Goal: Task Accomplishment & Management: Use online tool/utility

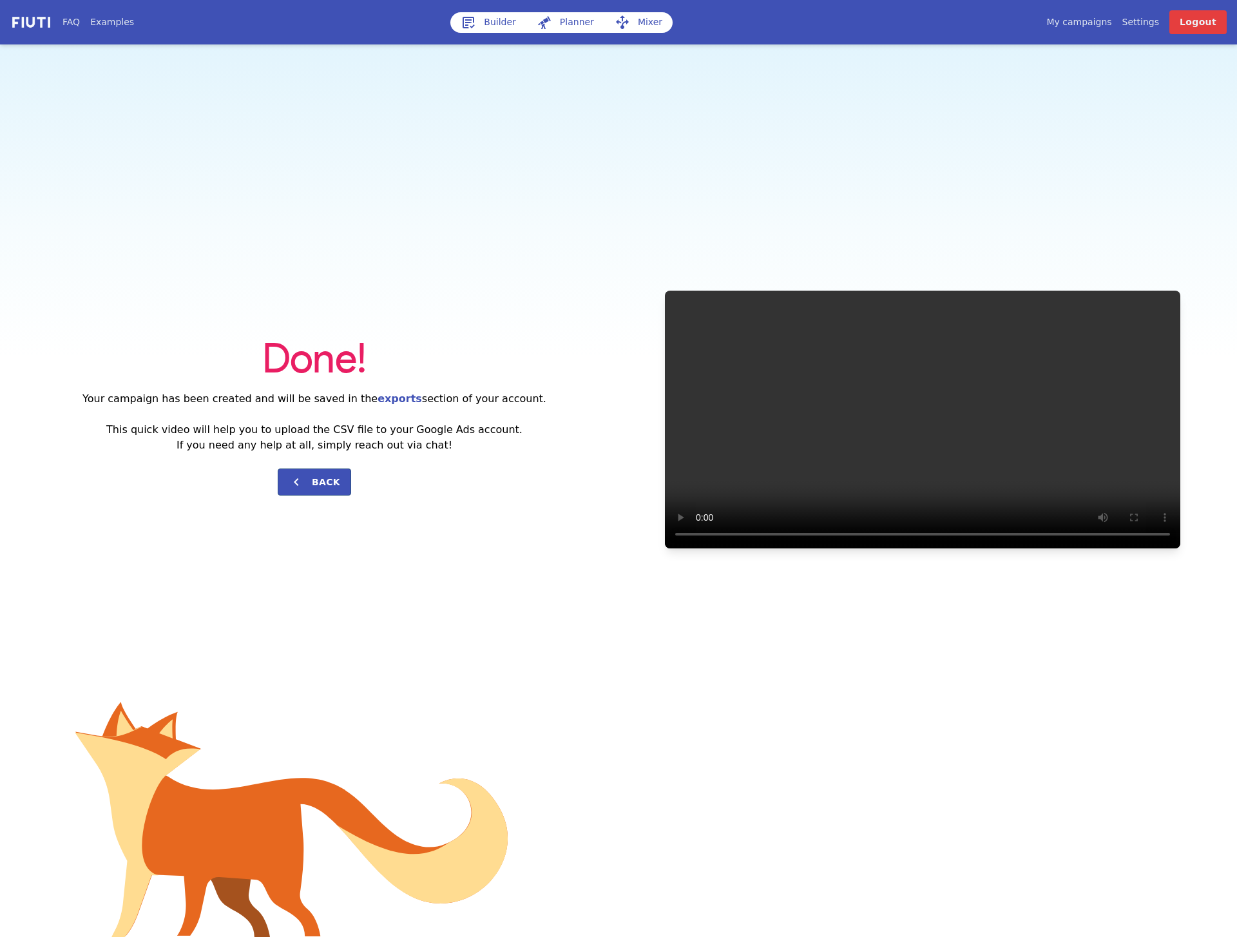
click at [548, 244] on div "Done! Your campaign has been created and will be saved in the exports section o…" at bounding box center [618, 419] width 1237 height 750
click at [491, 21] on link "Builder" at bounding box center [488, 22] width 76 height 21
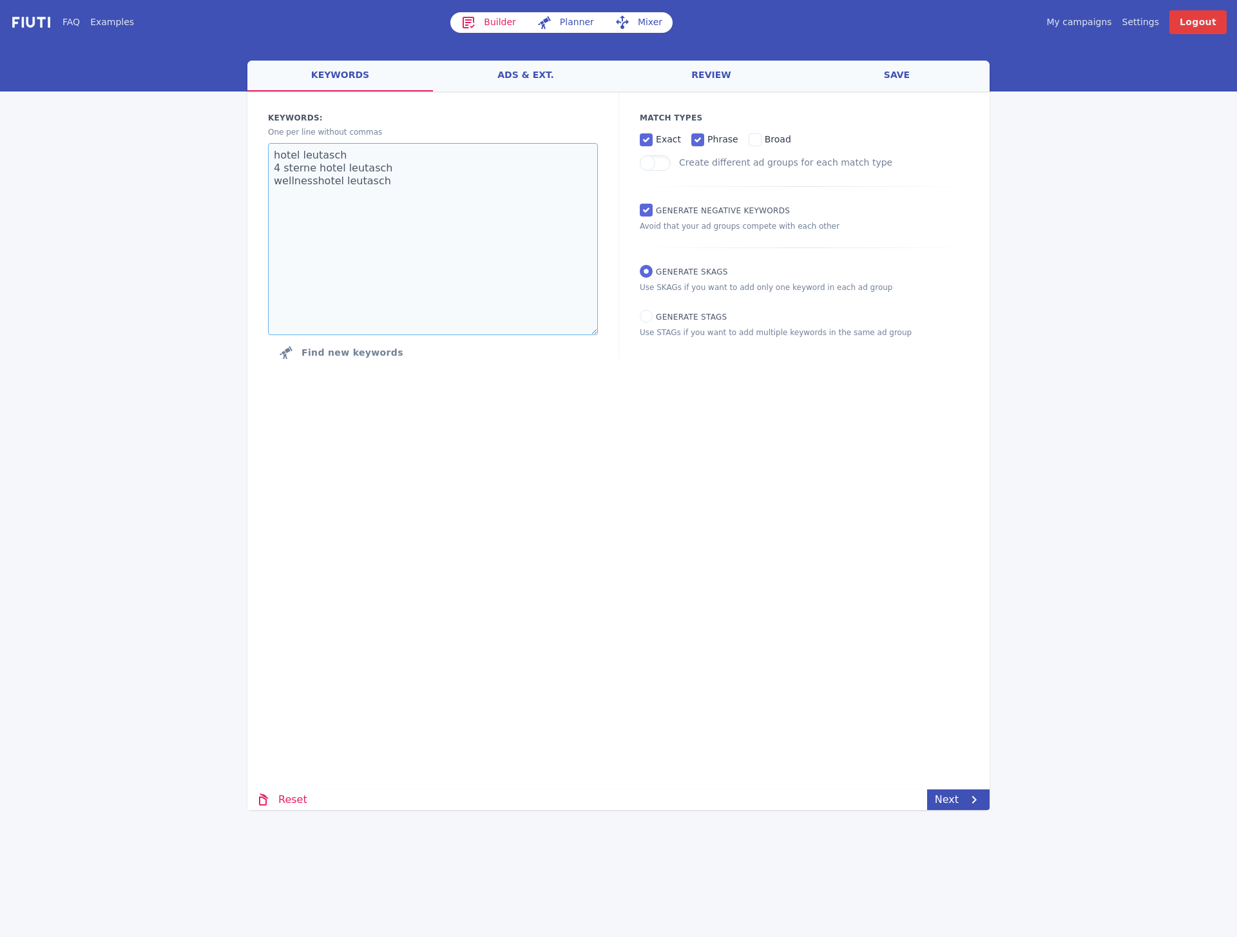
click at [360, 205] on textarea "hotel leutasch 4 sterne hotel leutasch wellnesshotel leutasch" at bounding box center [433, 239] width 330 height 192
paste textarea "schlosshotel döttingen hotel schloss döttingen"
type textarea "schlosshotel döttingen hotel schloss döttingen"
drag, startPoint x: 876, startPoint y: 652, endPoint x: 879, endPoint y: 659, distance: 7.2
click at [876, 653] on div "welcome keywords ads & ext. review save Loading... Loading Keywords: Ad groups:…" at bounding box center [618, 436] width 742 height 750
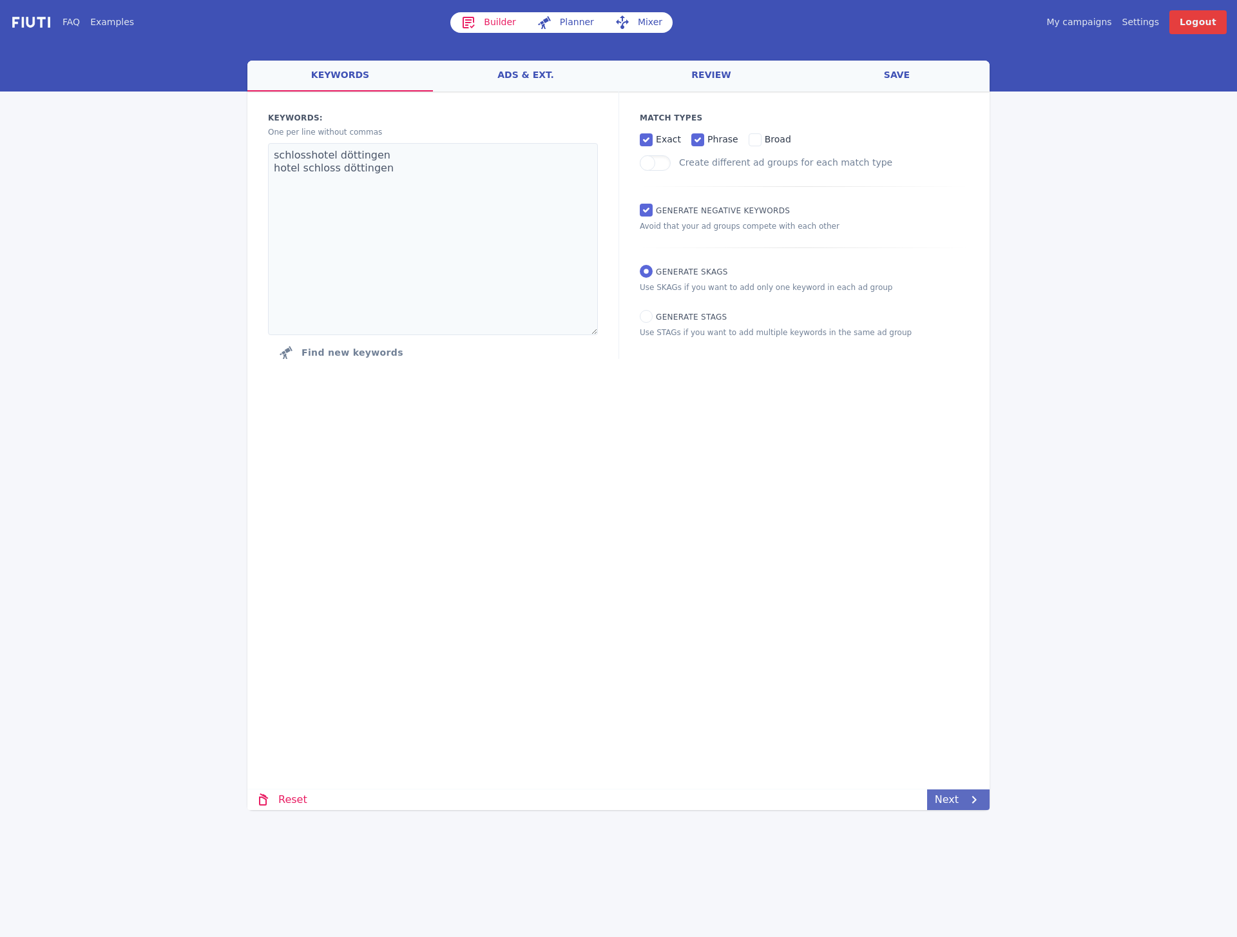
click at [961, 806] on link "Next" at bounding box center [958, 799] width 63 height 21
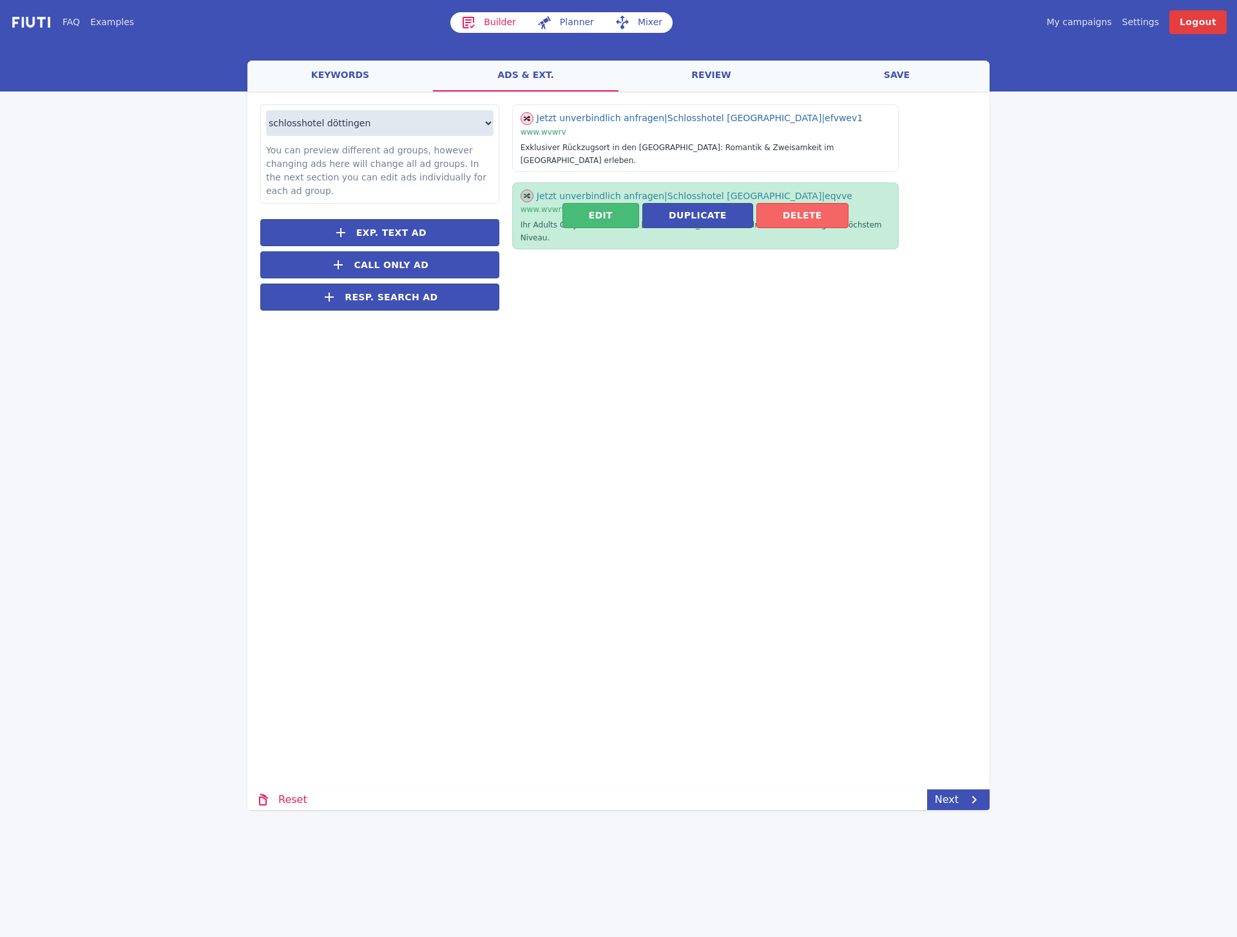
click at [812, 203] on button "Delete" at bounding box center [803, 215] width 92 height 25
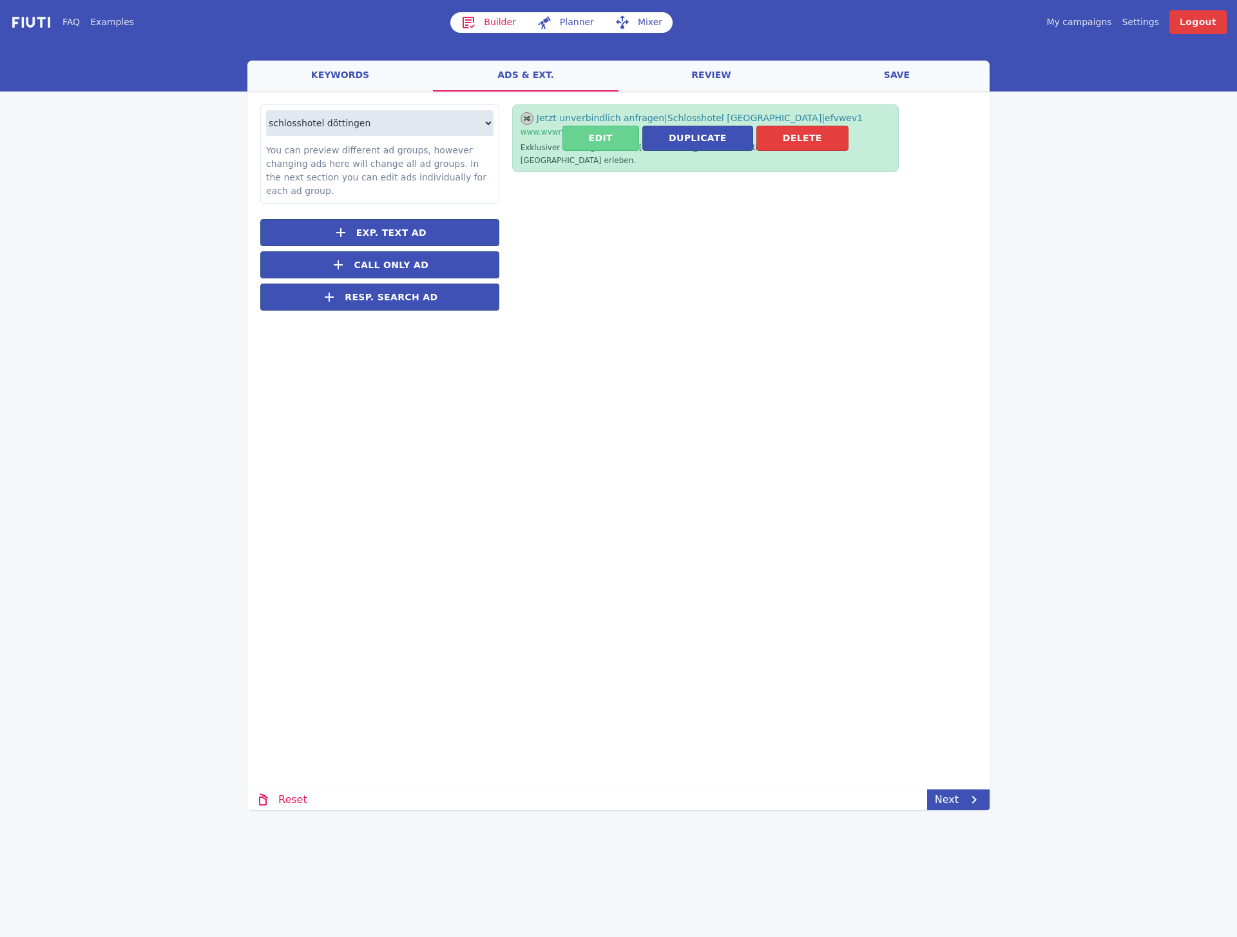
click at [615, 131] on button "Edit" at bounding box center [601, 138] width 77 height 25
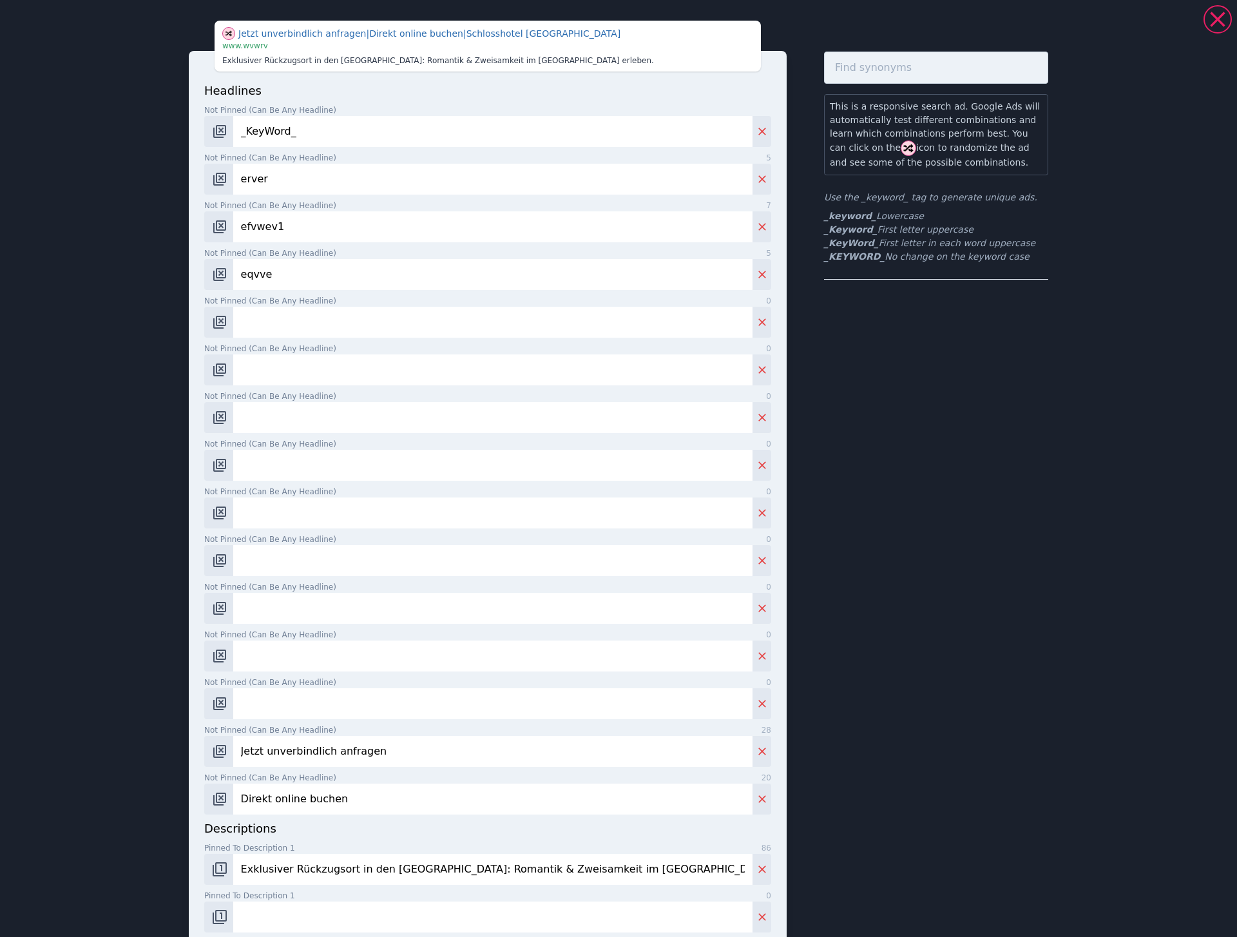
click at [369, 183] on input "erver" at bounding box center [492, 179] width 519 height 31
paste input "Schlosshotel [GEOGRAPHIC_DATA]"
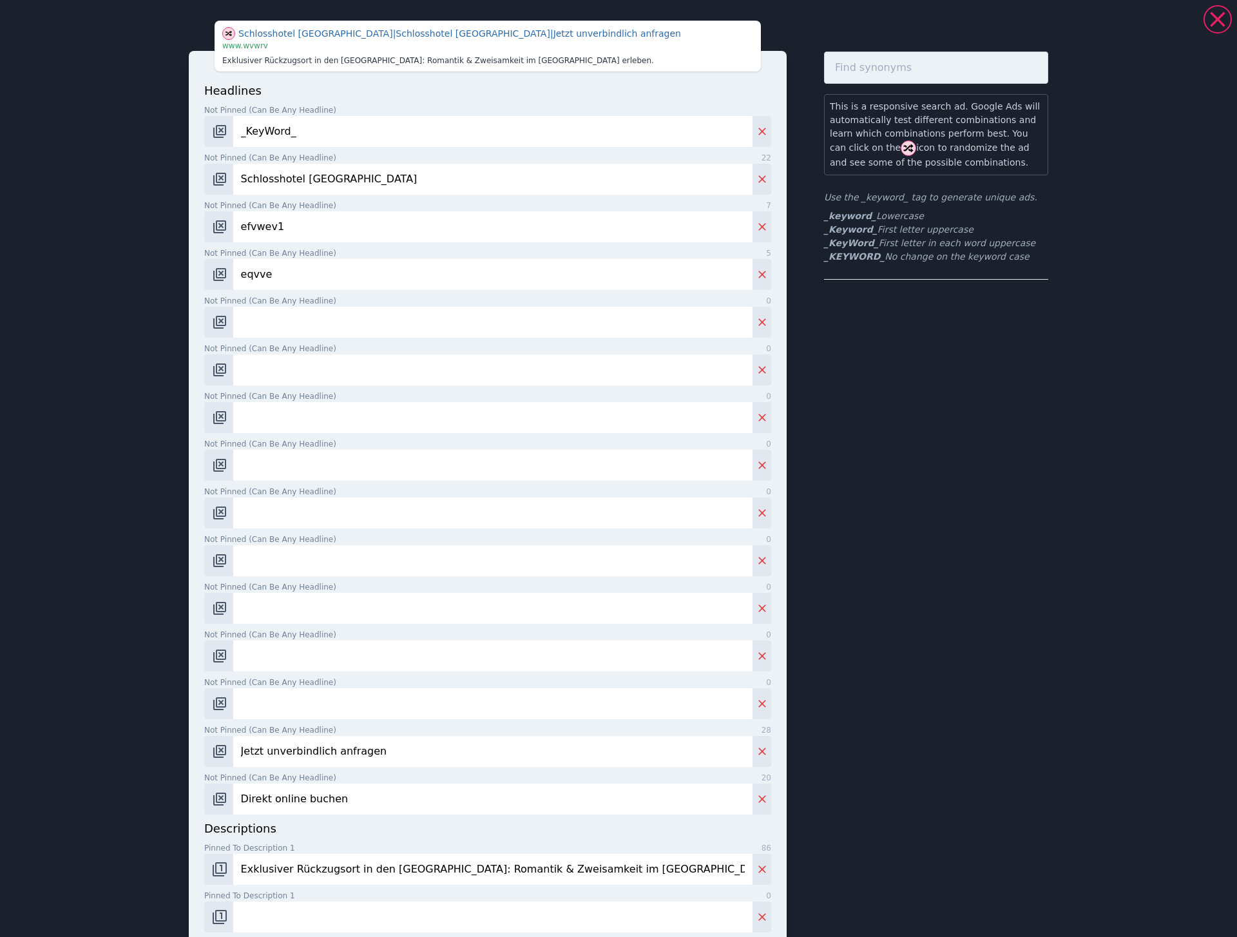
type input "Schlosshotel [GEOGRAPHIC_DATA]"
click at [273, 216] on input "efvwev1" at bounding box center [492, 226] width 519 height 31
click at [271, 227] on input "efvwev1" at bounding box center [492, 226] width 519 height 31
paste input "[GEOGRAPHIC_DATA]"
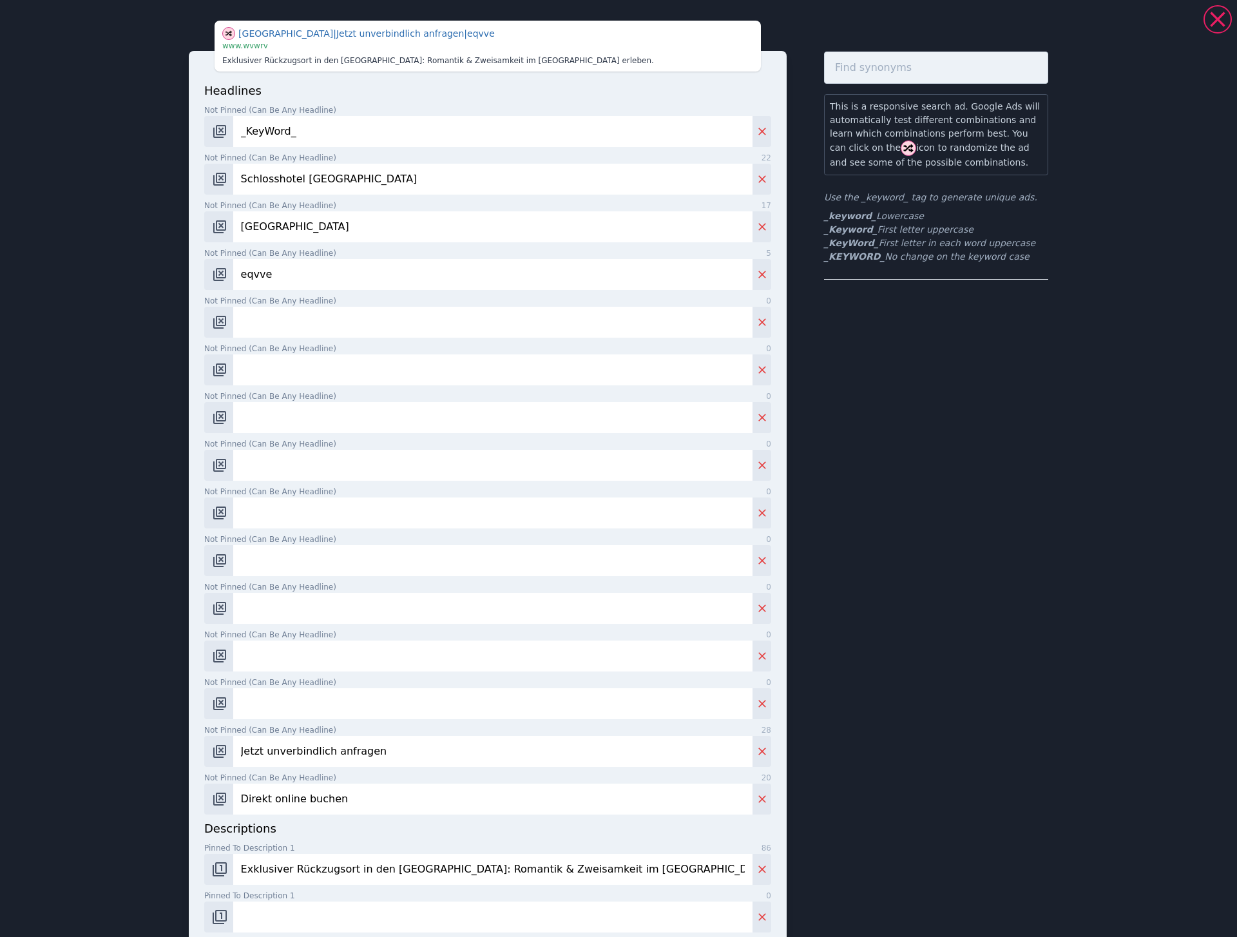
type input "[GEOGRAPHIC_DATA]"
click at [304, 278] on input "eqvve" at bounding box center [492, 274] width 519 height 31
paste input "Urlaub in [GEOGRAPHIC_DATA]"
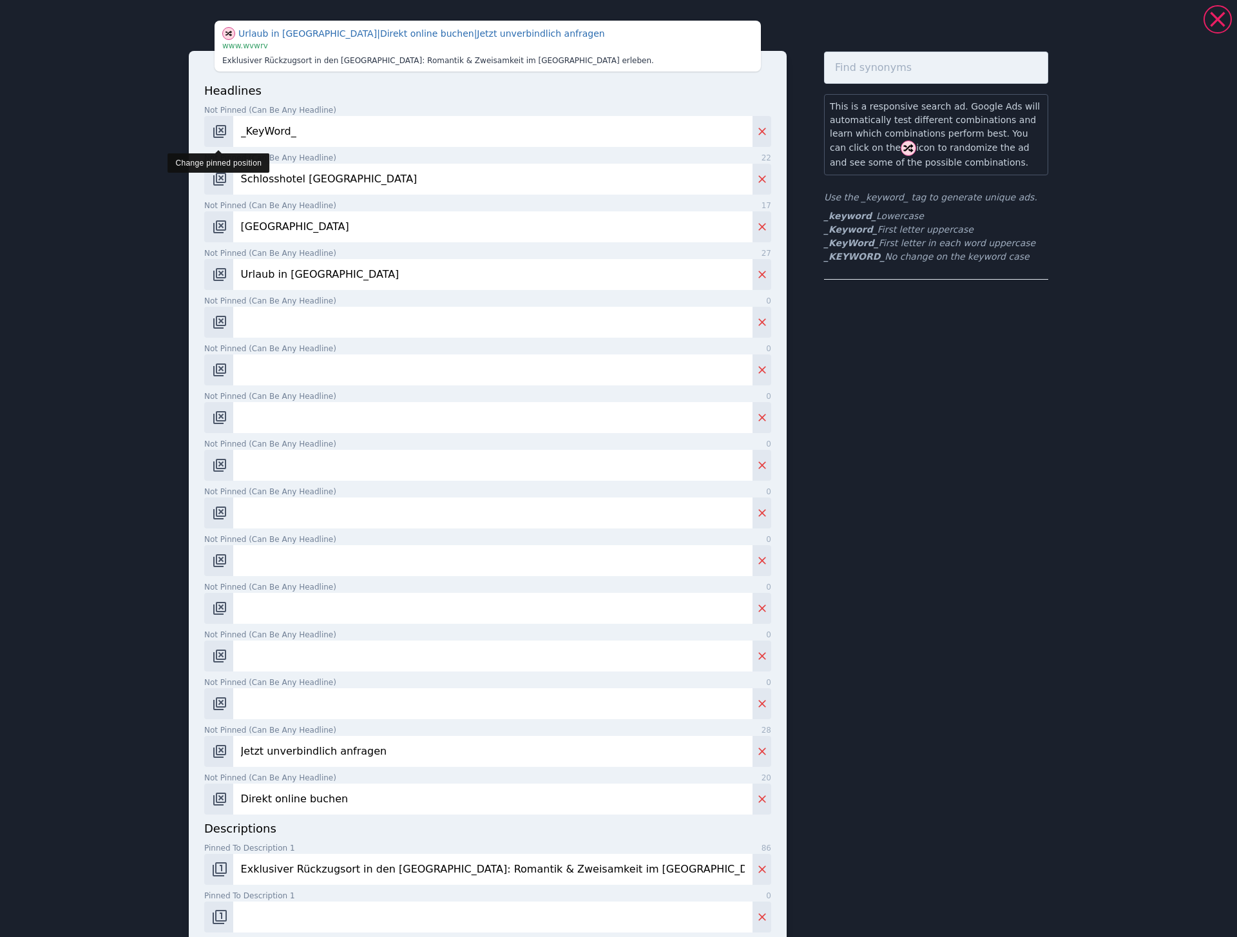
type input "Urlaub in [GEOGRAPHIC_DATA]"
click at [218, 132] on img "Change pinned position" at bounding box center [219, 131] width 15 height 15
click at [209, 121] on button "Change pinned position" at bounding box center [218, 131] width 29 height 31
click at [210, 136] on button "Change pinned position" at bounding box center [218, 131] width 29 height 31
click at [220, 132] on img "Change pinned position" at bounding box center [219, 131] width 15 height 15
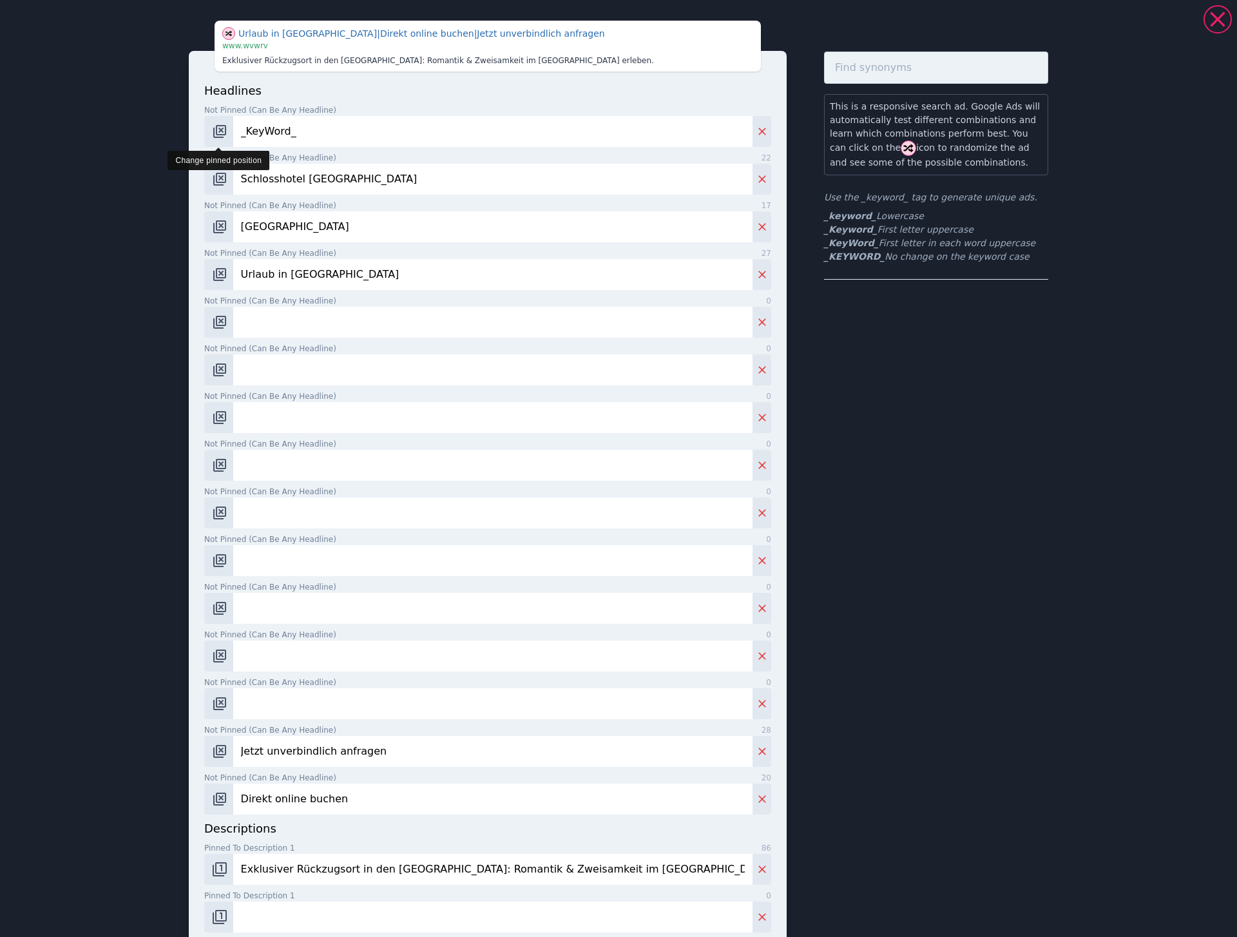
click at [346, 316] on input "Not pinned (Can be any headline) 0" at bounding box center [492, 322] width 519 height 31
paste input "Döttingen, [GEOGRAPHIC_DATA]"
type input "Döttingen, [GEOGRAPHIC_DATA]"
click at [643, 366] on input "Not pinned (Can be any headline) 0" at bounding box center [492, 369] width 519 height 31
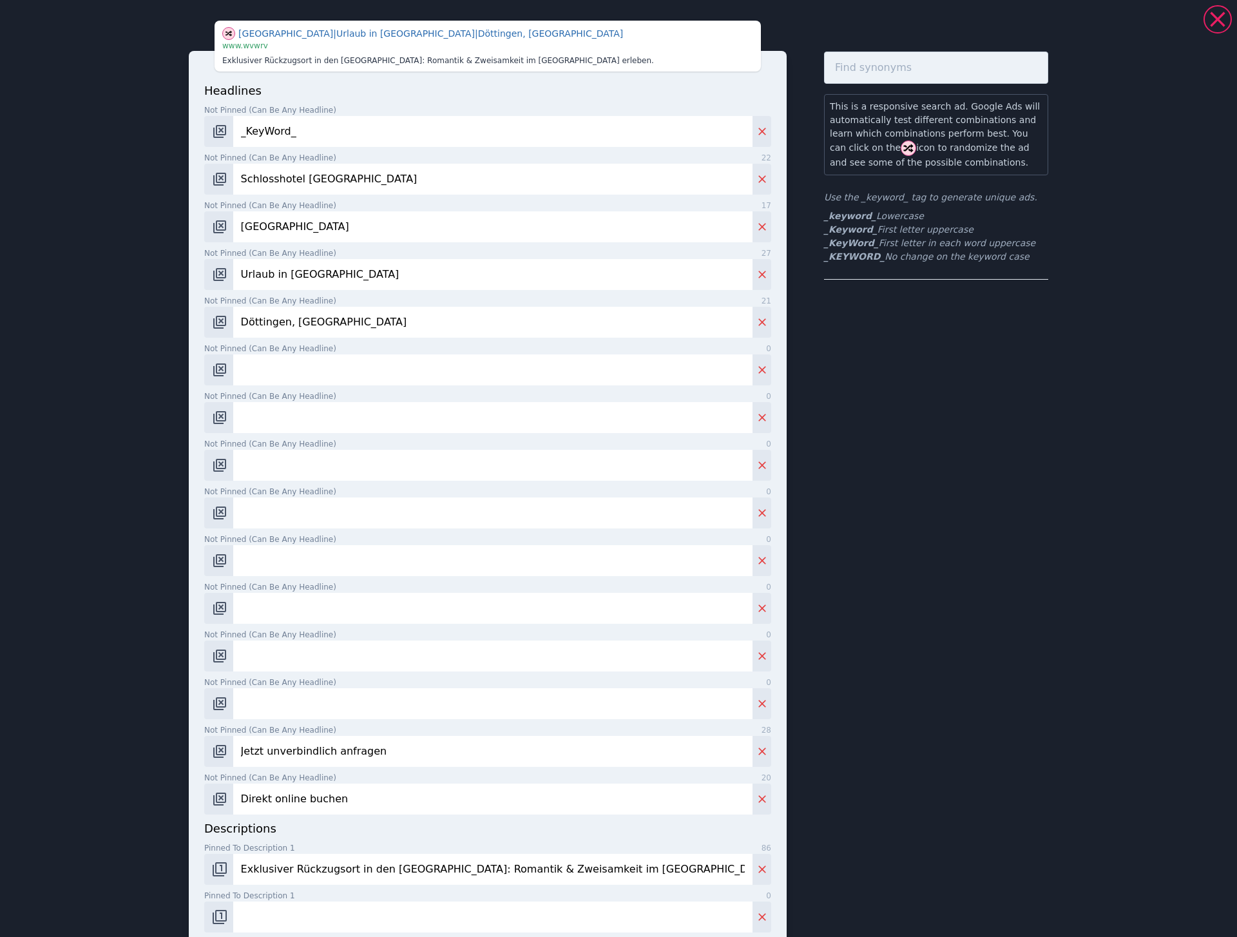
paste input "Refugium [PERSON_NAME] Charme"
type input "Refugium [PERSON_NAME] Charme"
click at [331, 420] on input "Not pinned (Can be any headline) 0" at bounding box center [492, 417] width 519 height 31
paste input "4* Wellnesshotel"
type input "4* Wellnesshotel bei [GEOGRAPHIC_DATA]"
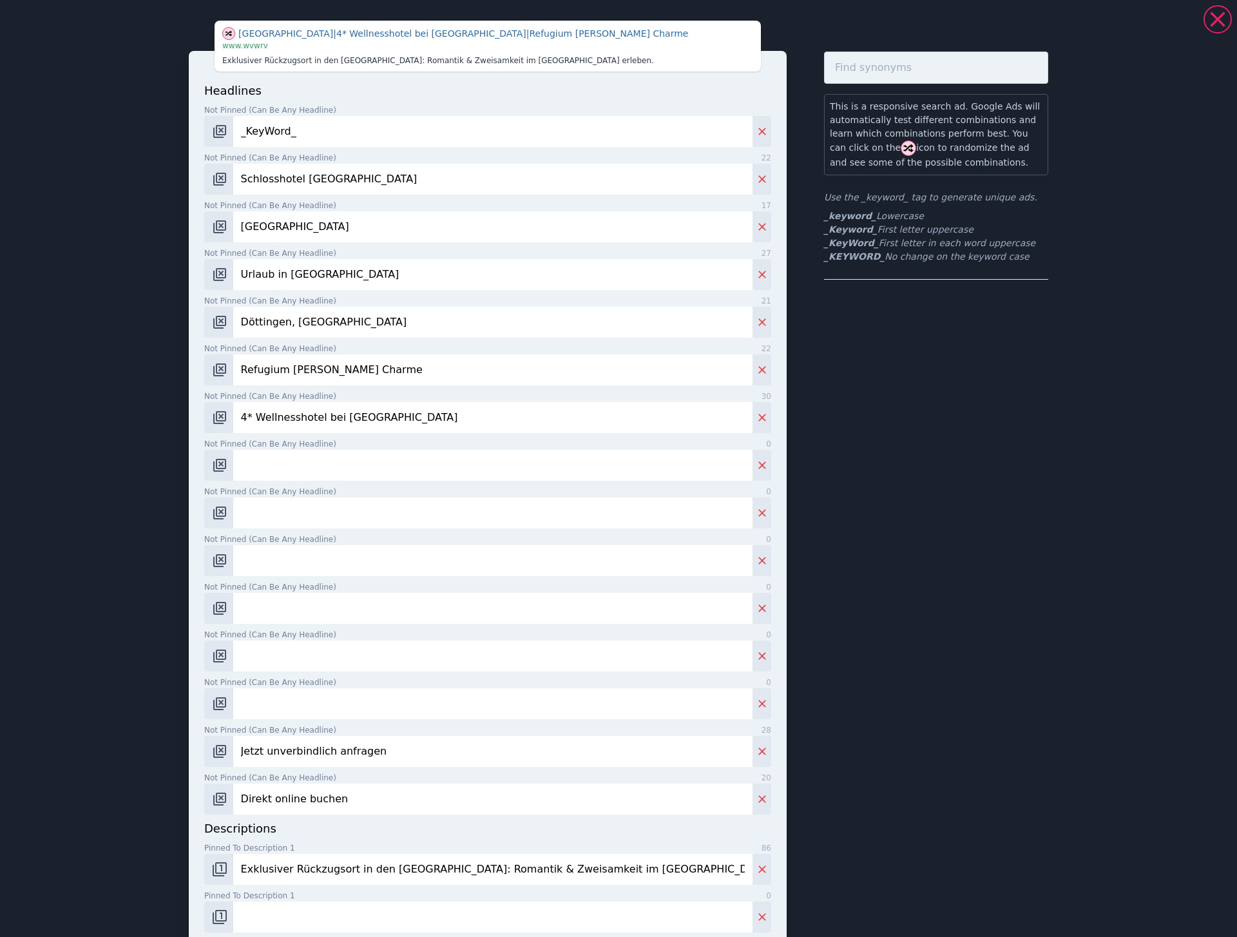
click at [628, 423] on input "4* Wellnesshotel bei [GEOGRAPHIC_DATA]" at bounding box center [492, 417] width 519 height 31
click at [460, 469] on input "Not pinned (Can be any headline) 0" at bounding box center [492, 465] width 519 height 31
paste input "4* Wellness-Schlosshotel"
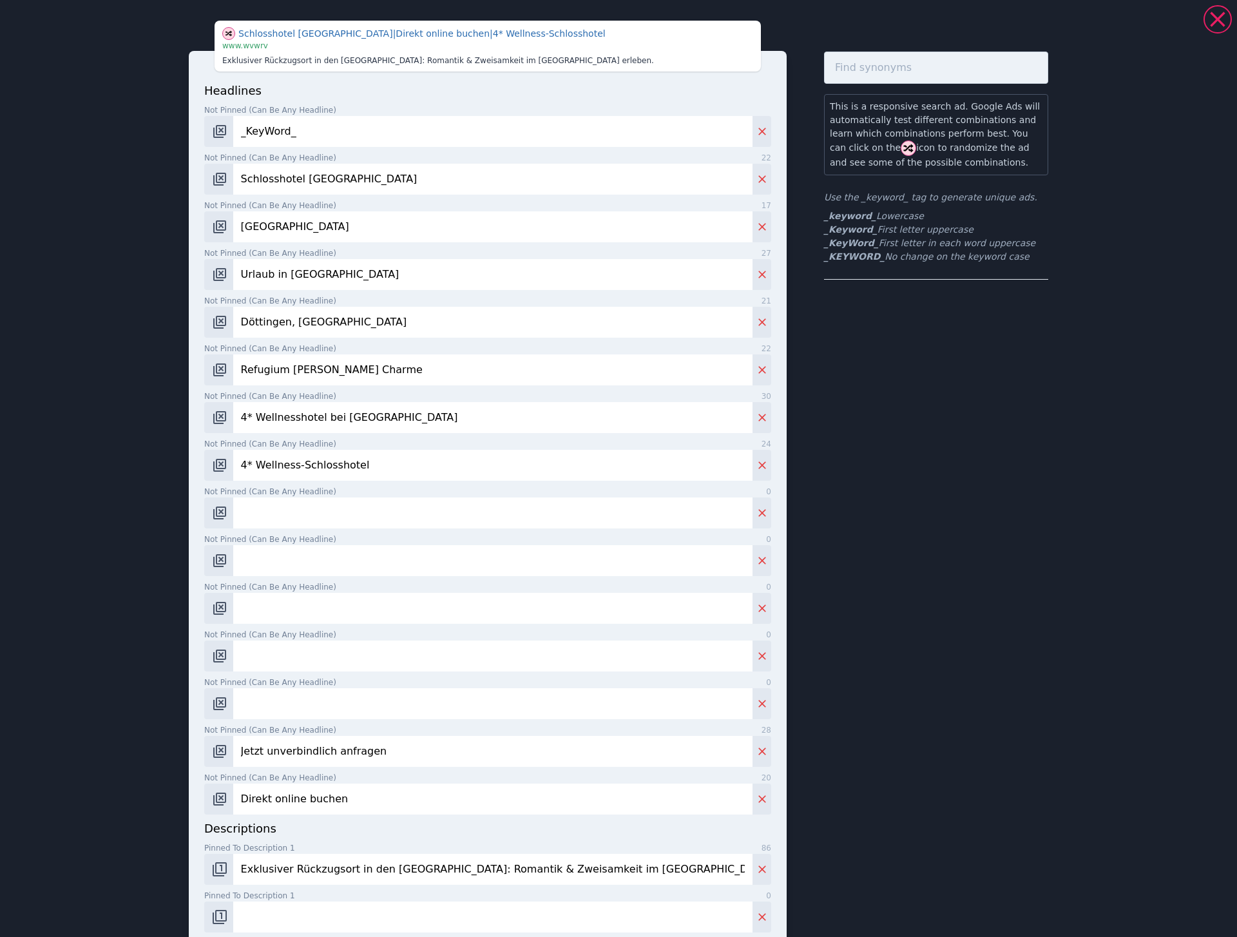
type input "4* Wellness-Schlosshotel"
click at [476, 496] on label "Not pinned (Can be any headline) 0" at bounding box center [487, 492] width 567 height 12
click at [476, 498] on input "Not pinned (Can be any headline) 0" at bounding box center [492, 513] width 519 height 31
paste input "Historisches Schlossambiente"
type input "Historisches Schlossambiente"
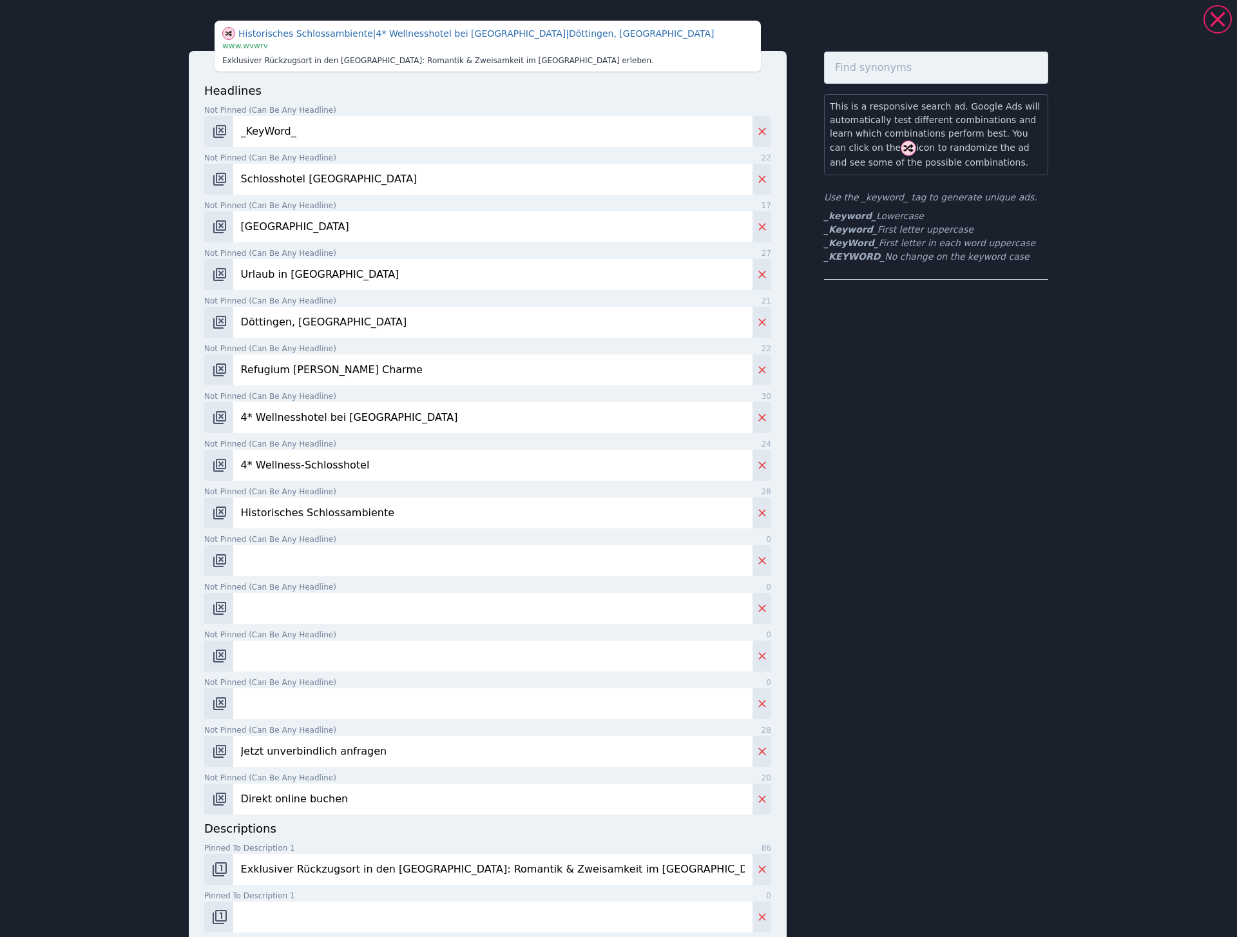
click at [387, 559] on input "Not pinned (Can be any headline) 0" at bounding box center [492, 560] width 519 height 31
paste input "Indoor-Pool & Natur-Pool"
type input "Indoor-Pool & Natur-Pool"
click at [436, 608] on input "Not pinned (Can be any headline) 0" at bounding box center [492, 608] width 519 height 31
paste input "4* Hotel im [GEOGRAPHIC_DATA]"
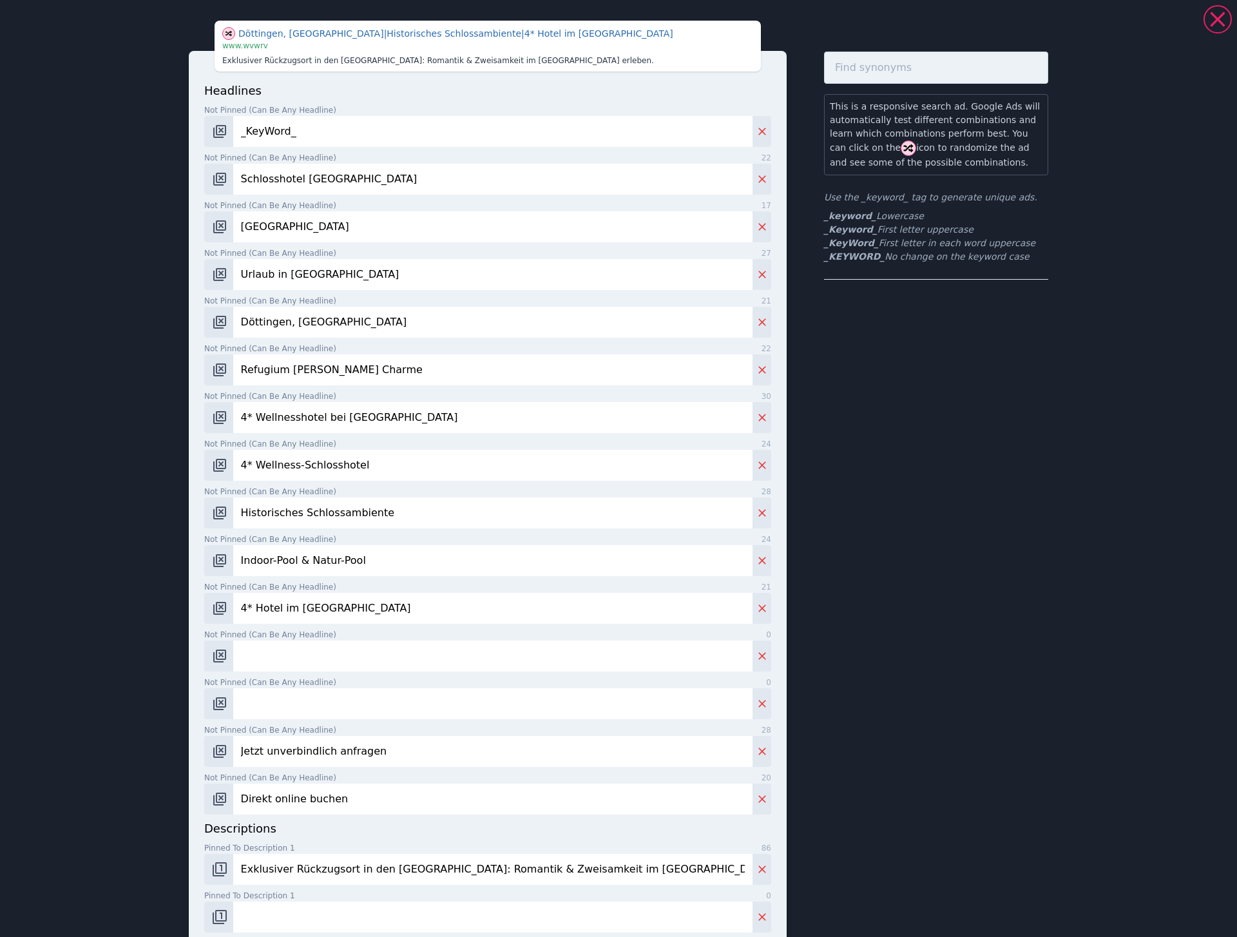
scroll to position [110, 0]
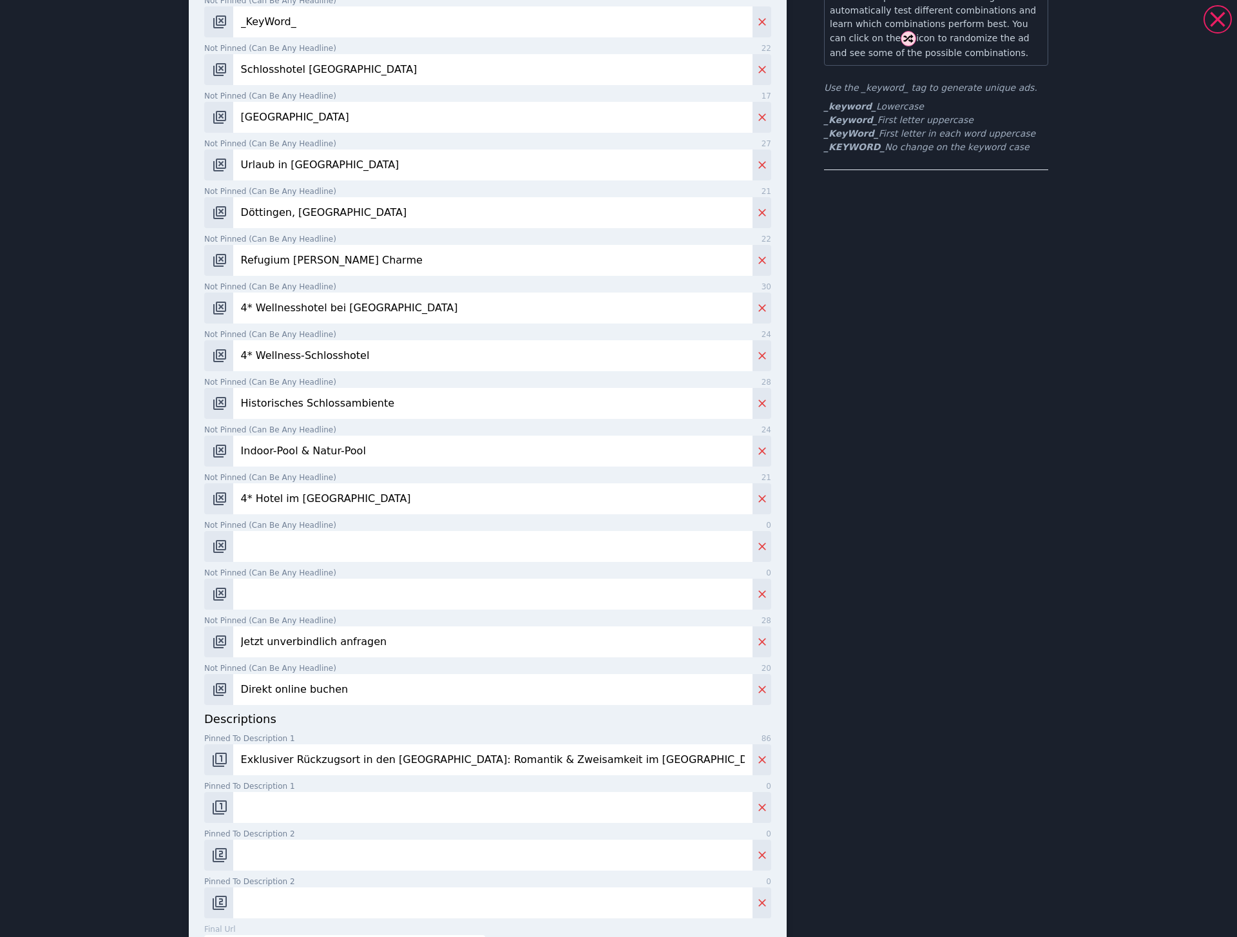
type input "4* Hotel im [GEOGRAPHIC_DATA]"
click at [435, 554] on input "Not pinned (Can be any headline) 0" at bounding box center [492, 546] width 519 height 31
paste input "Urlaub bei [GEOGRAPHIC_DATA]"
type input "Urlaub bei [GEOGRAPHIC_DATA]"
click at [583, 615] on label "Not pinned (Can be any headline) 28" at bounding box center [487, 621] width 567 height 12
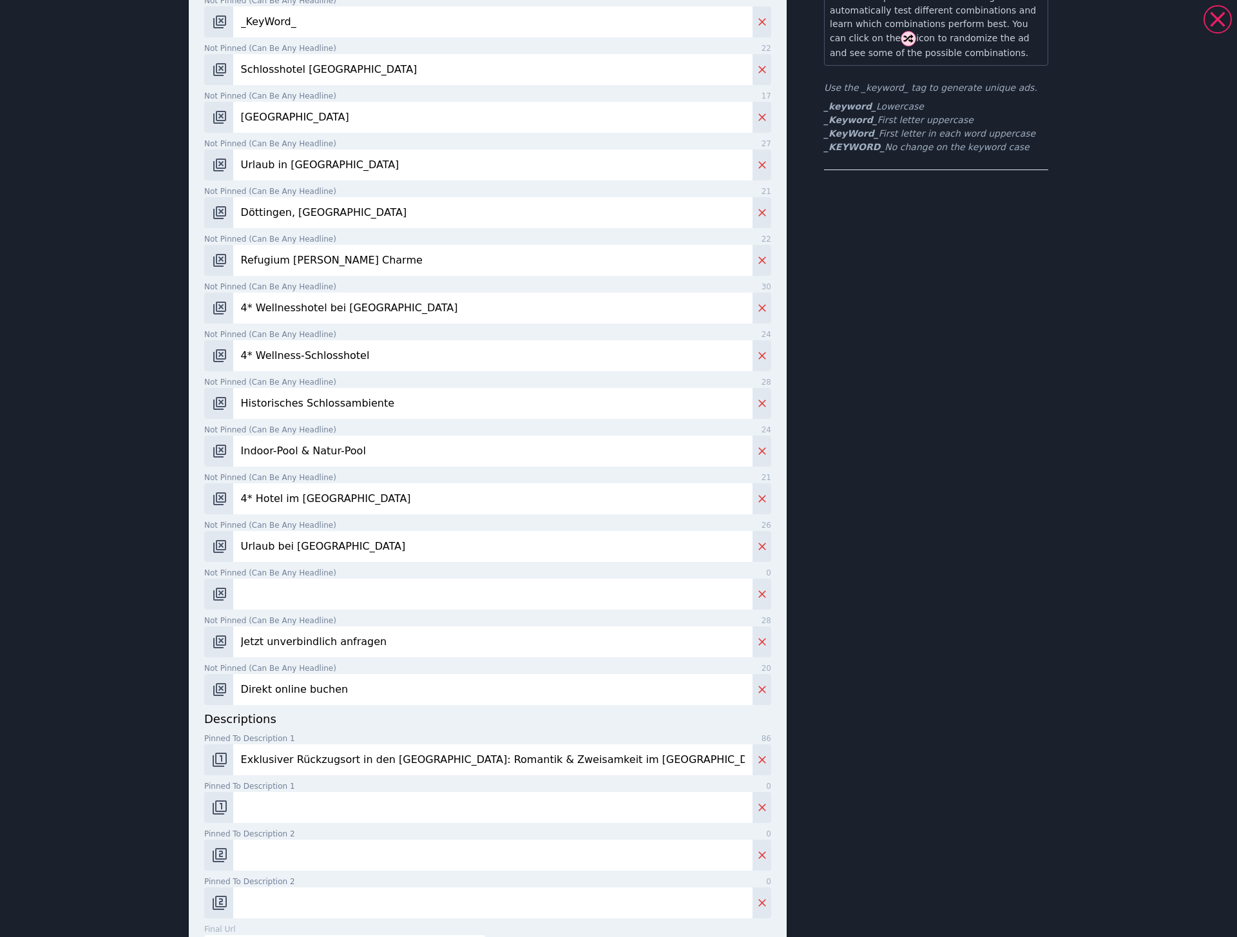
click at [583, 626] on input "Jetzt unverbindlich anfragen" at bounding box center [492, 641] width 519 height 31
click at [579, 596] on input "Not pinned (Can be any headline) 0" at bounding box center [492, 594] width 519 height 31
paste input "Traumurlaub in [GEOGRAPHIC_DATA]"
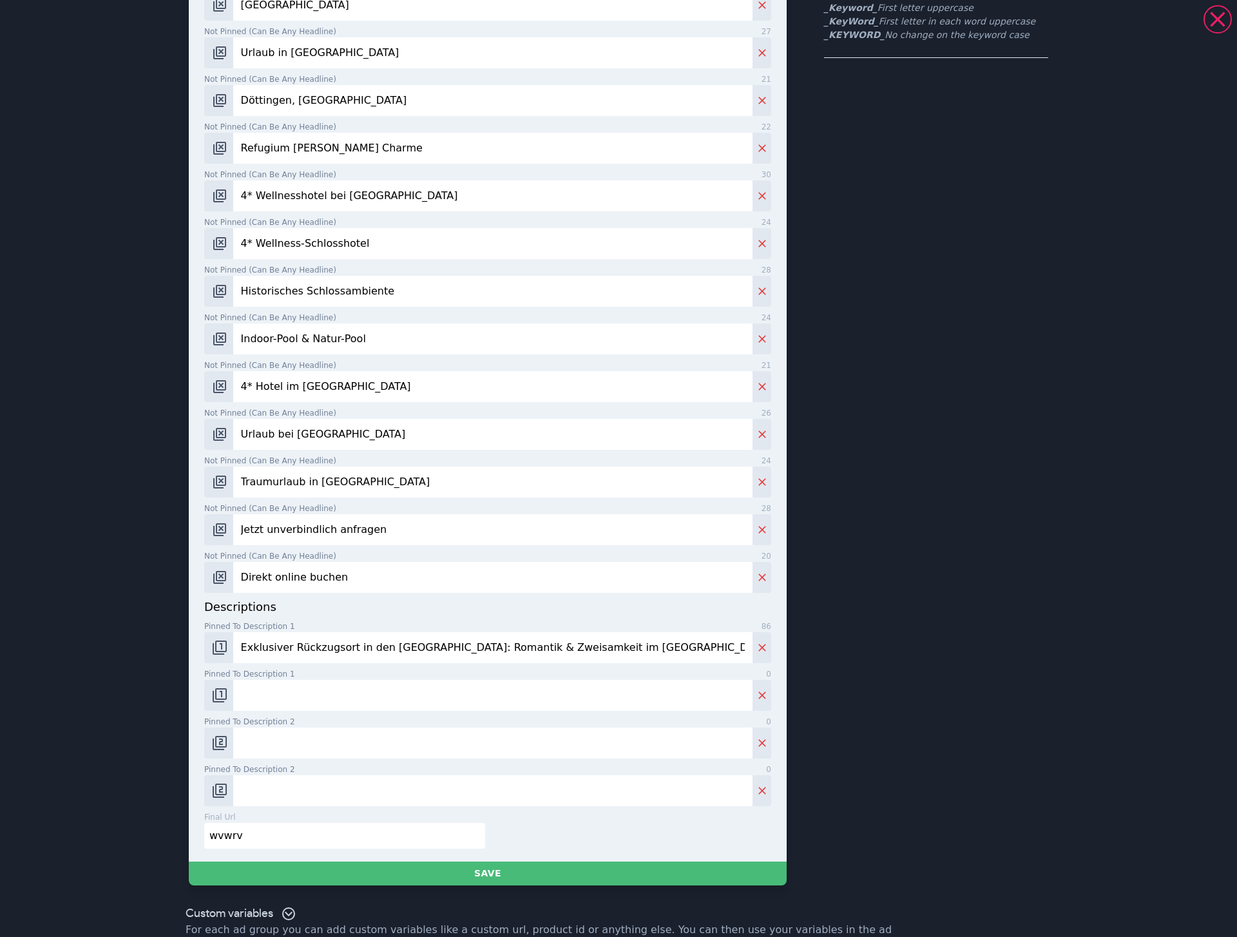
scroll to position [202, 0]
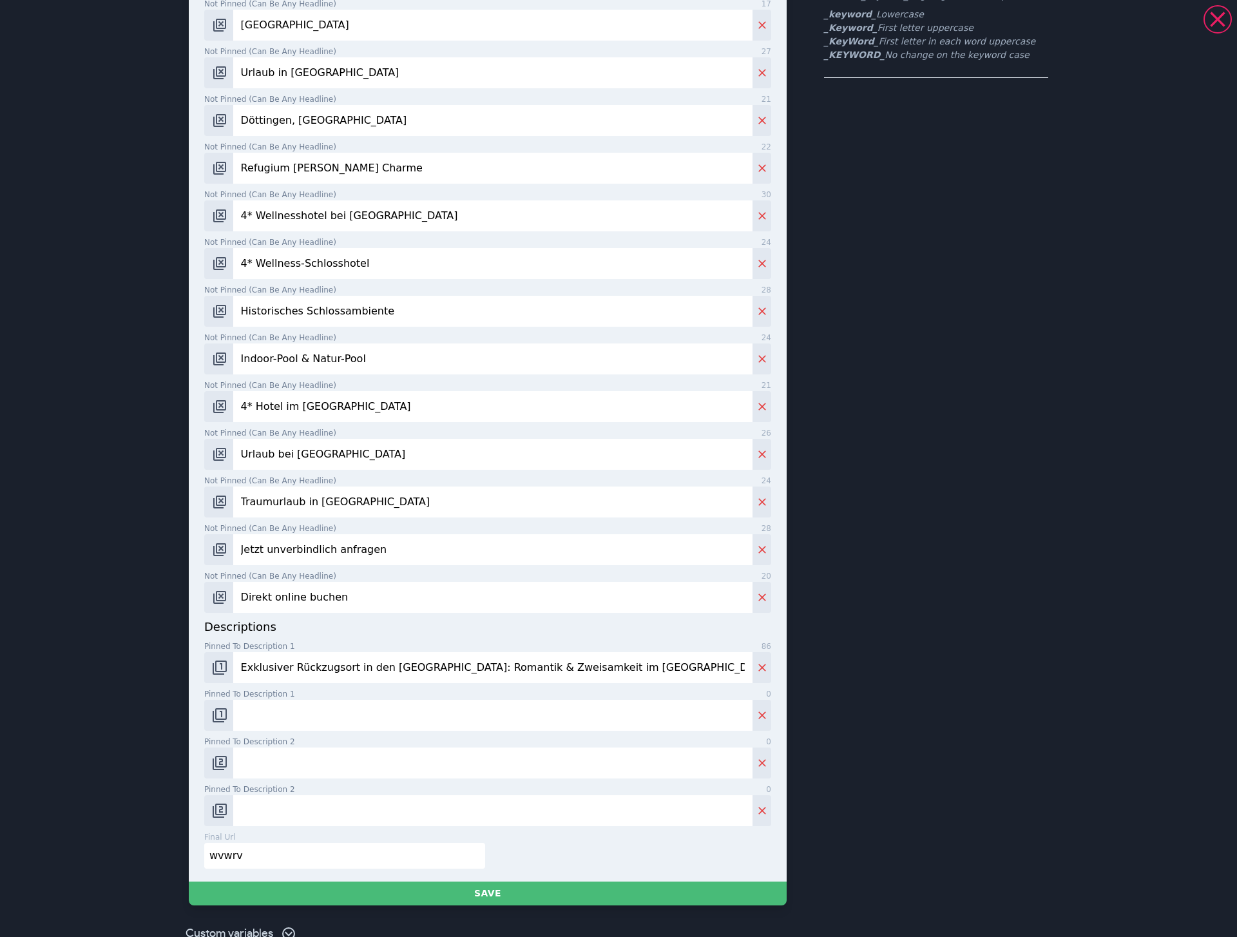
type input "Traumurlaub in [GEOGRAPHIC_DATA]"
click at [457, 671] on input "Exklusiver Rückzugsort in den [GEOGRAPHIC_DATA]: Romantik & Zweisamkeit im [GEO…" at bounding box center [492, 667] width 519 height 31
paste input "4* [GEOGRAPHIC_DATA] in [GEOGRAPHIC_DATA]. Mitten im Kochertal Wellnessurlaub g…"
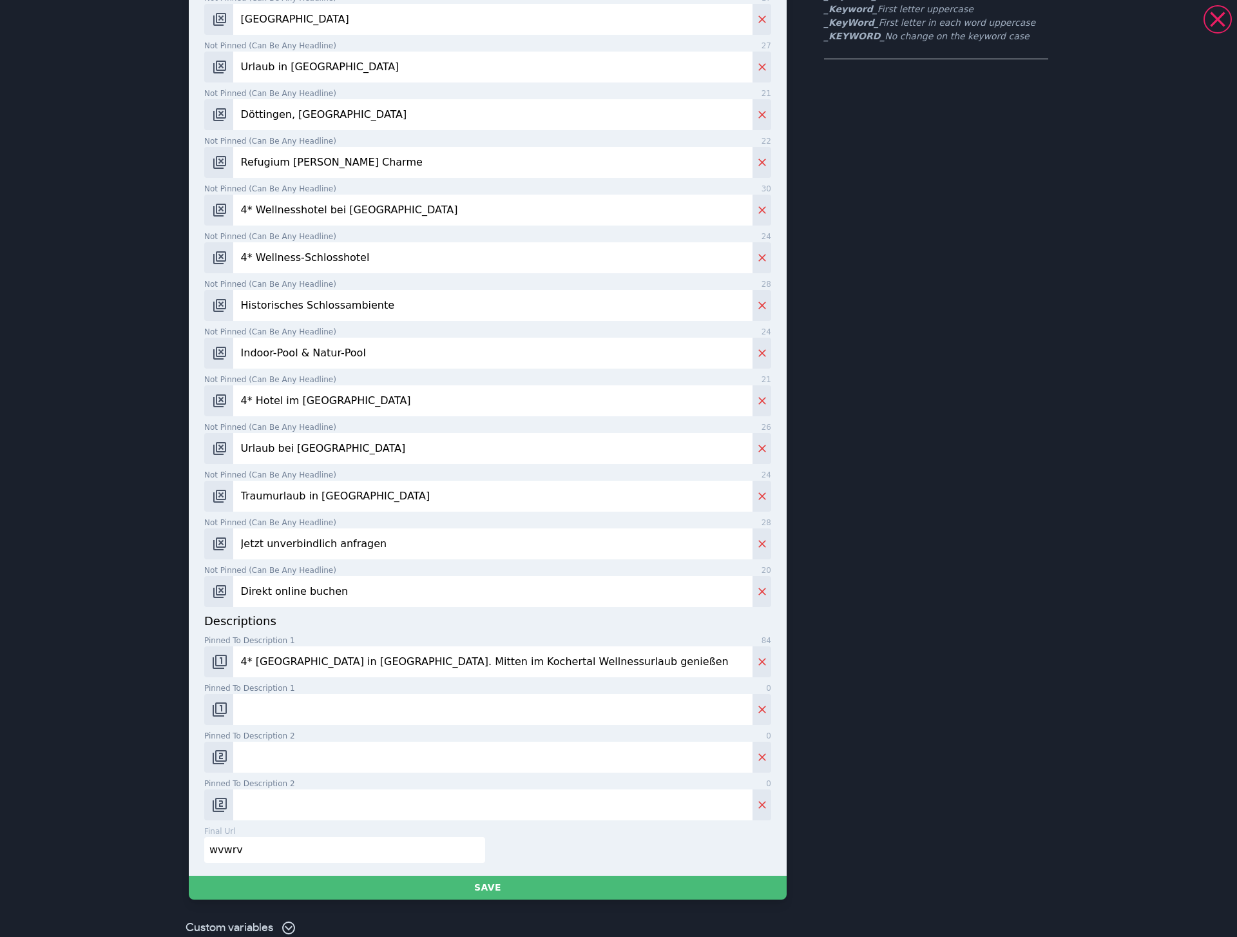
scroll to position [249, 0]
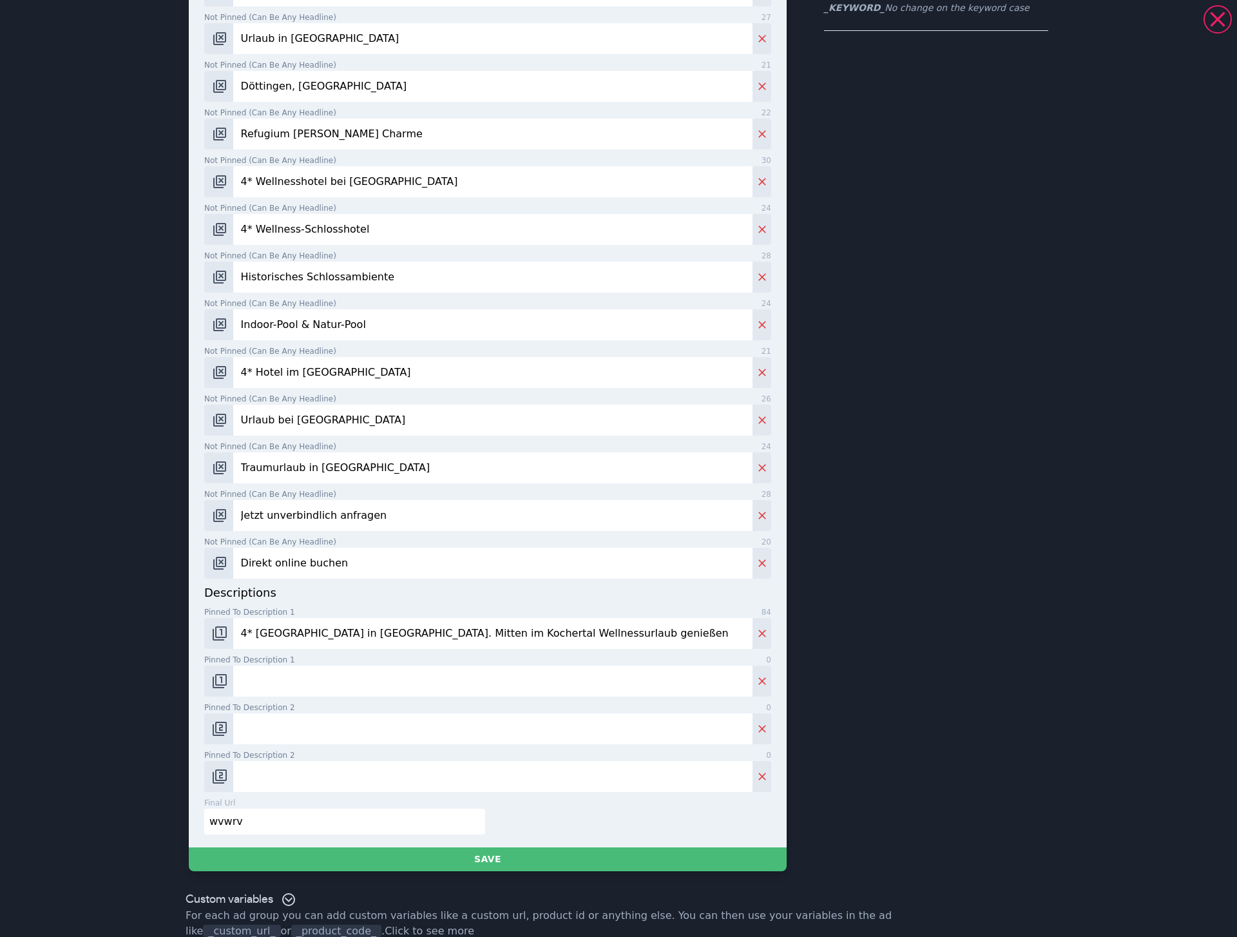
type input "4* [GEOGRAPHIC_DATA] in [GEOGRAPHIC_DATA]. Mitten im Kochertal Wellnessurlaub g…"
click at [491, 679] on input "Pinned to description 1 0" at bounding box center [492, 681] width 519 height 31
paste input "Schlosshotel [GEOGRAPHIC_DATA] in [GEOGRAPHIC_DATA] bei [GEOGRAPHIC_DATA]. Jetz…"
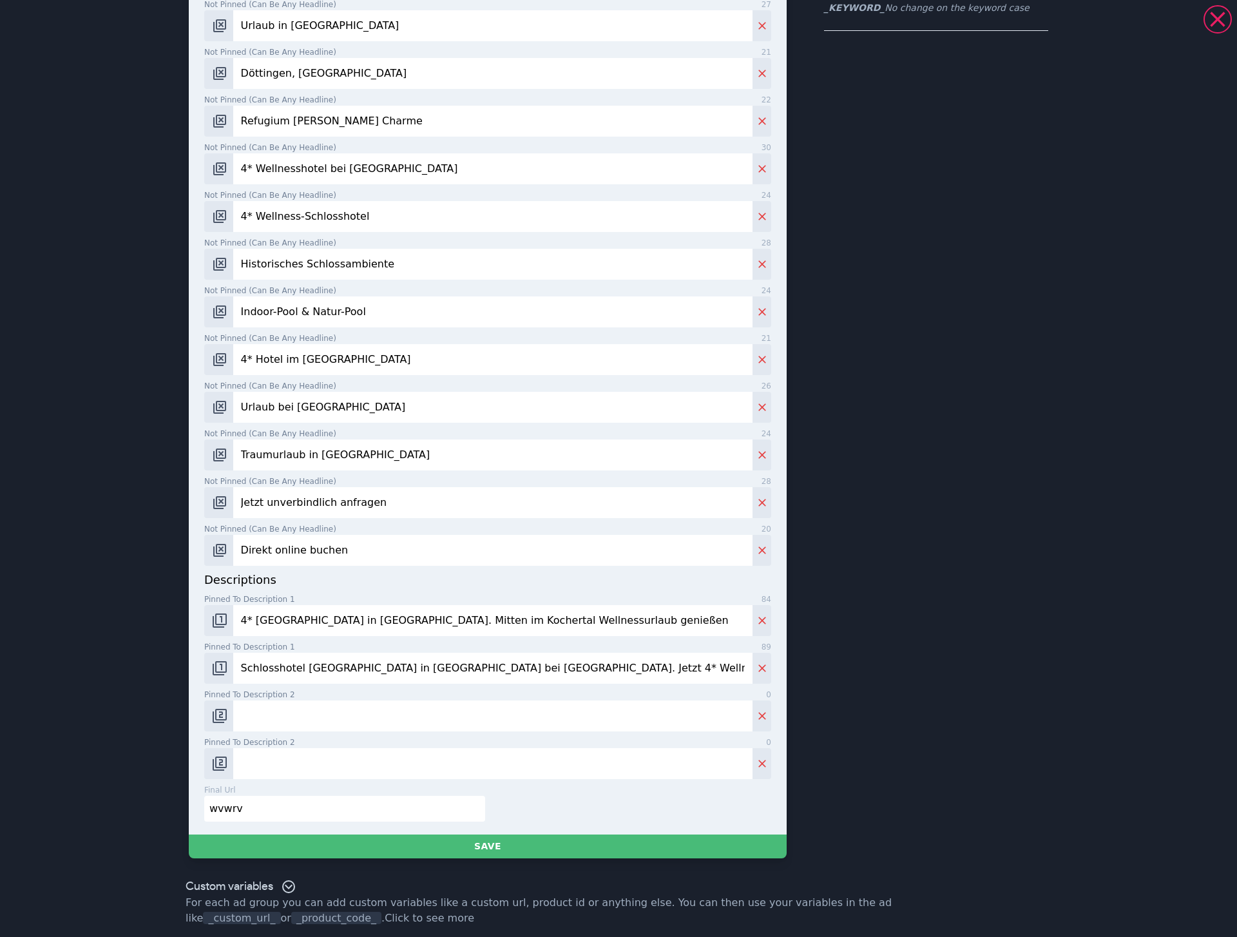
type input "Schlosshotel [GEOGRAPHIC_DATA] in [GEOGRAPHIC_DATA] bei [GEOGRAPHIC_DATA]. Jetz…"
click at [544, 721] on input "Pinned to description 2 0" at bounding box center [492, 716] width 519 height 31
paste input "Erleben Sie Ihren ganz persönlichen Erholungsurlaub im Hohenloher Land. Jetzt b…"
type input "Erleben Sie Ihren ganz persönlichen Erholungsurlaub im Hohenloher Land. Jetzt b…"
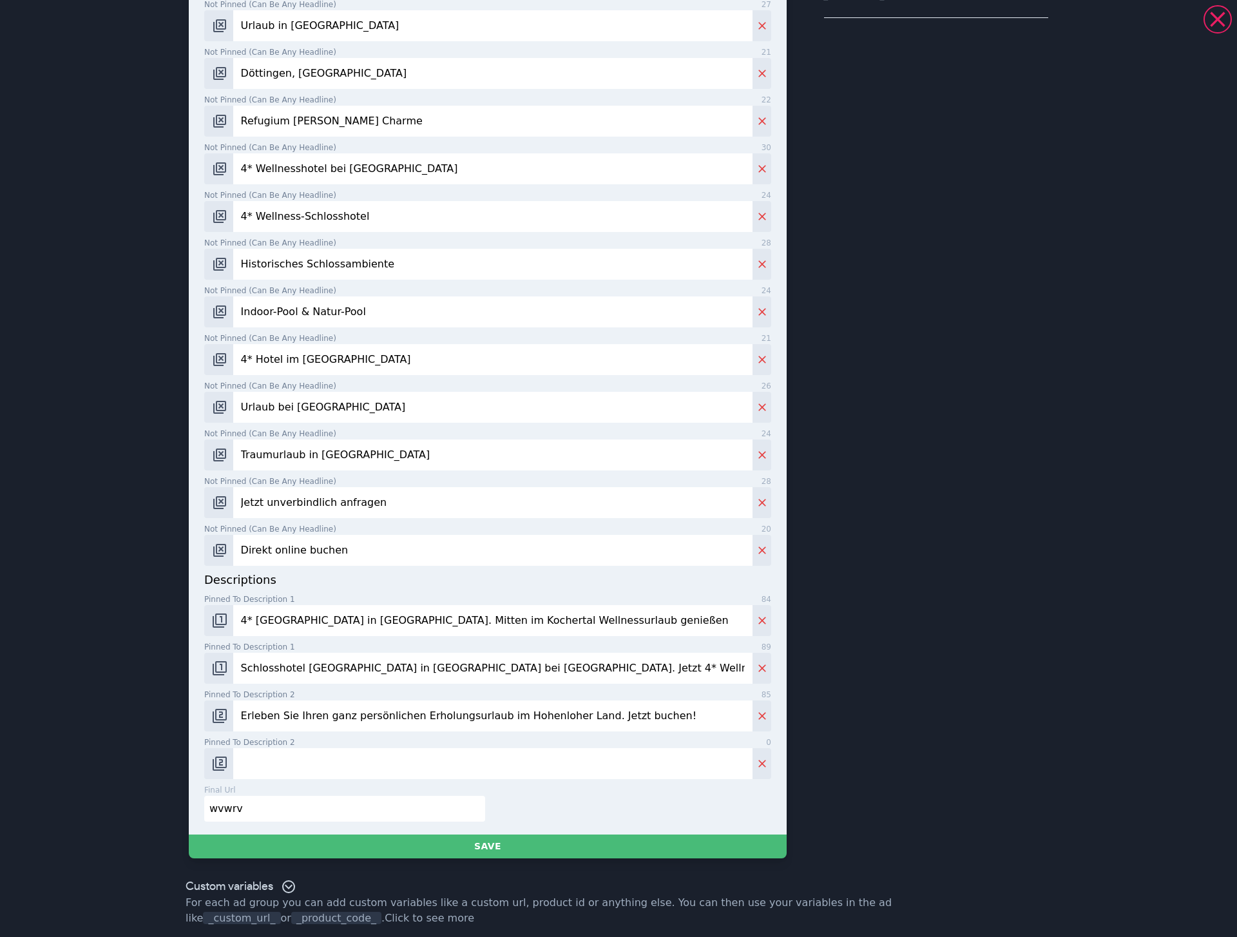
click at [483, 769] on input "Pinned to description 2 0" at bounding box center [492, 763] width 519 height 31
paste input "Ihr Refugium [PERSON_NAME] Charme bei [GEOGRAPHIC_DATA] in [GEOGRAPHIC_DATA]."
type input "Ihr Refugium [PERSON_NAME] Charme bei [GEOGRAPHIC_DATA] in [GEOGRAPHIC_DATA]."
click at [387, 833] on div "headlines Not pinned (Can be any headline) 9 _KeyWord_ Not pinned (Can be any h…" at bounding box center [488, 318] width 598 height 1032
click at [453, 818] on input "wvwrv" at bounding box center [344, 809] width 281 height 26
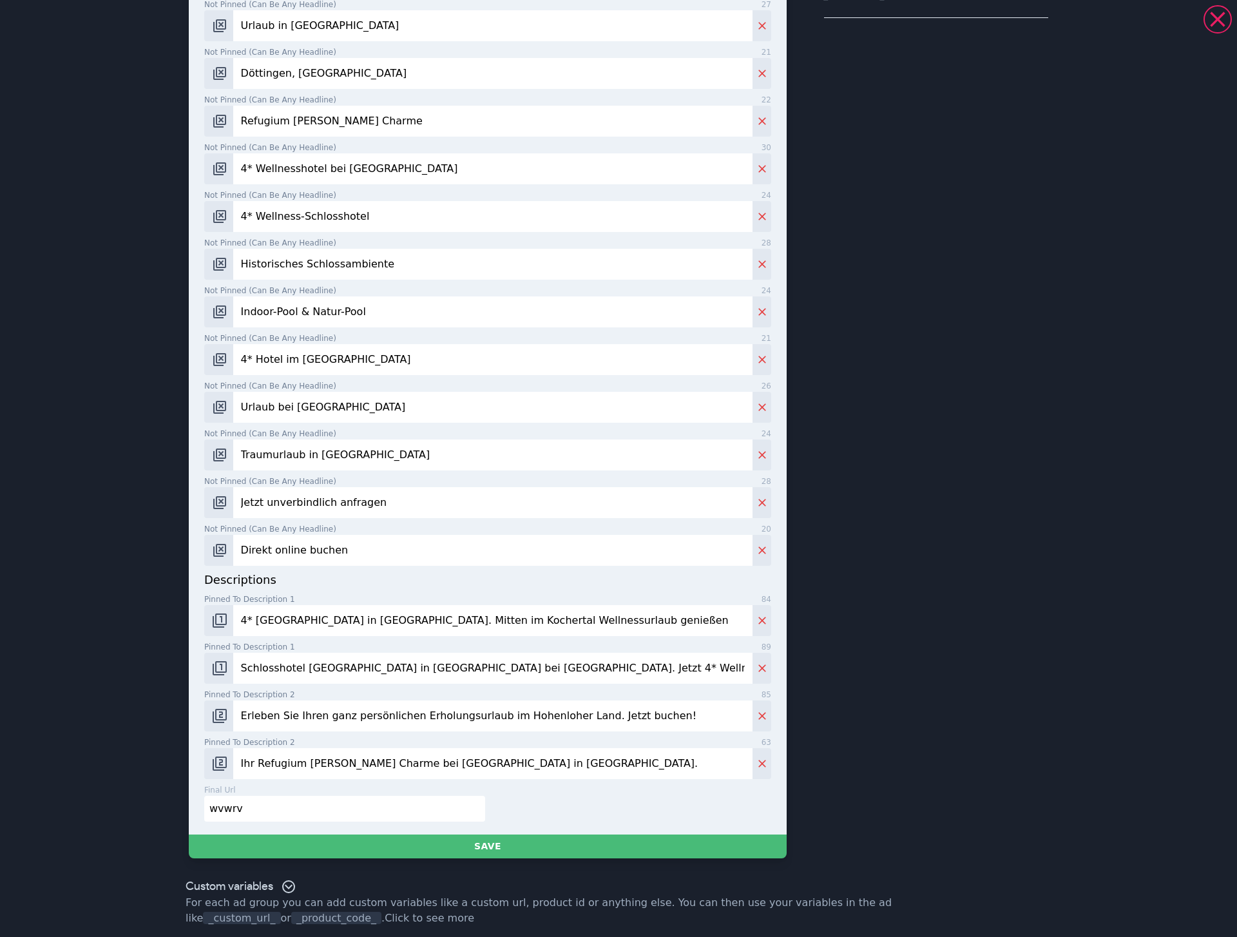
paste input "[URL][DOMAIN_NAME]"
type input "[URL][DOMAIN_NAME]"
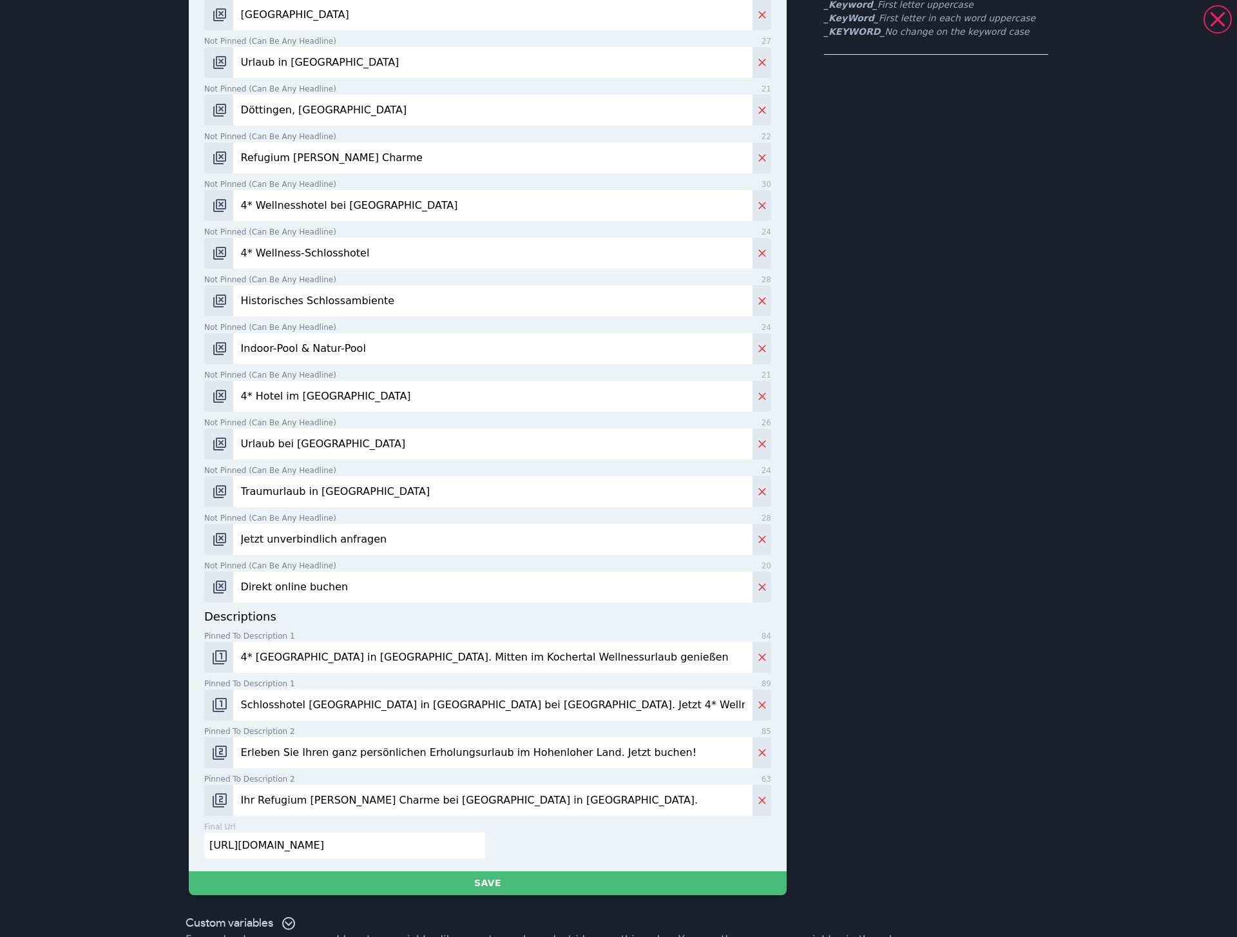
click at [722, 797] on input "Ihr Refugium [PERSON_NAME] Charme bei [GEOGRAPHIC_DATA] in [GEOGRAPHIC_DATA]." at bounding box center [492, 800] width 519 height 31
click at [753, 797] on button "Delete" at bounding box center [762, 800] width 19 height 31
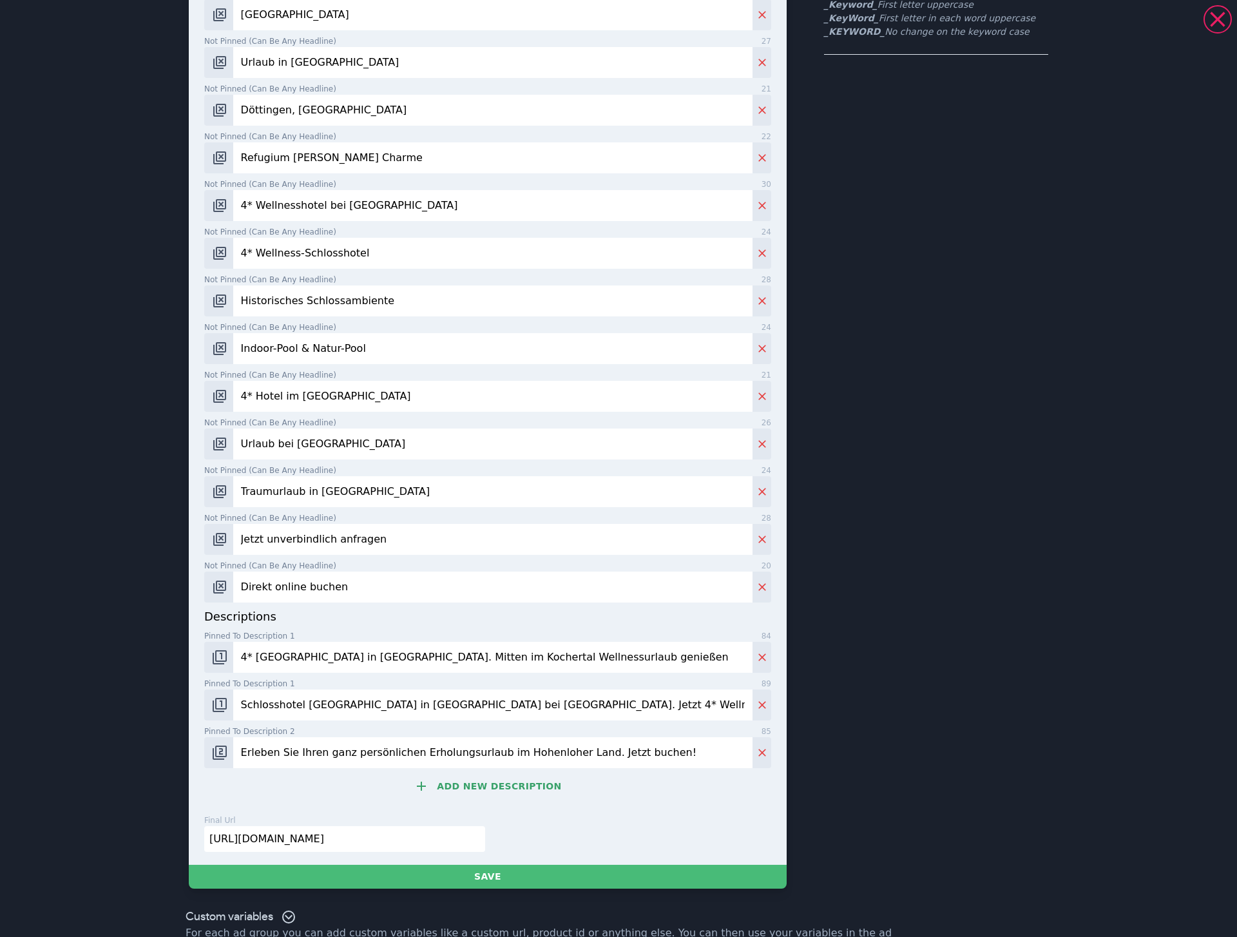
click at [556, 793] on button "Add new description" at bounding box center [487, 786] width 567 height 26
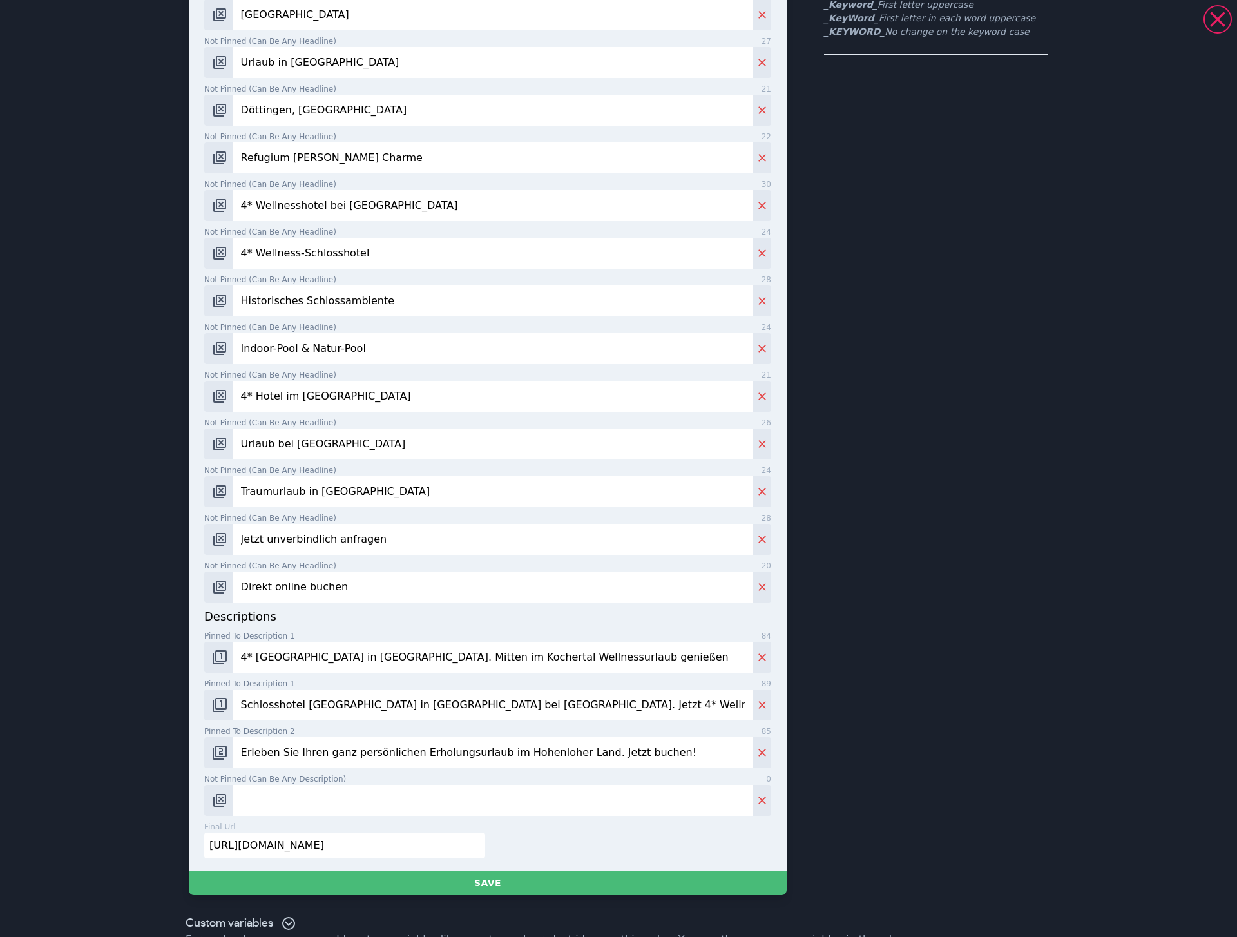
click at [550, 794] on input "Not pinned (Can be any description) 0" at bounding box center [492, 800] width 519 height 31
paste input "Ihr Refugium [PERSON_NAME] Charme bei [GEOGRAPHIC_DATA] in [GEOGRAPHIC_DATA]. J…"
type input "Ihr Refugium [PERSON_NAME] Charme bei [GEOGRAPHIC_DATA] in [GEOGRAPHIC_DATA]. J…"
click at [677, 654] on input "4* [GEOGRAPHIC_DATA] in [GEOGRAPHIC_DATA]. Mitten im Kochertal Wellnessurlaub g…" at bounding box center [492, 657] width 519 height 31
type input "4* [GEOGRAPHIC_DATA] in [GEOGRAPHIC_DATA]. Mitten im Kochertal Wellnessurlaub g…"
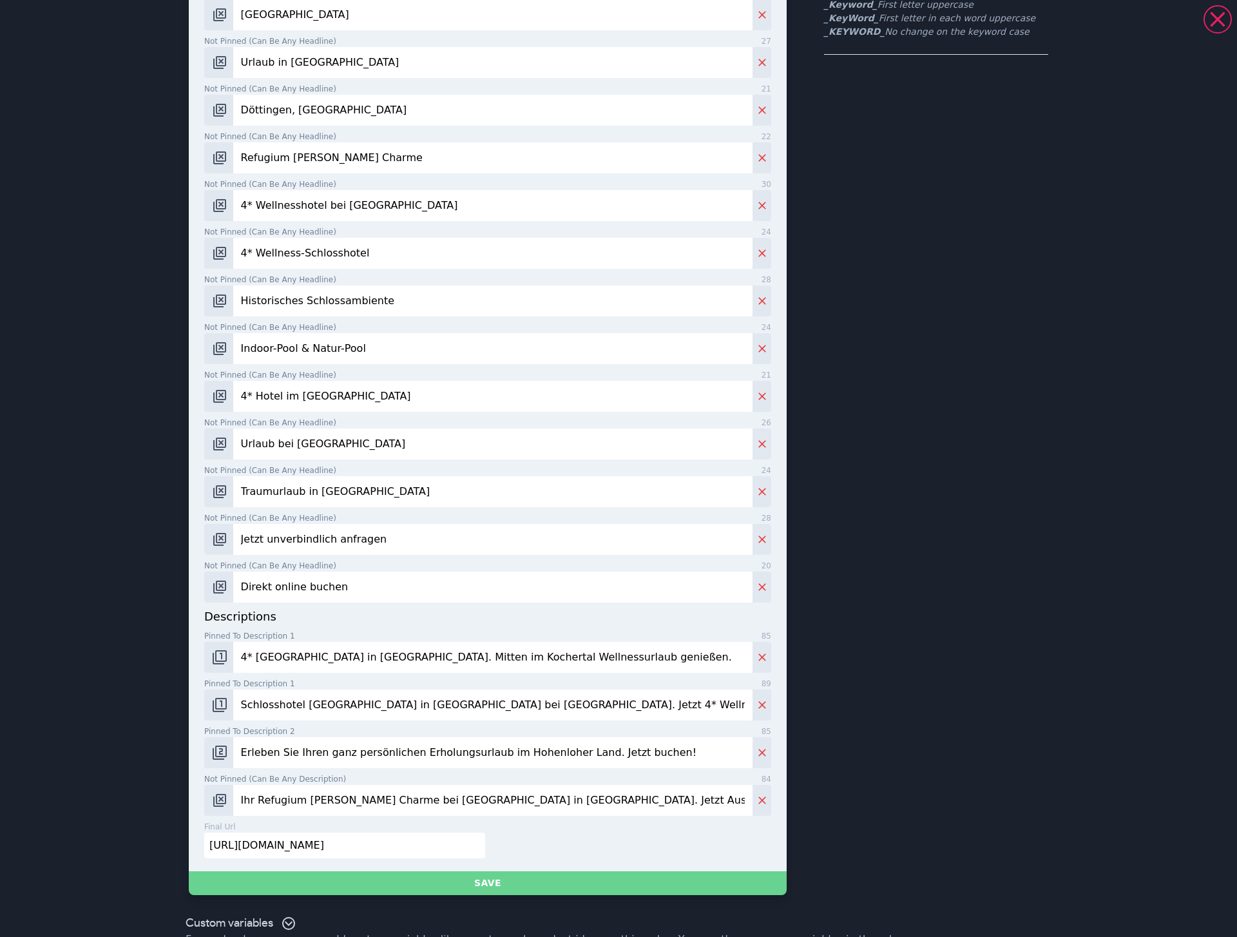
click at [548, 889] on button "Save" at bounding box center [488, 883] width 598 height 24
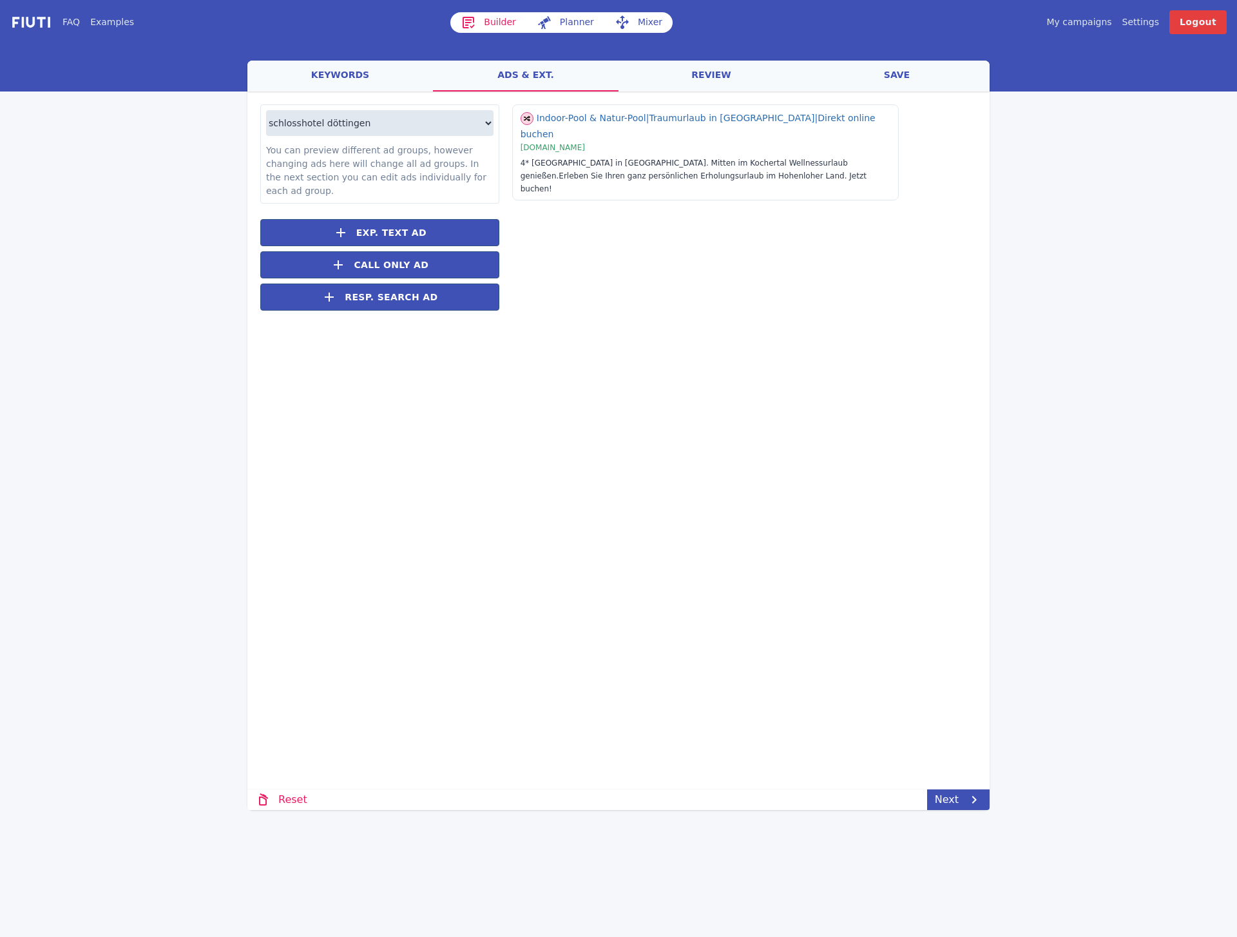
drag, startPoint x: 670, startPoint y: 447, endPoint x: 683, endPoint y: 320, distance: 127.7
click at [669, 446] on div "Loading... Loading schlosshotel döttingen hotel schloss döttingen You can previ…" at bounding box center [618, 373] width 742 height 562
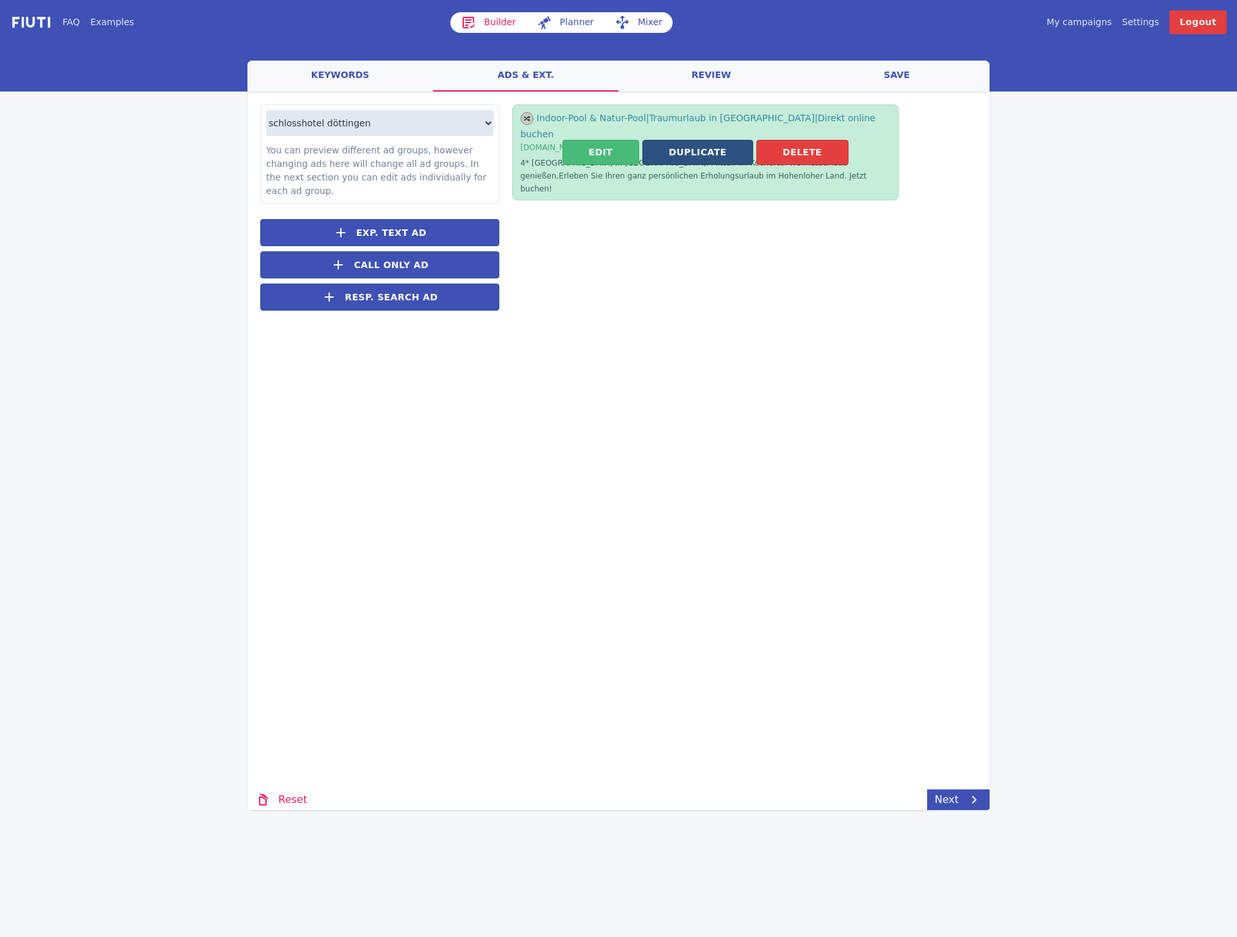
click at [688, 141] on button "Duplicate" at bounding box center [698, 152] width 111 height 25
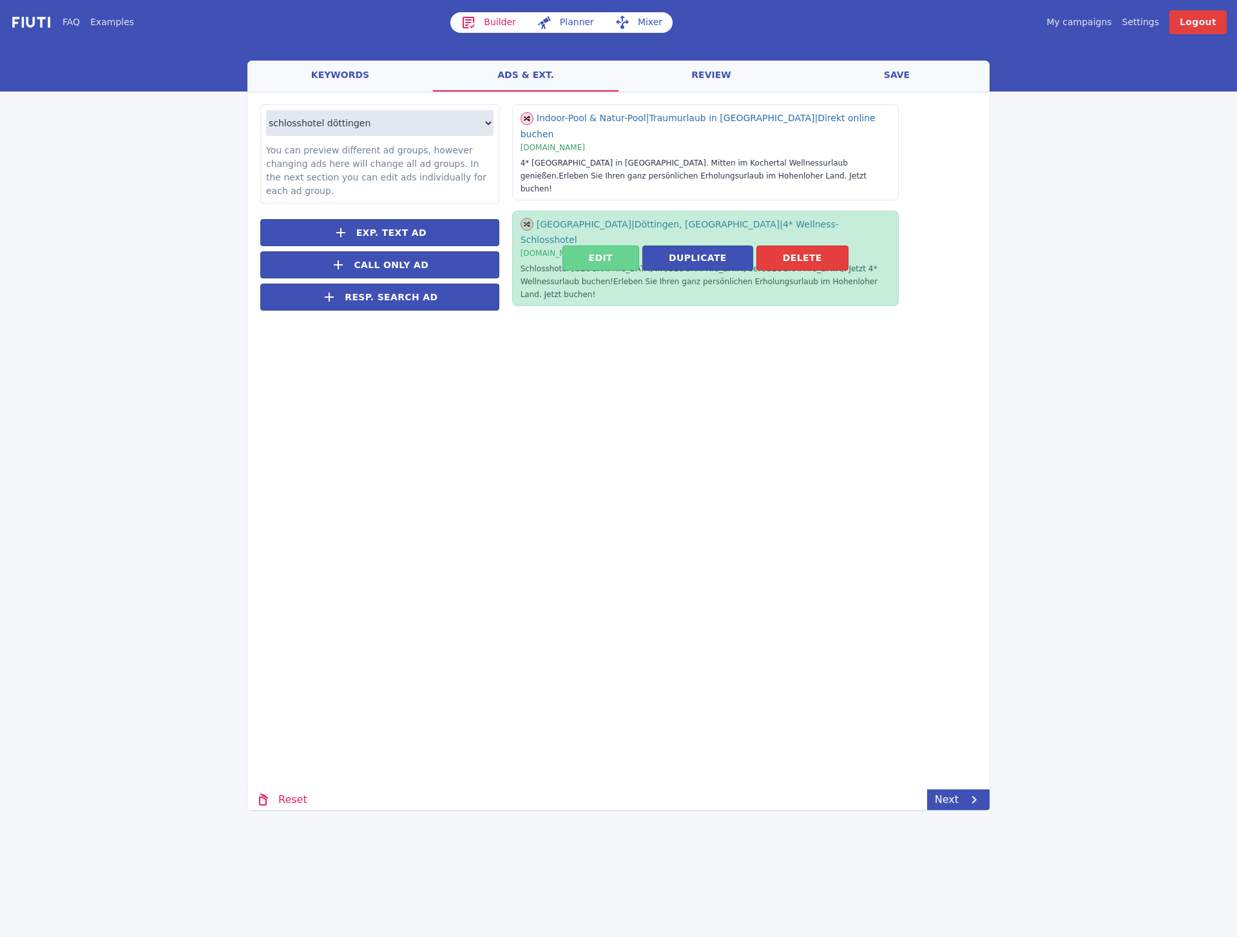
click at [615, 246] on button "Edit" at bounding box center [601, 258] width 77 height 25
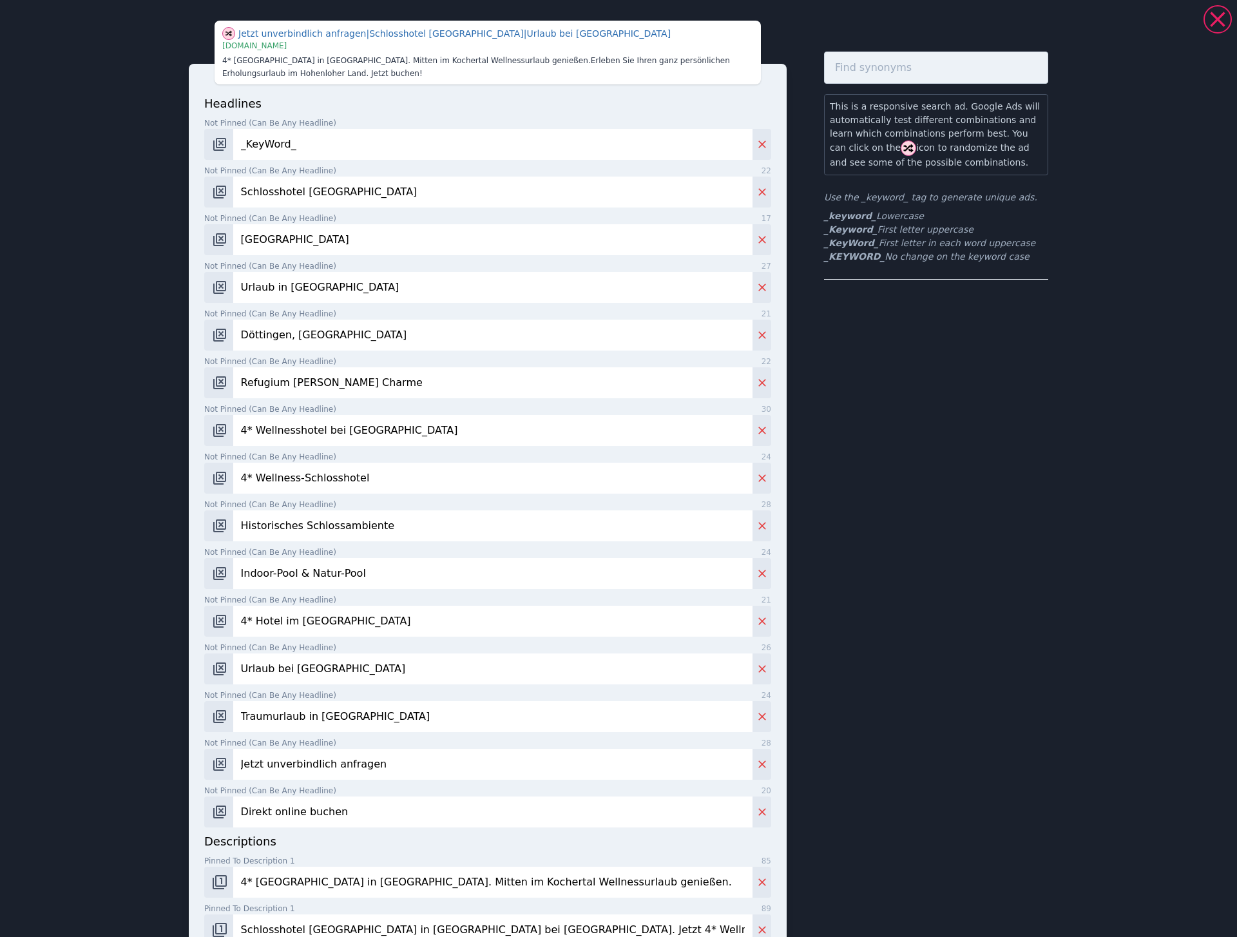
scroll to position [266, 0]
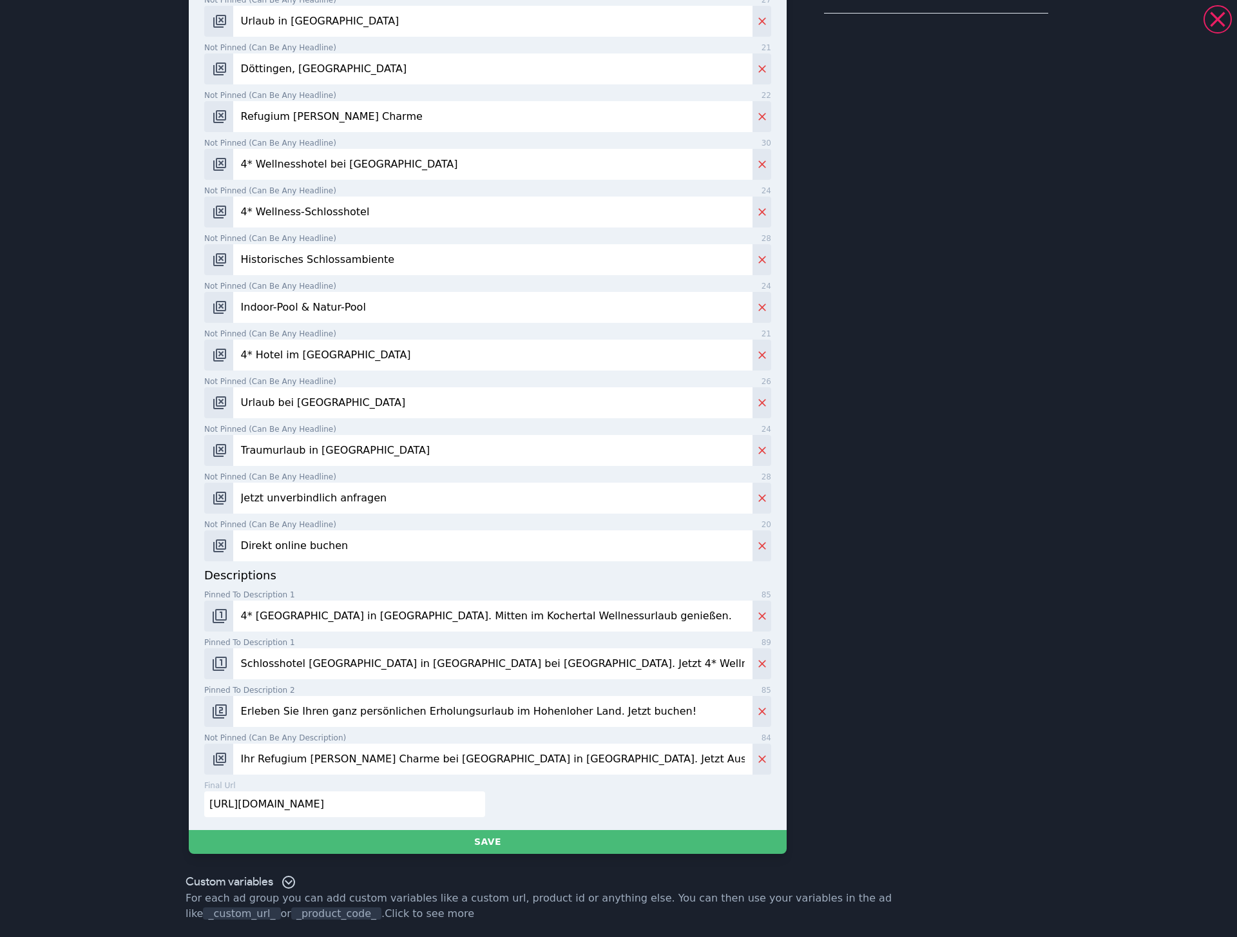
click at [498, 620] on input "4* [GEOGRAPHIC_DATA] in [GEOGRAPHIC_DATA]. Mitten im Kochertal Wellnessurlaub g…" at bounding box center [492, 616] width 519 height 31
paste input "Schlosshotel [GEOGRAPHIC_DATA] in [GEOGRAPHIC_DATA] bei [GEOGRAPHIC_DATA]. Jetz…"
type input "Schlosshotel [GEOGRAPHIC_DATA] in [GEOGRAPHIC_DATA] bei [GEOGRAPHIC_DATA]. Jetz…"
click at [407, 661] on input "Schlosshotel [GEOGRAPHIC_DATA] in [GEOGRAPHIC_DATA] bei [GEOGRAPHIC_DATA]. Jetz…" at bounding box center [492, 663] width 519 height 31
paste input "4* [GEOGRAPHIC_DATA] bei [GEOGRAPHIC_DATA]. Jetzt Traumurlaub bei [GEOGRAPHIC_D…"
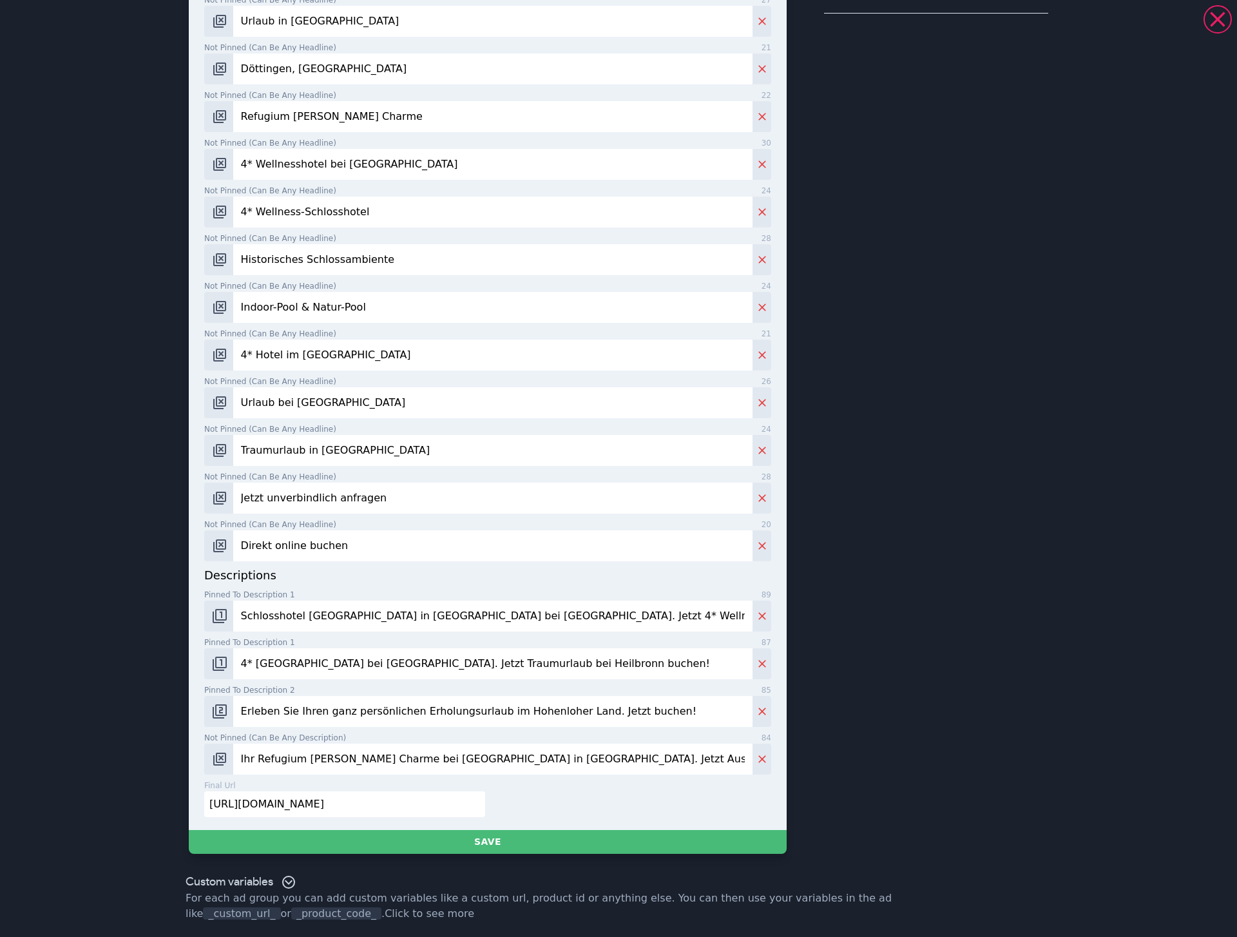
type input "4* [GEOGRAPHIC_DATA] bei [GEOGRAPHIC_DATA]. Jetzt Traumurlaub bei Heilbronn buc…"
click at [501, 696] on input "Erleben Sie Ihren ganz persönlichen Erholungsurlaub im Hohenloher Land. Jetzt b…" at bounding box center [492, 711] width 519 height 31
paste input "unser Wellness-Boutique-Hotel mit Indoor-Pool, Natur-Schwimmbad & Saunawelt"
type input "Erleben Sie unser Wellness-Boutique-Hotel mit Indoor-Pool, Natur-Schwimmbad & S…"
click at [710, 762] on input "Ihr Refugium [PERSON_NAME] Charme bei [GEOGRAPHIC_DATA] in [GEOGRAPHIC_DATA]. J…" at bounding box center [492, 759] width 519 height 31
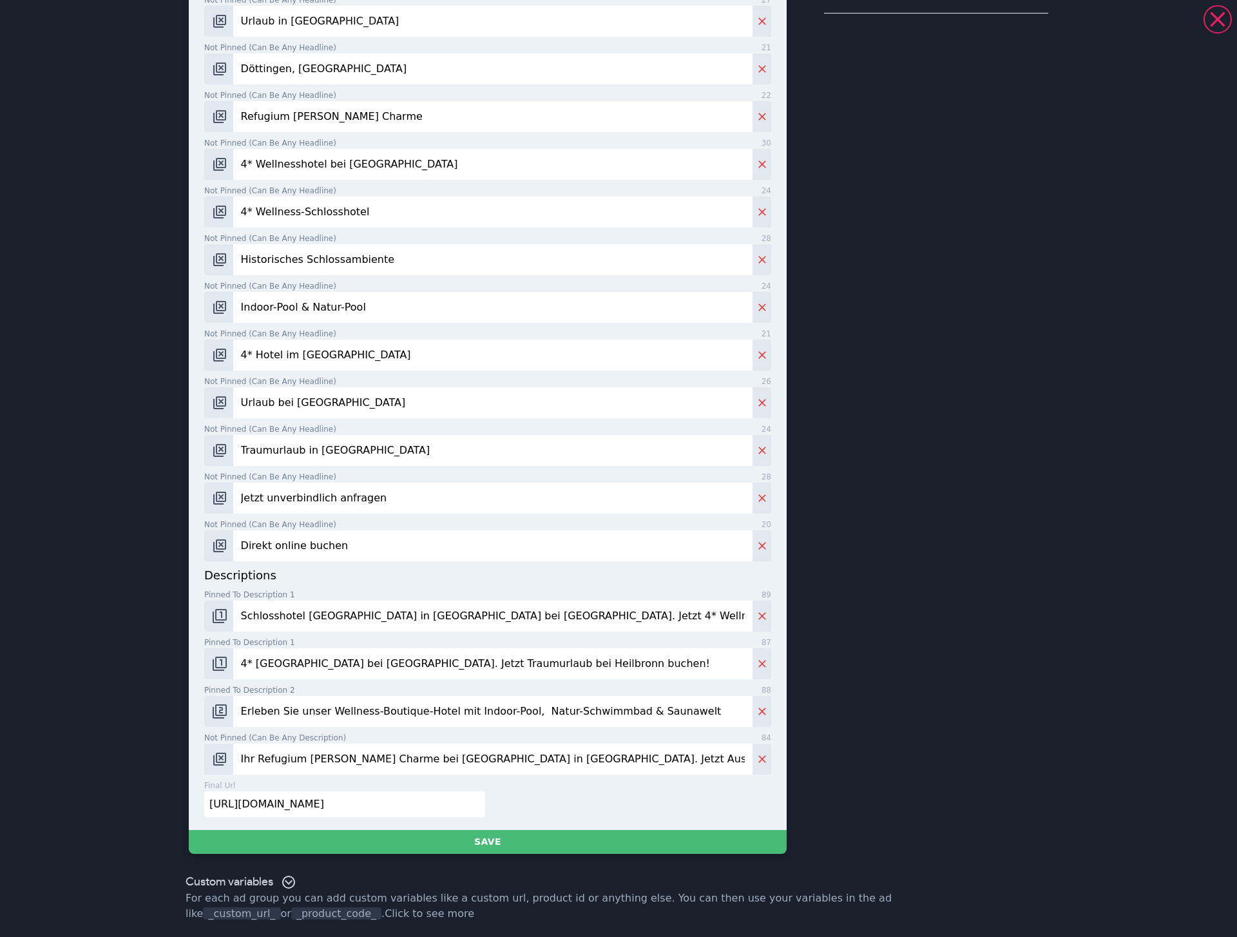
paste input "Genießen Sie pure Entspannung im Hohenloher Land. Wellness, Natur und Genuss ve…"
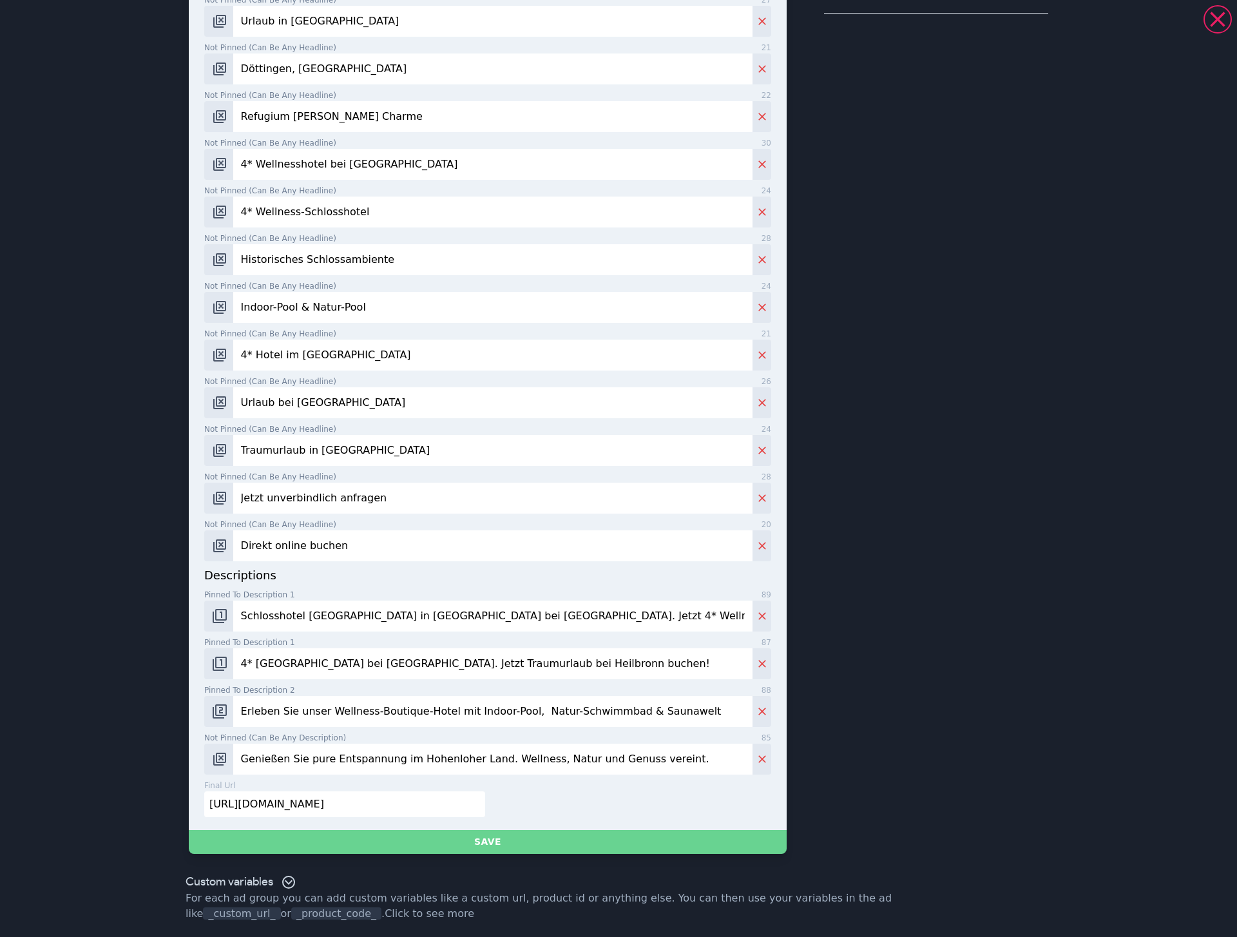
type input "Genießen Sie pure Entspannung im Hohenloher Land. Wellness, Natur und Genuss ve…"
click at [672, 845] on button "Save" at bounding box center [488, 842] width 598 height 24
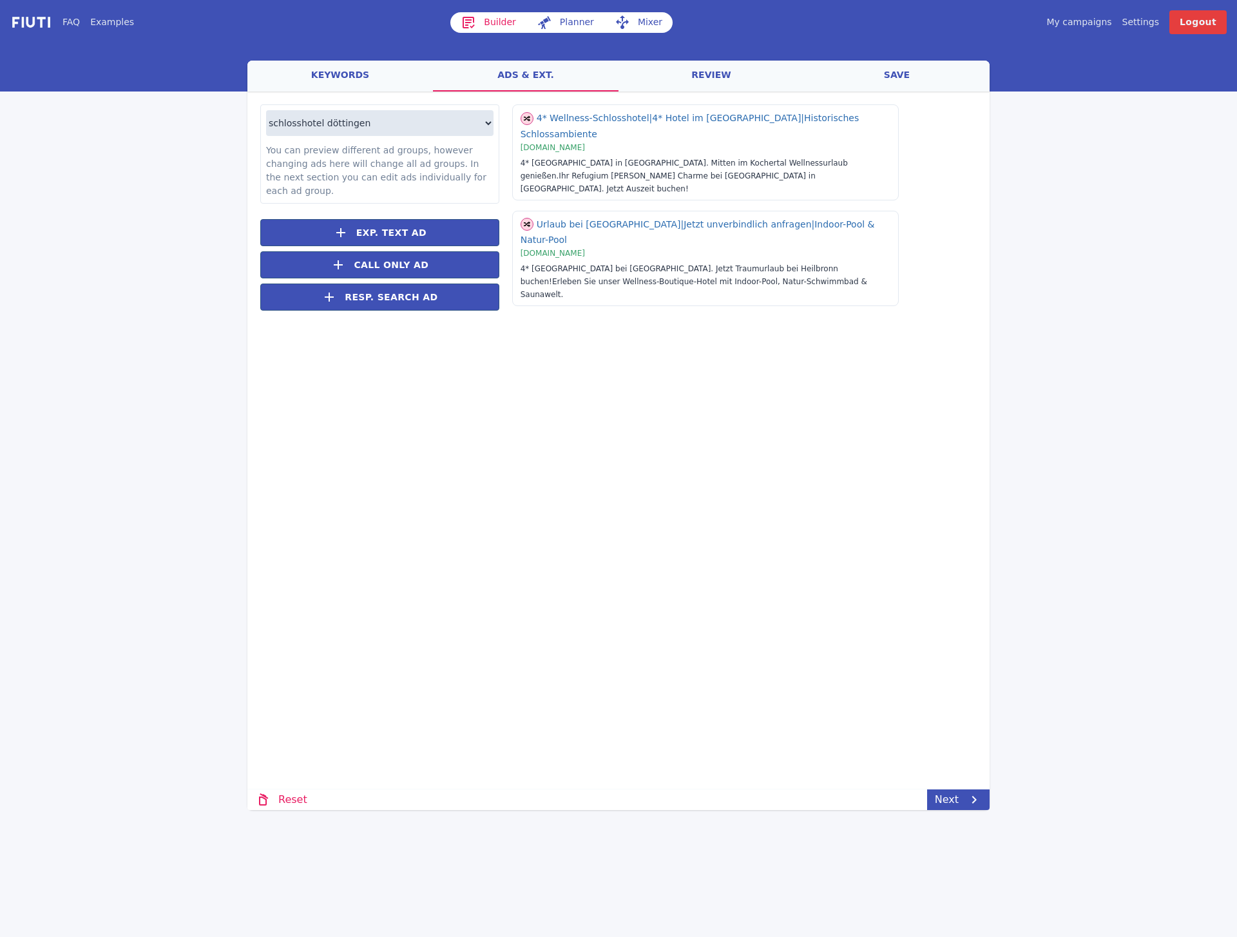
click at [792, 514] on div "Loading... Loading schlosshotel döttingen hotel schloss döttingen You can previ…" at bounding box center [618, 373] width 742 height 562
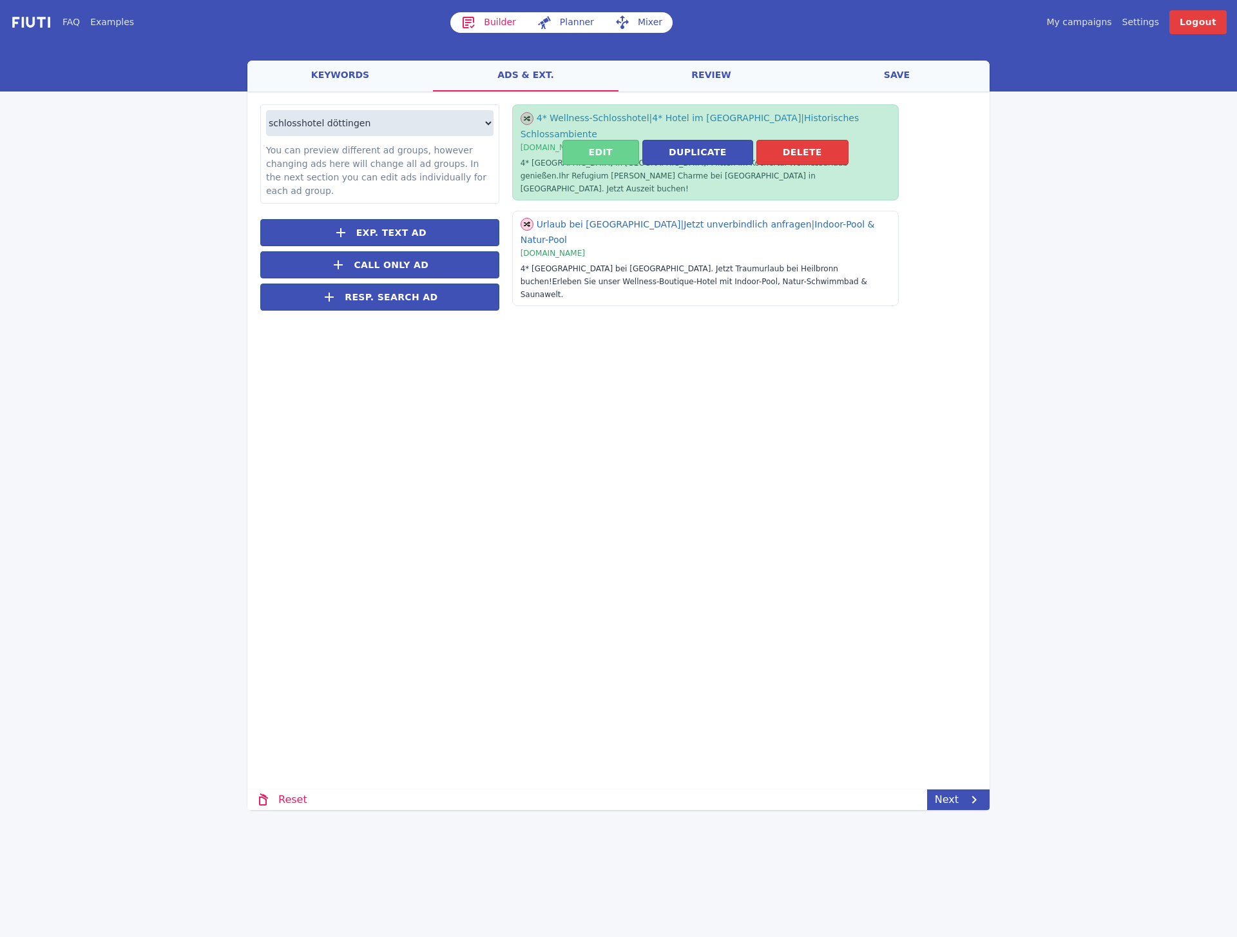
click at [612, 141] on button "Edit" at bounding box center [601, 152] width 77 height 25
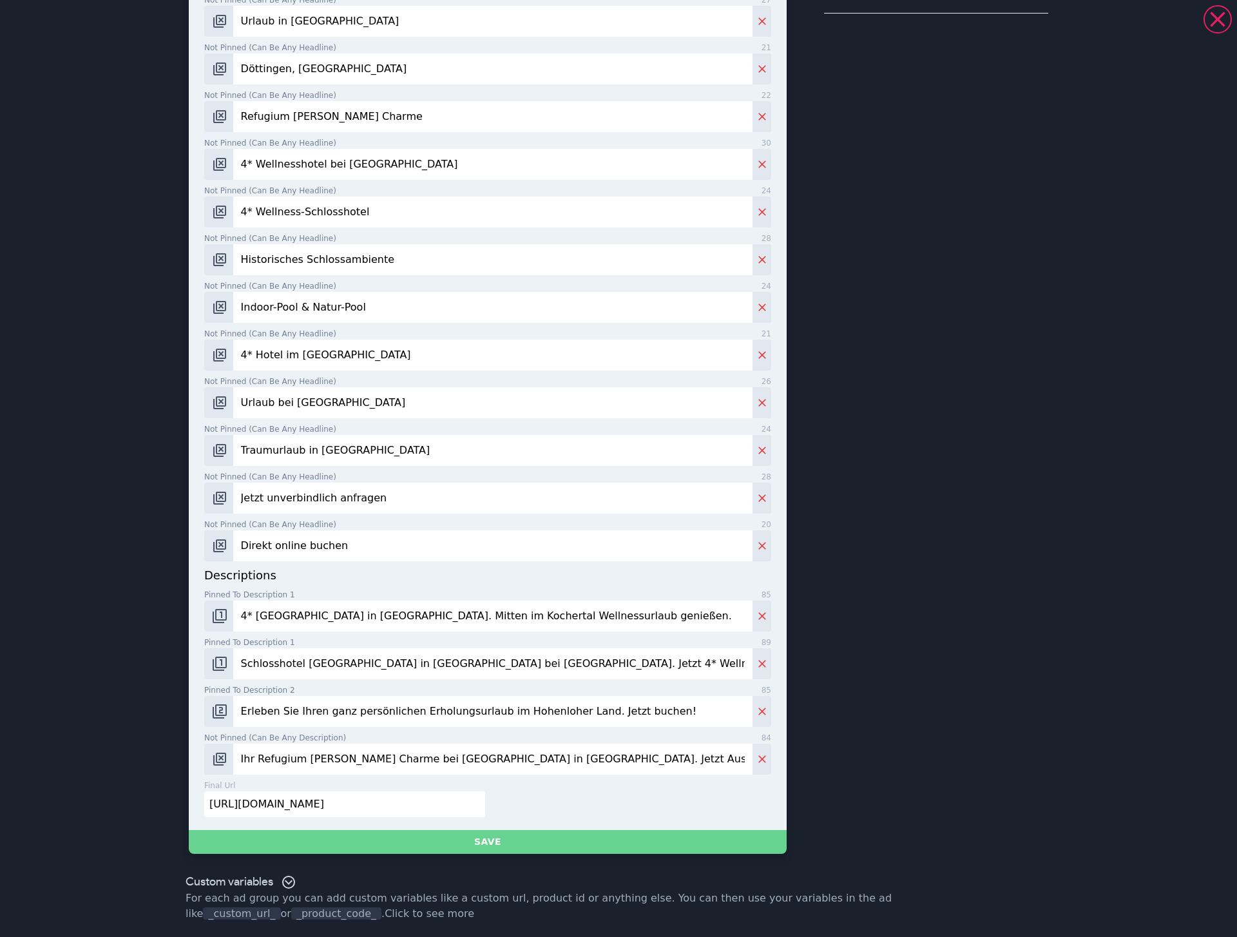
click at [408, 839] on button "Save" at bounding box center [488, 842] width 598 height 24
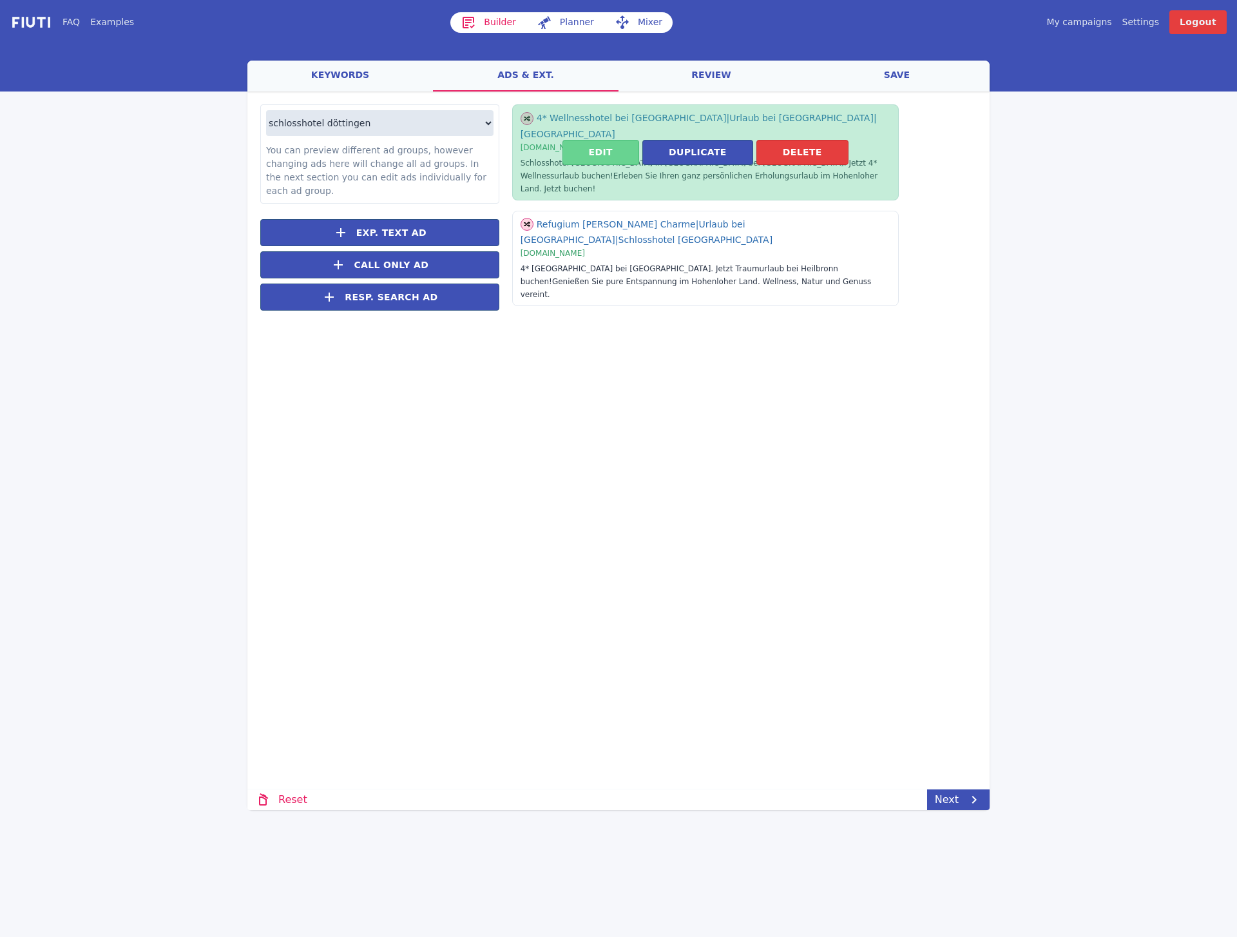
click at [611, 144] on button "Edit" at bounding box center [601, 152] width 77 height 25
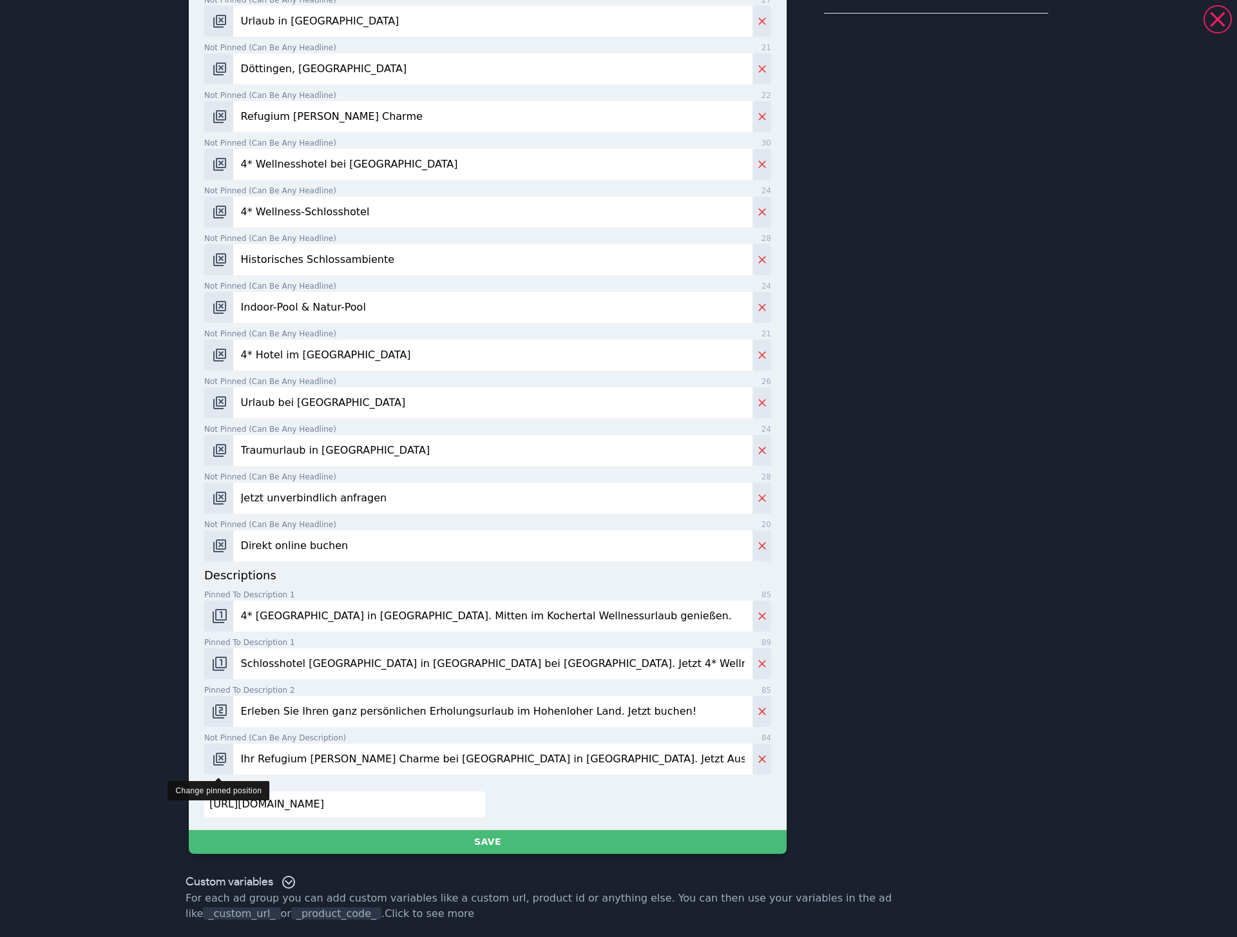
click at [216, 762] on img "Change pinned position" at bounding box center [219, 758] width 15 height 15
click at [208, 757] on button "Change pinned position" at bounding box center [218, 759] width 29 height 31
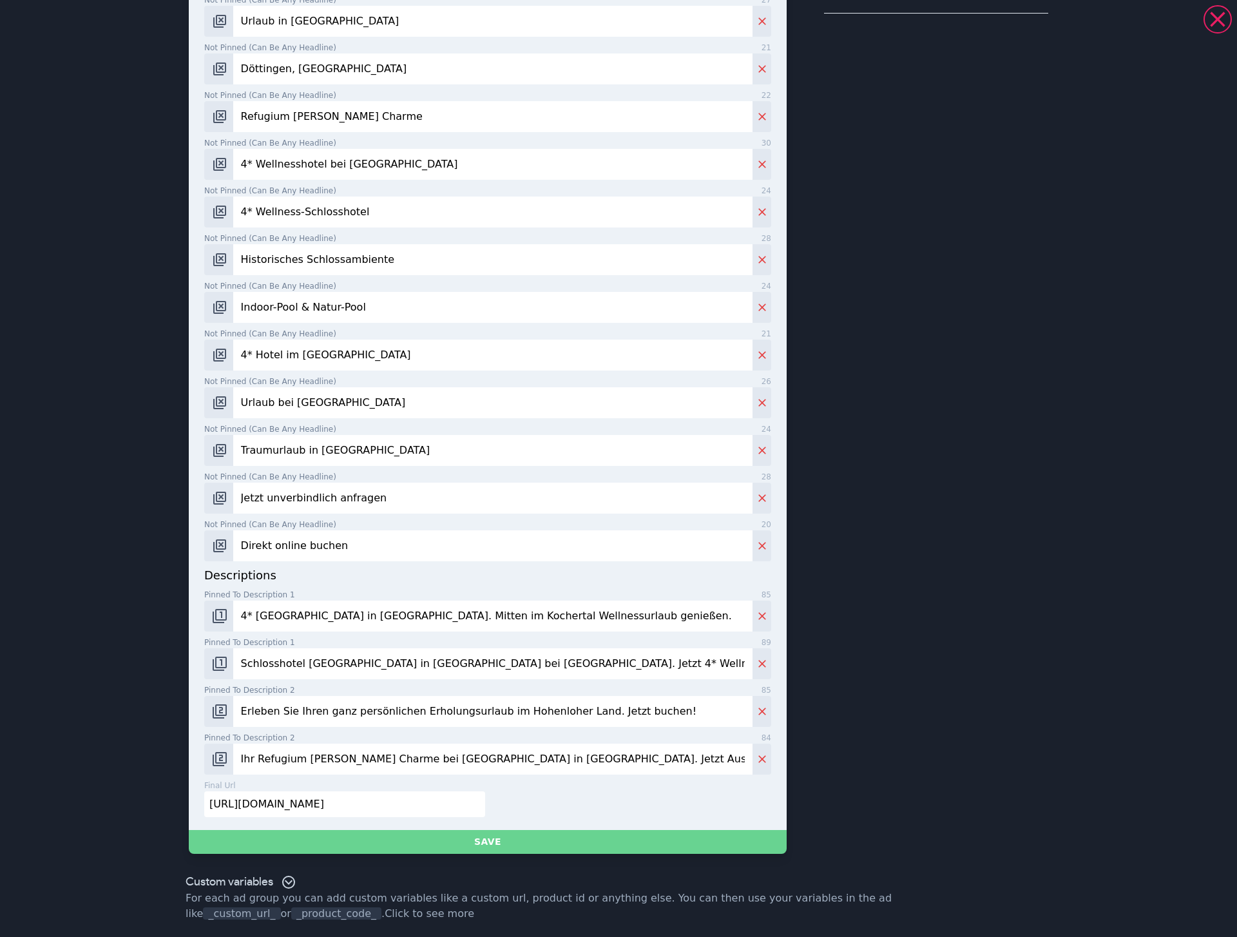
click at [409, 850] on button "Save" at bounding box center [488, 842] width 598 height 24
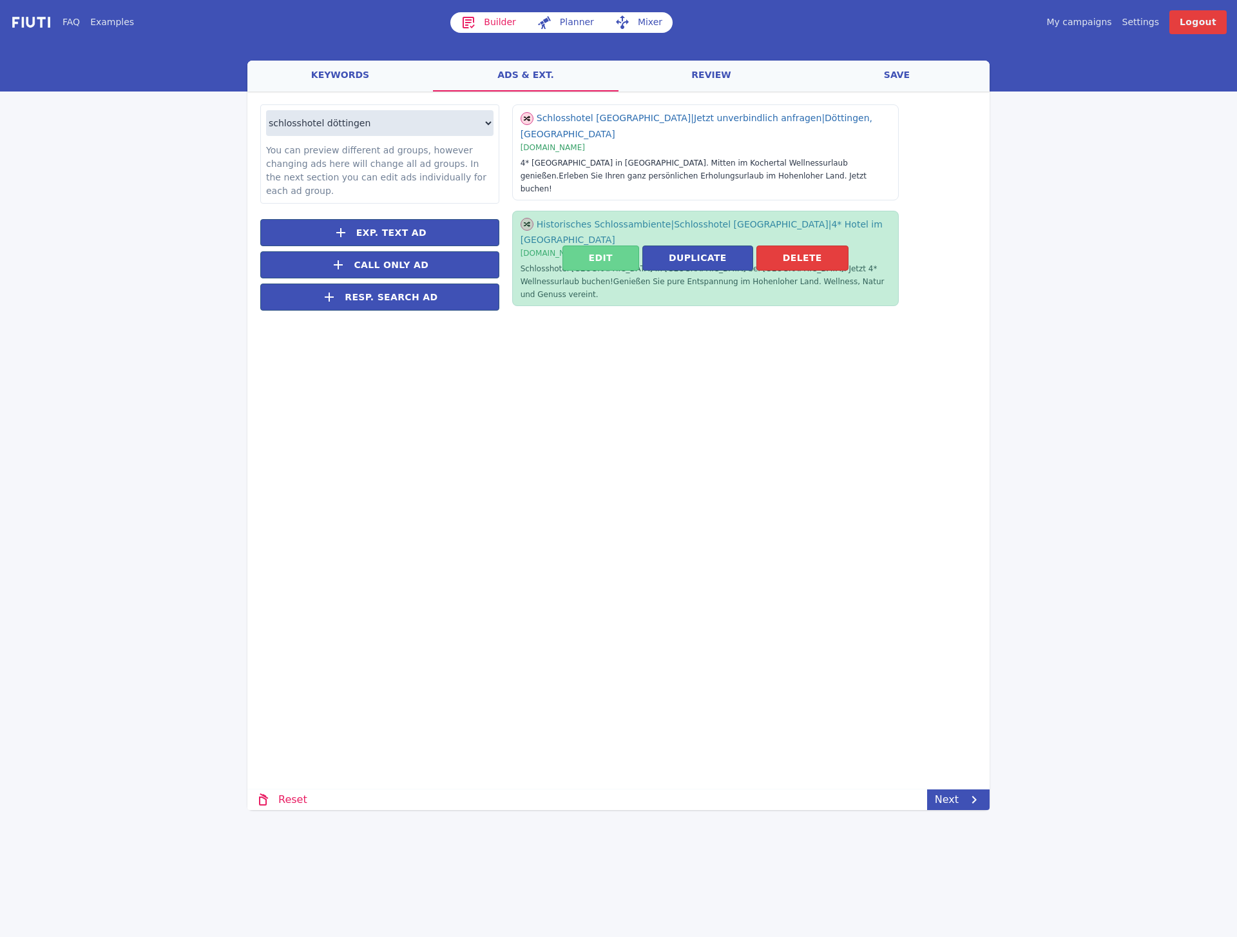
click at [628, 246] on button "Edit" at bounding box center [601, 258] width 77 height 25
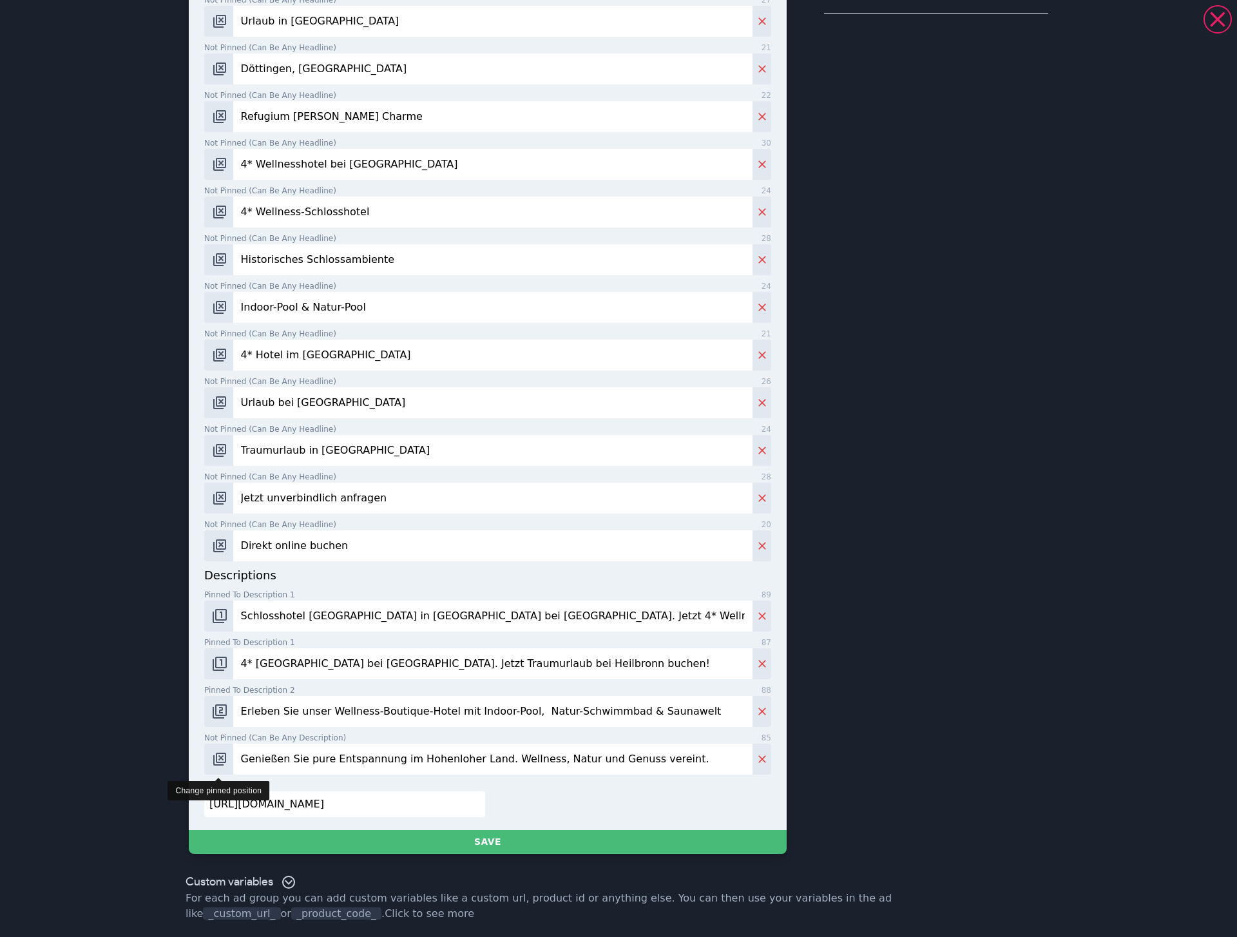
click at [216, 753] on img "Change pinned position" at bounding box center [219, 758] width 15 height 15
click at [222, 755] on img "Change pinned position" at bounding box center [219, 758] width 15 height 15
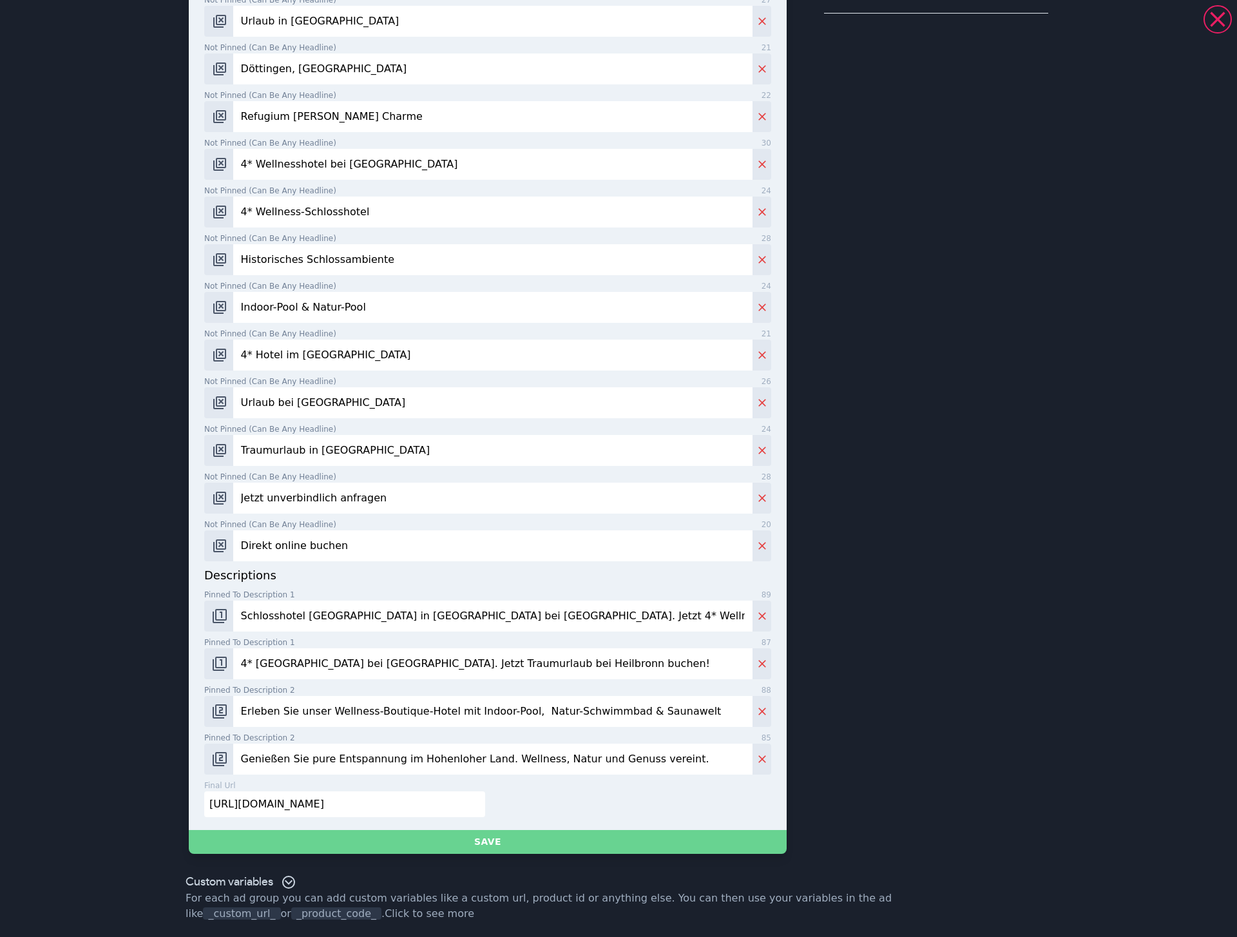
click at [421, 840] on button "Save" at bounding box center [488, 842] width 598 height 24
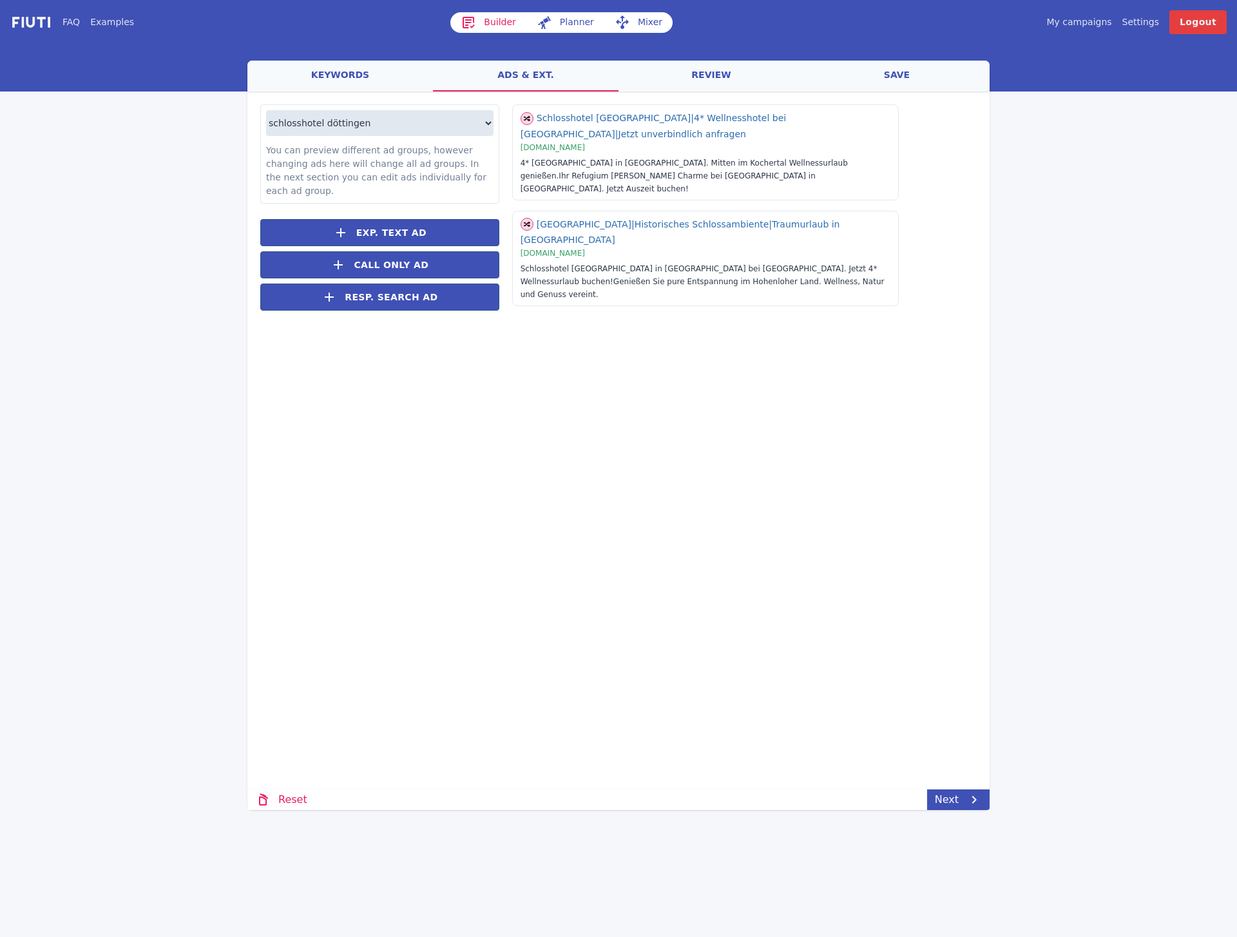
click at [867, 589] on div "Loading... Loading schlosshotel döttingen hotel schloss döttingen You can previ…" at bounding box center [618, 373] width 742 height 562
click at [974, 804] on icon at bounding box center [974, 799] width 15 height 15
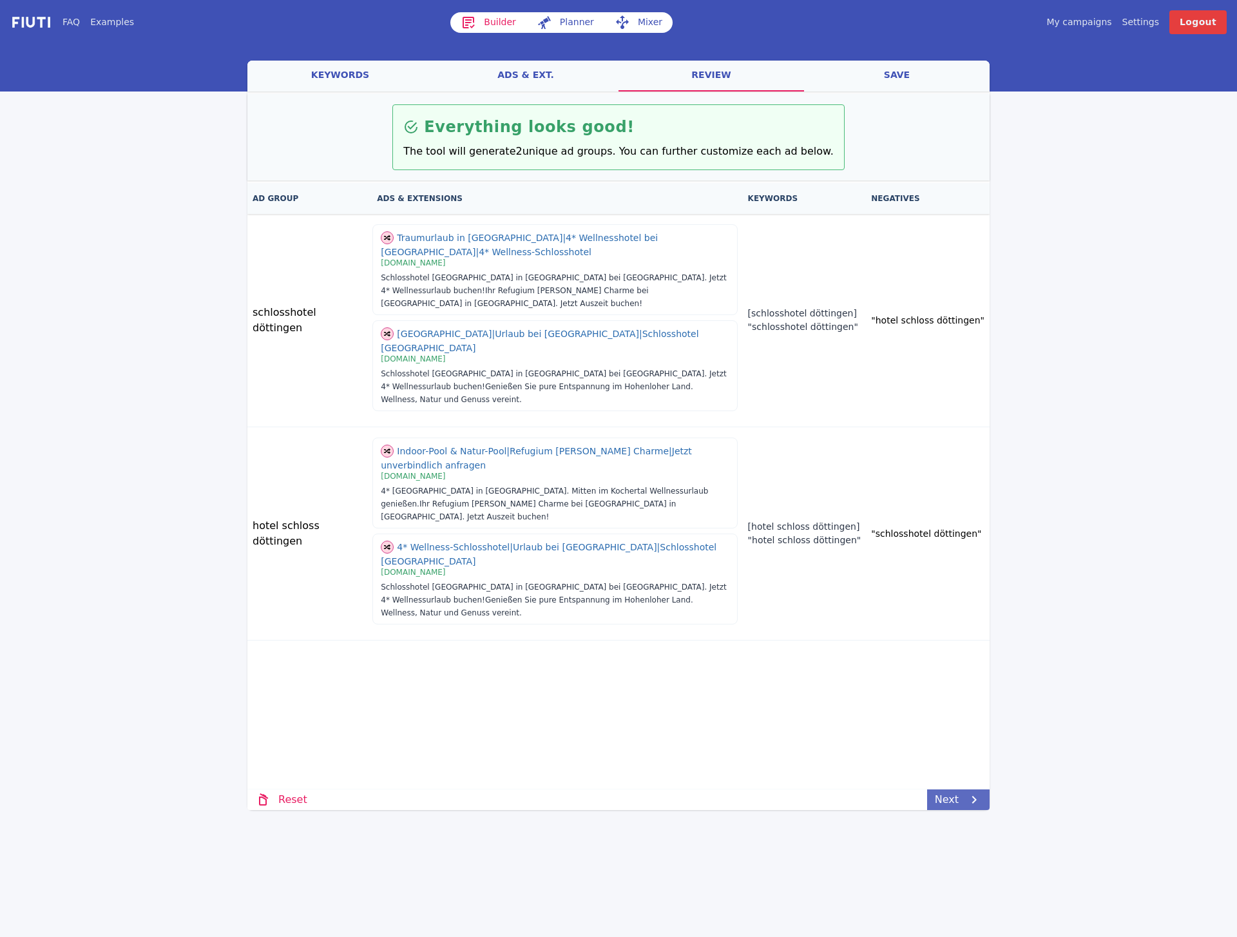
click at [943, 798] on link "Next" at bounding box center [958, 799] width 63 height 21
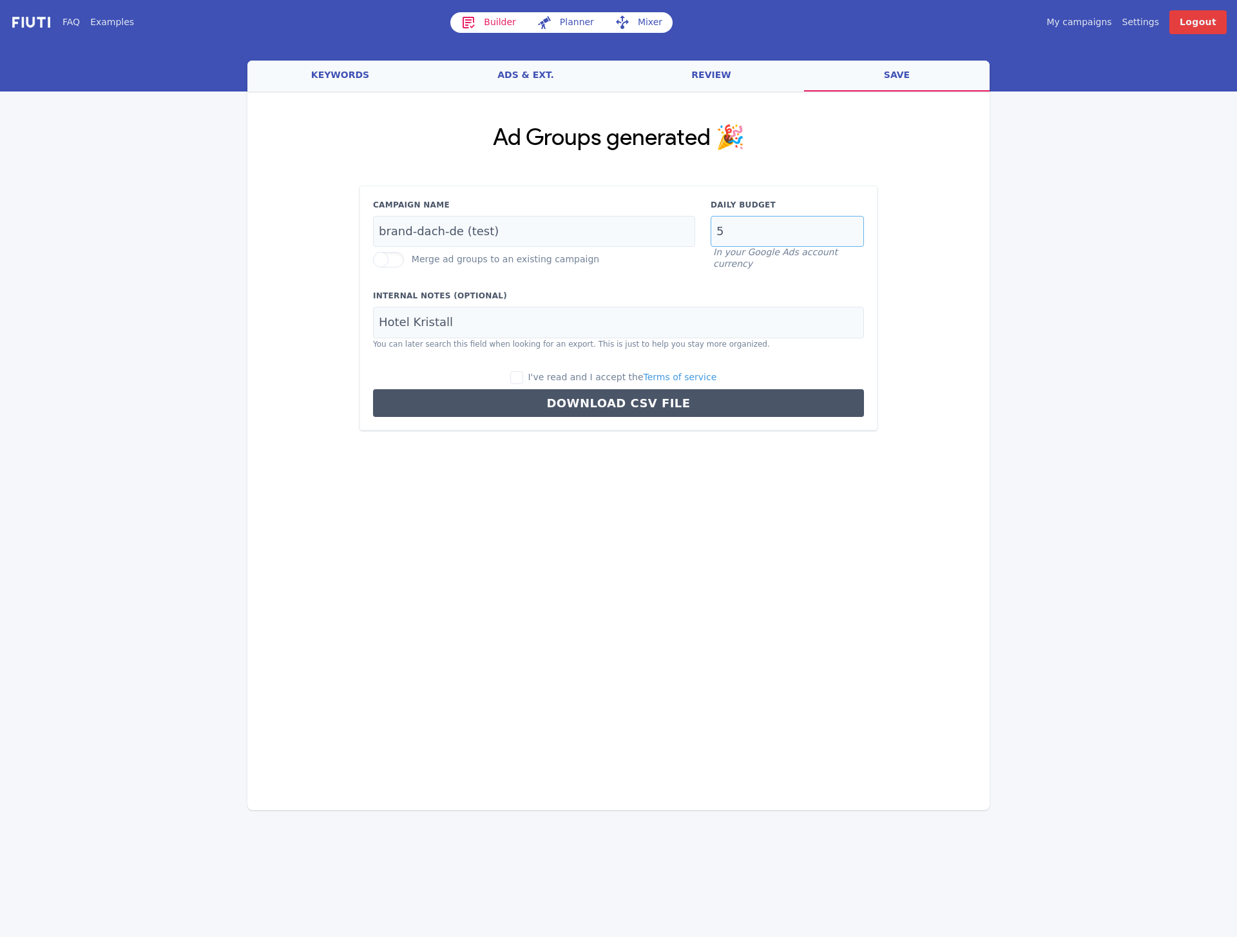
click at [795, 231] on input "5" at bounding box center [787, 232] width 153 height 32
type input "3.50"
type input "[GEOGRAPHIC_DATA]"
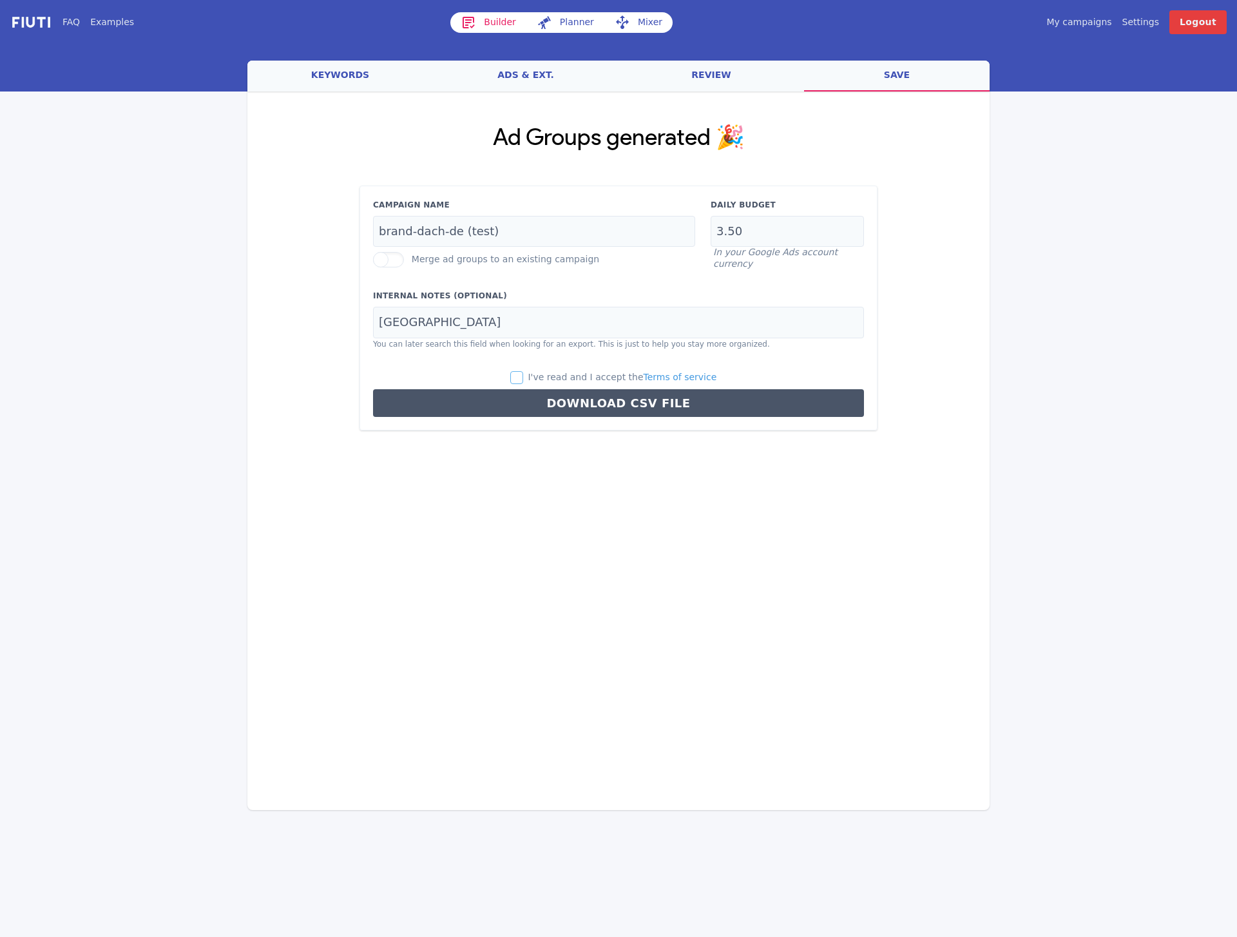
click at [510, 371] on input "I've read and I accept the Terms of service" at bounding box center [516, 377] width 13 height 13
checkbox input "true"
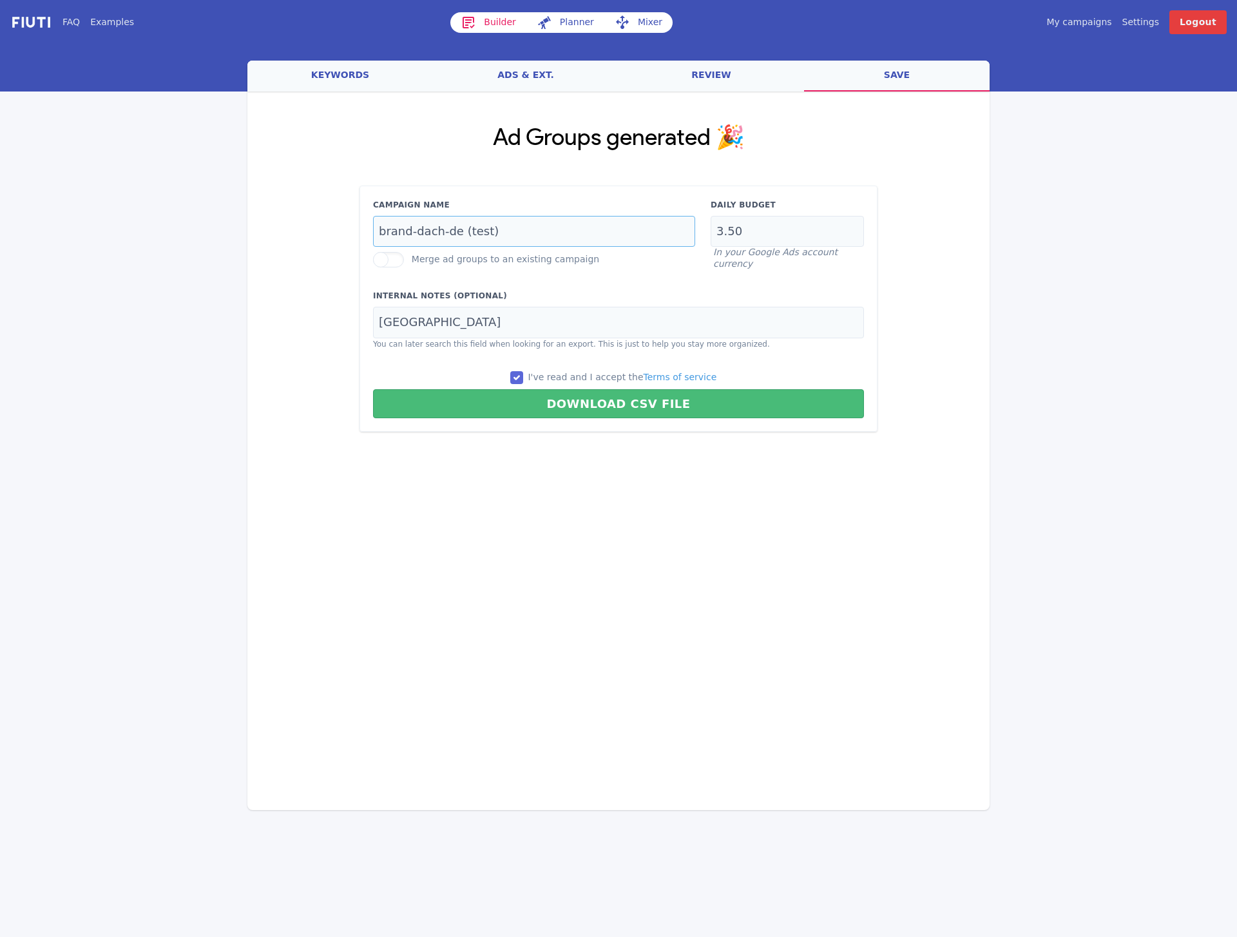
click at [539, 235] on input "brand-dach-de (test)" at bounding box center [534, 232] width 322 height 32
type input "brand-dach-de"
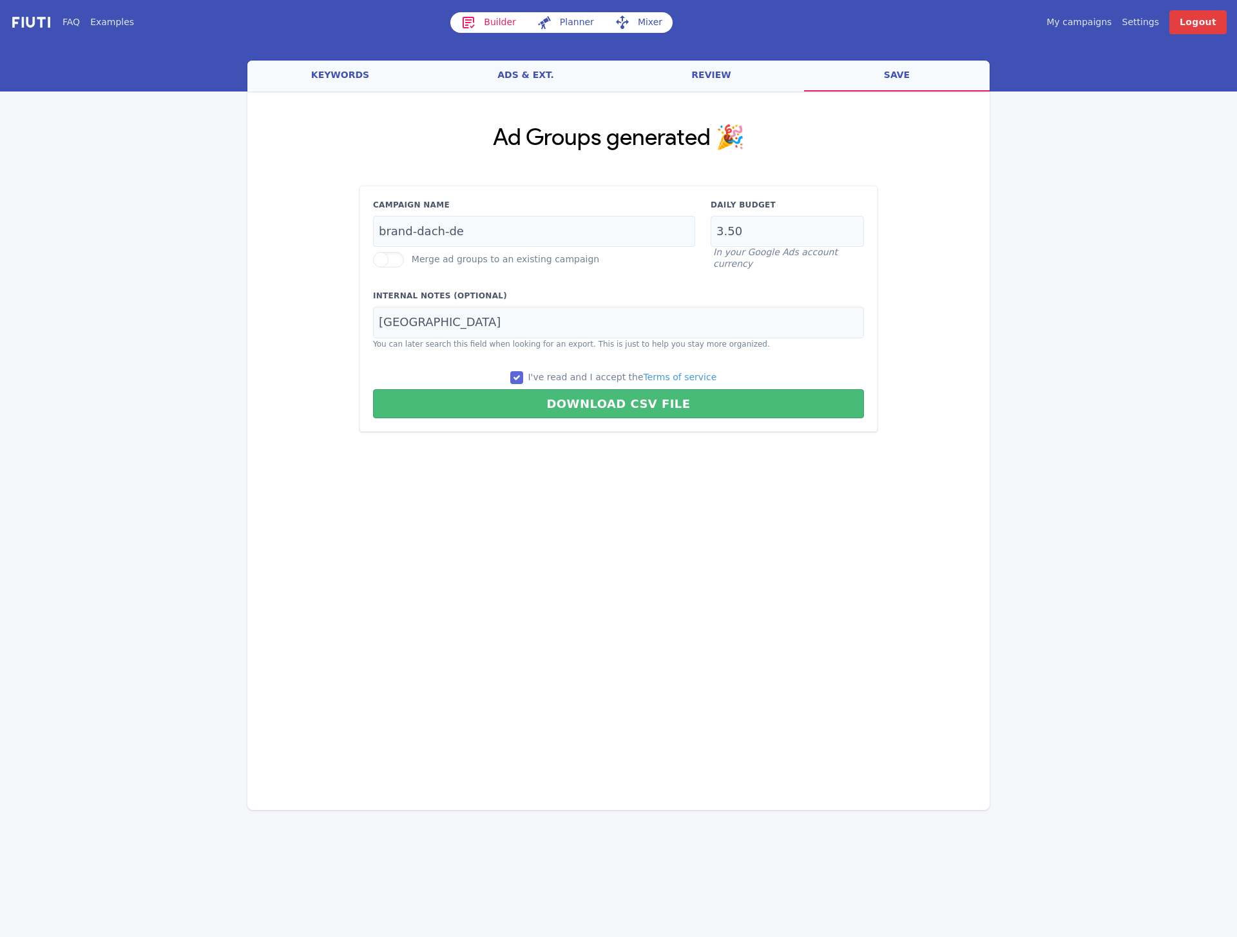
drag, startPoint x: 610, startPoint y: 488, endPoint x: 608, endPoint y: 464, distance: 23.9
click at [609, 486] on div "Loading... Loading Ad Groups generated 🎉 Campaign Name brand-dach-de Merge ad g…" at bounding box center [618, 373] width 742 height 562
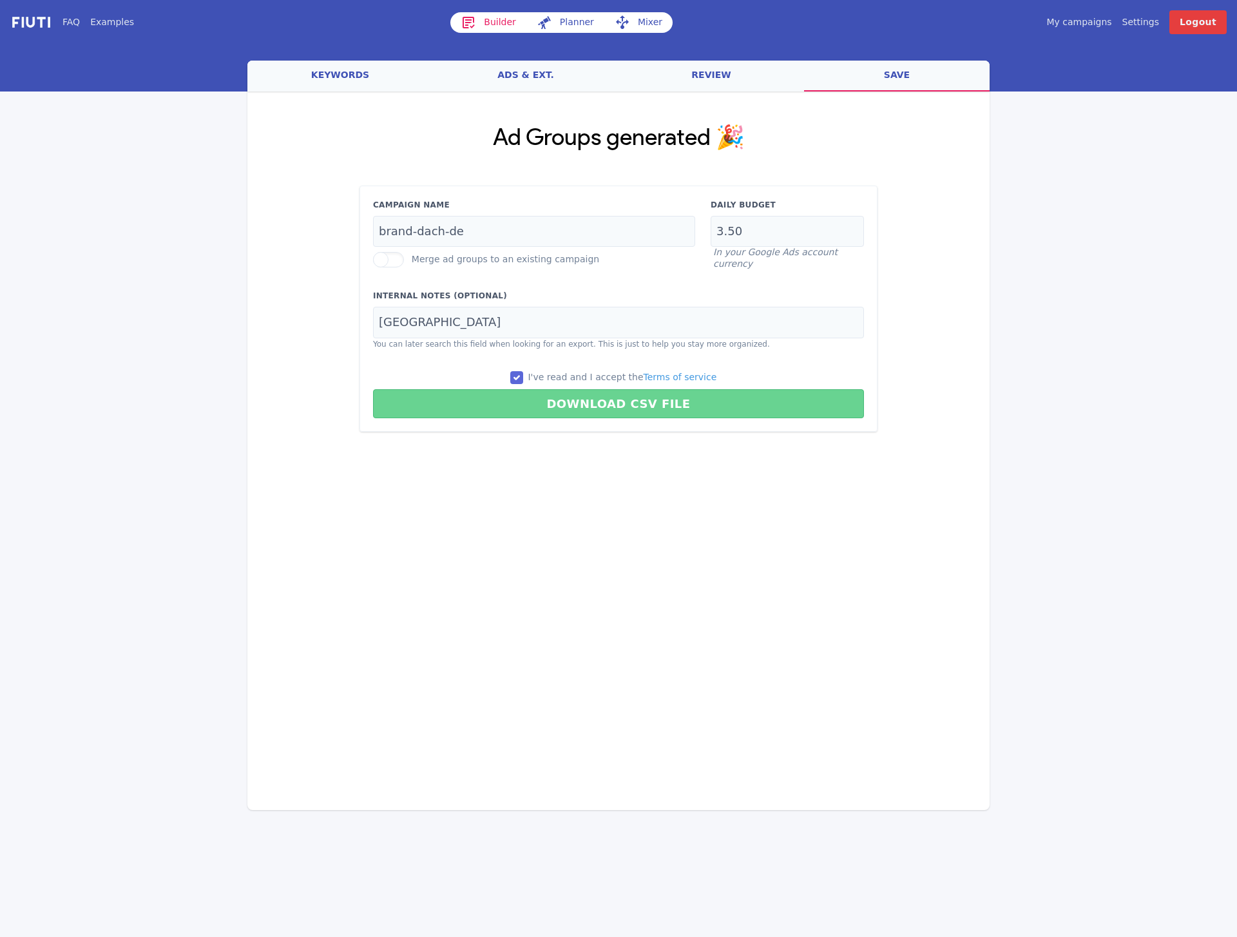
click at [589, 405] on button "Download CSV File" at bounding box center [618, 403] width 491 height 29
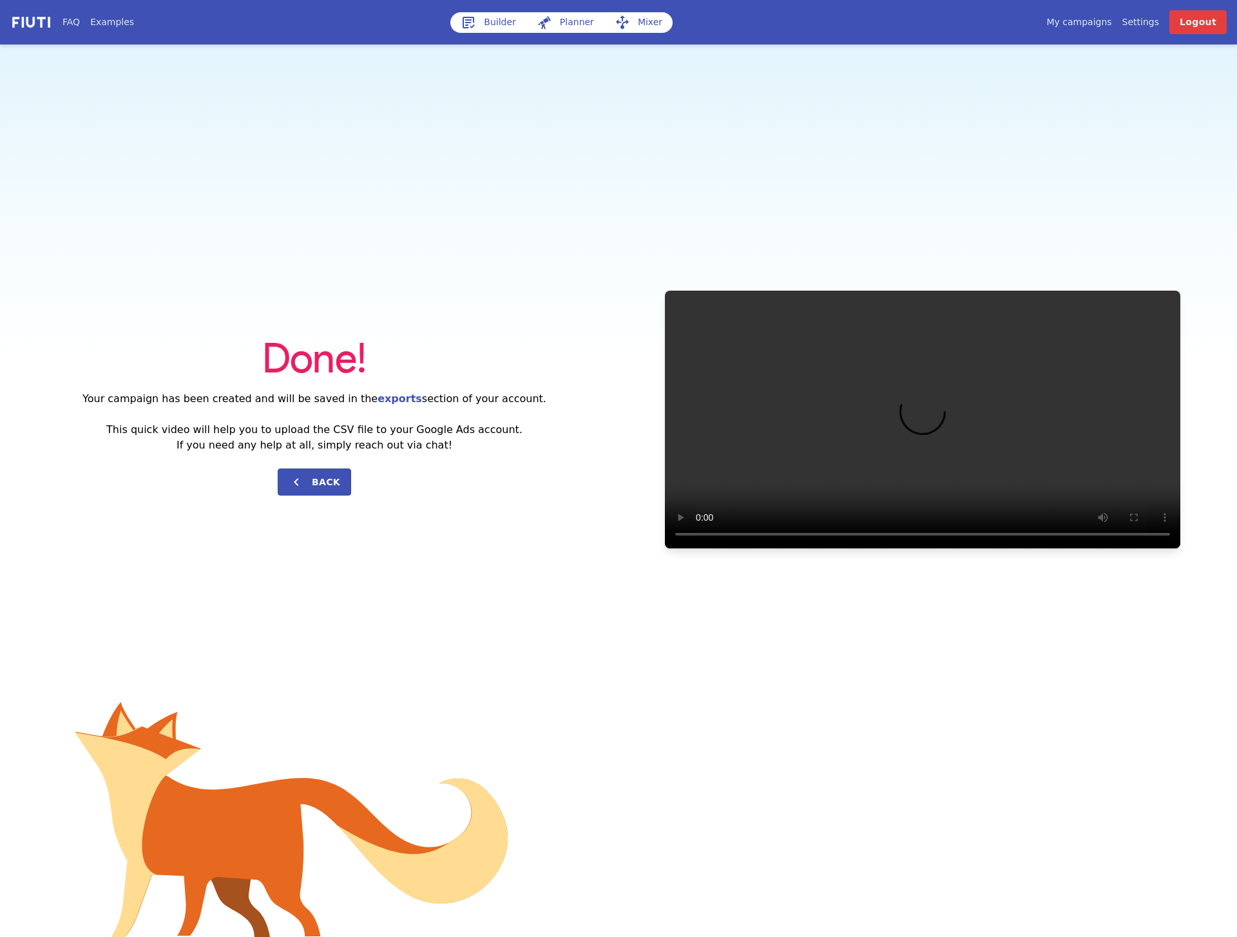
click at [519, 231] on div "Done! Your campaign has been created and will be saved in the exports section o…" at bounding box center [618, 419] width 1237 height 750
click at [476, 24] on link "Builder" at bounding box center [488, 22] width 76 height 21
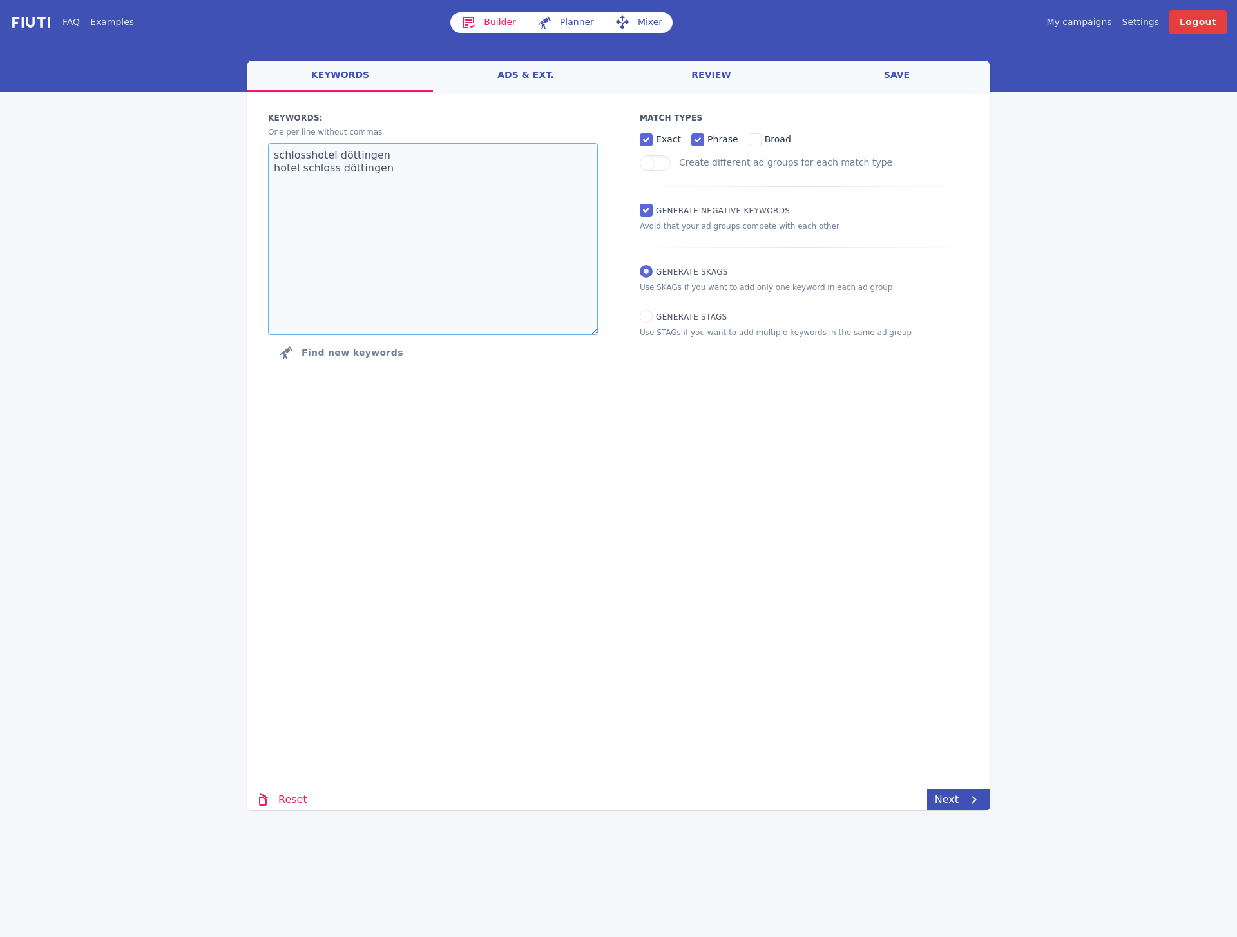
click at [503, 196] on textarea "schlosshotel döttingen hotel schloss döttingen" at bounding box center [433, 239] width 330 height 192
paste textarea "hotel döttingen [GEOGRAPHIC_DATA] [GEOGRAPHIC_DATA] döttingen [GEOGRAPHIC_DATA]"
type textarea "hotel döttingen [GEOGRAPHIC_DATA] [GEOGRAPHIC_DATA] döttingen [GEOGRAPHIC_DATA]"
click at [648, 492] on div "Loading... Loading Keywords: Ad groups: One per line without commas hotel dötti…" at bounding box center [618, 373] width 742 height 562
click at [957, 801] on link "Next" at bounding box center [958, 799] width 63 height 21
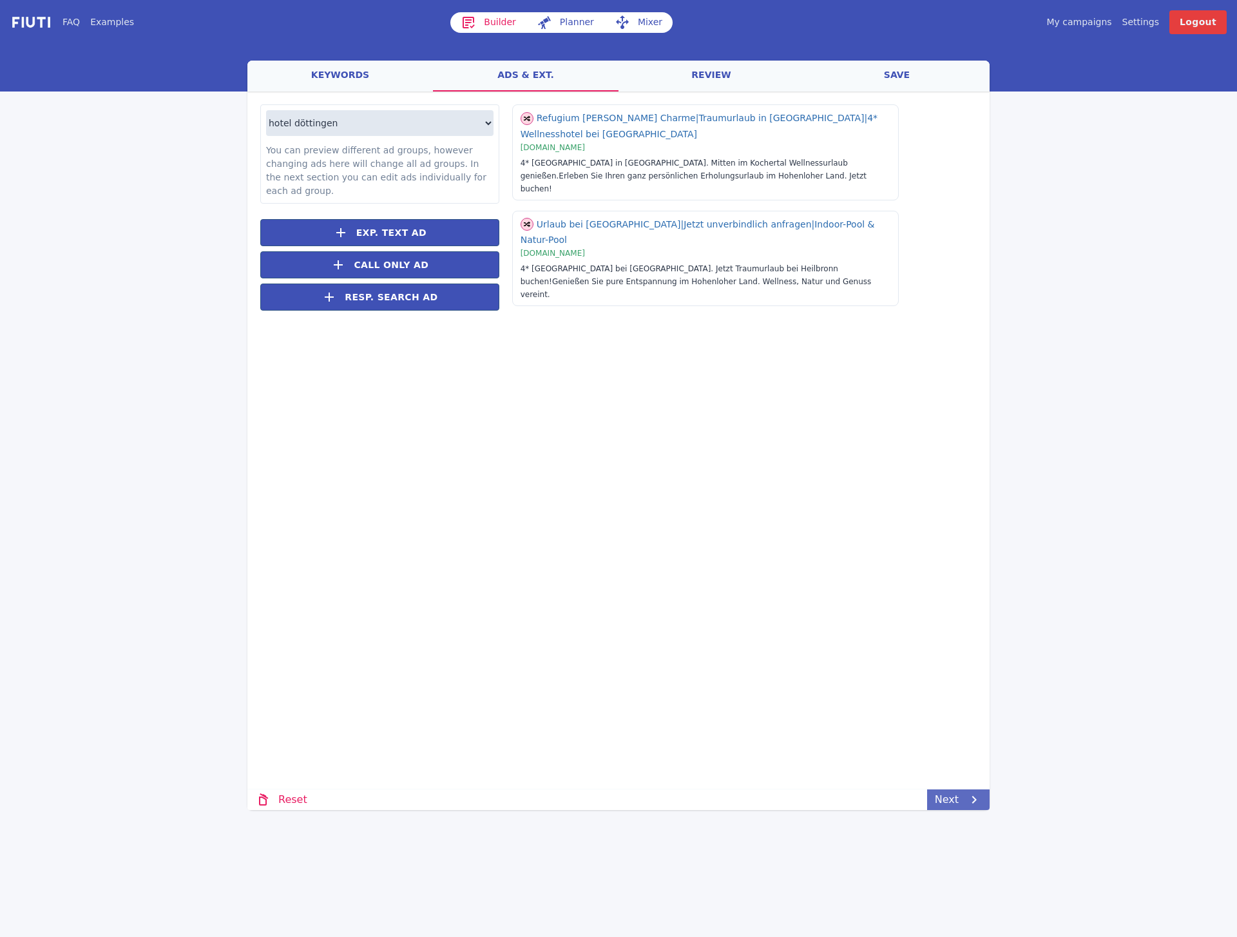
click at [957, 798] on link "Next" at bounding box center [958, 799] width 63 height 21
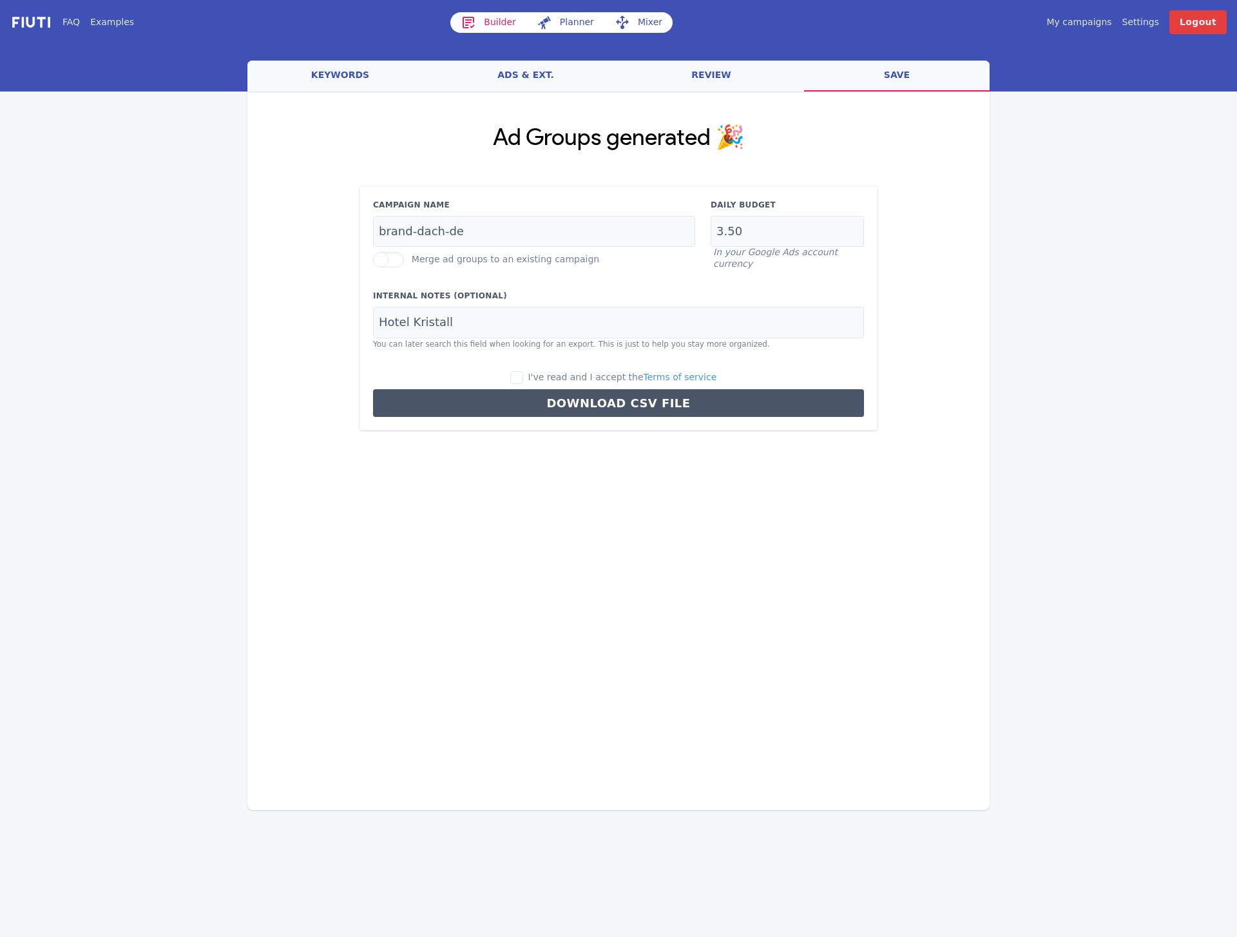
click at [594, 479] on div "Loading... Loading Ad Groups generated 🎉 Campaign Name brand-dach-de Merge ad g…" at bounding box center [618, 373] width 742 height 562
click at [469, 309] on input "Hotel Kristall" at bounding box center [618, 323] width 491 height 32
type input "[GEOGRAPHIC_DATA]"
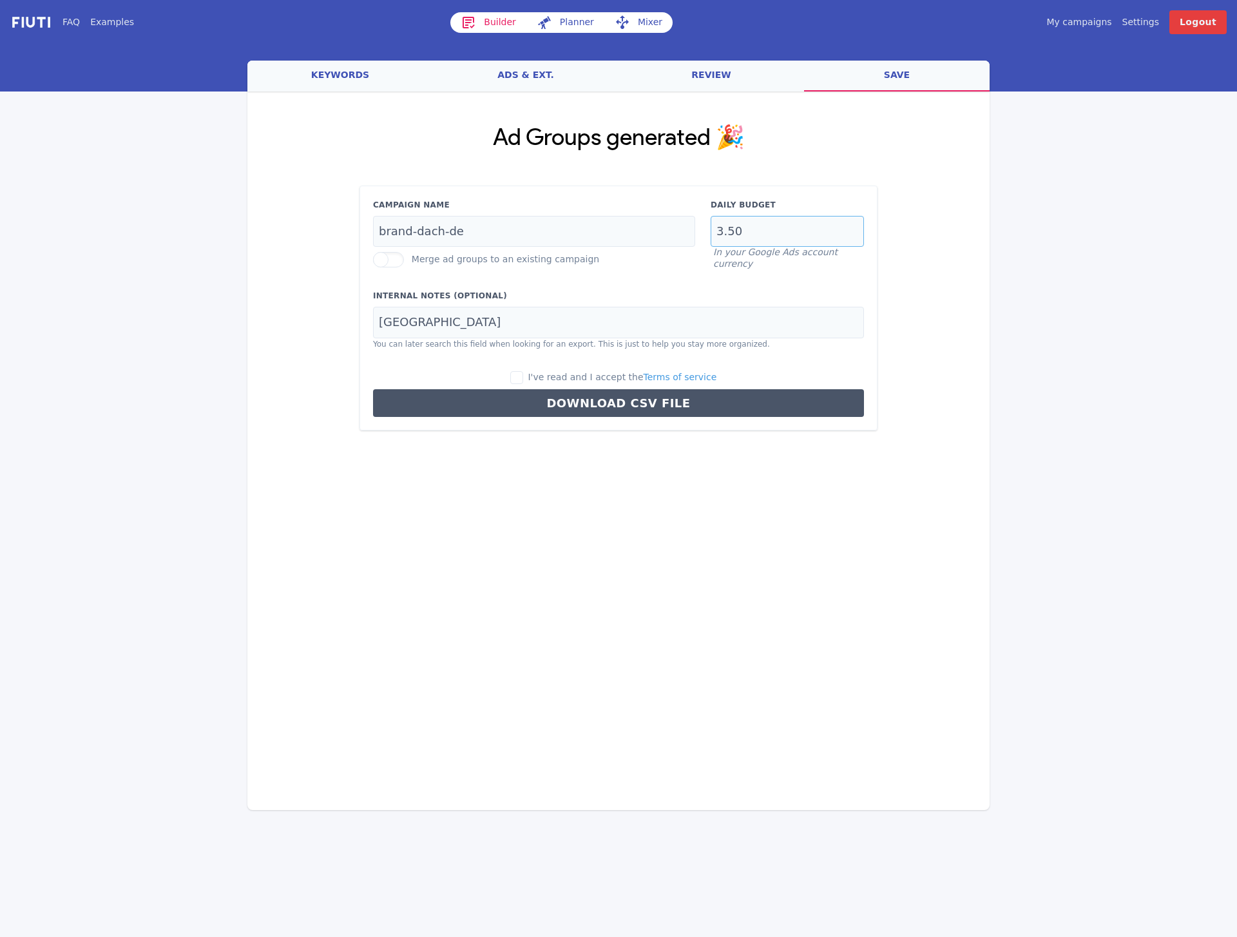
click at [753, 237] on input "3.50" at bounding box center [787, 232] width 153 height 32
type input "7"
type input "[GEOGRAPHIC_DATA]-[GEOGRAPHIC_DATA]-[GEOGRAPHIC_DATA]-dch-de"
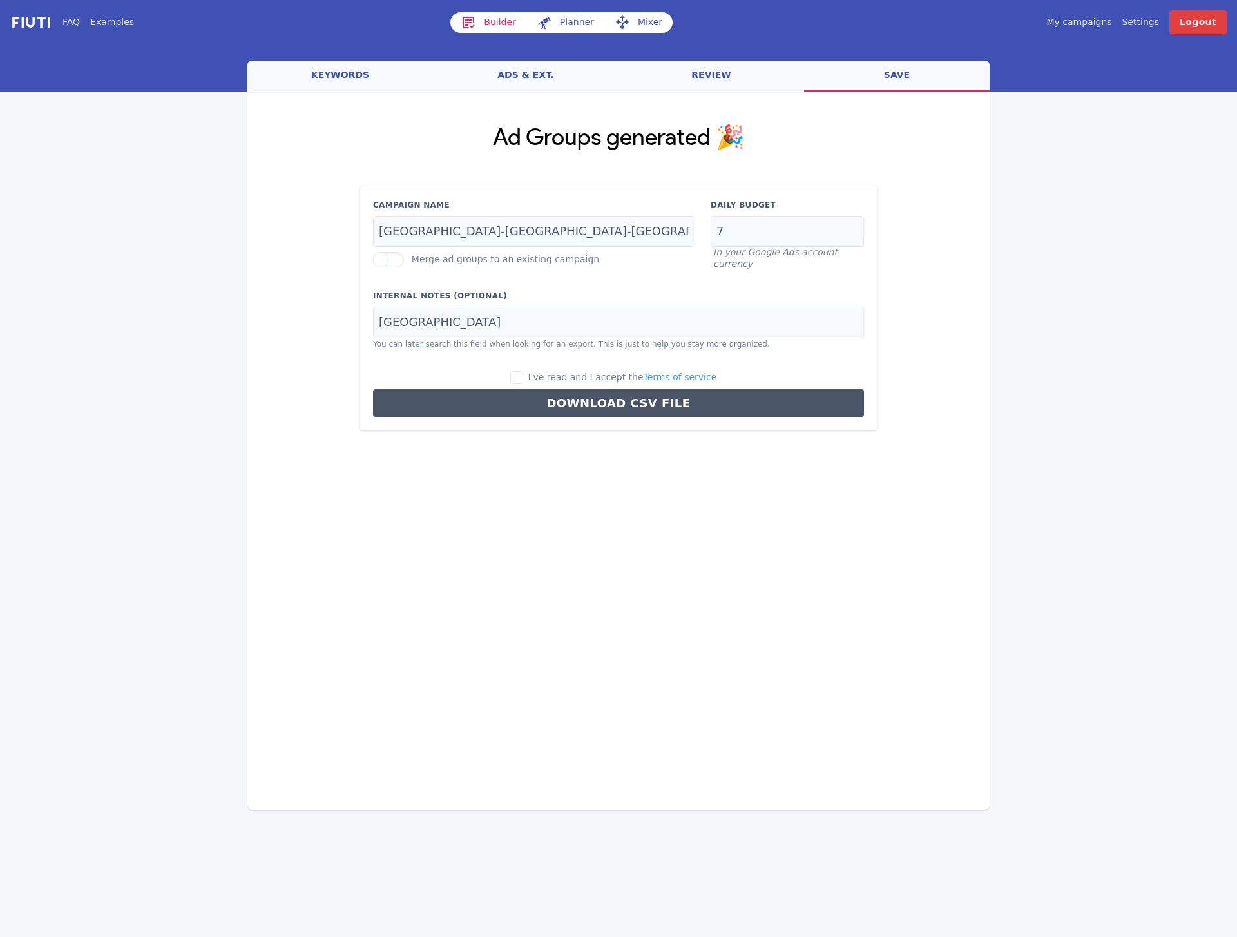
click at [534, 376] on label "I've read and I accept the Terms of service" at bounding box center [613, 378] width 207 height 14
click at [523, 376] on input "I've read and I accept the Terms of service" at bounding box center [516, 377] width 13 height 13
checkbox input "true"
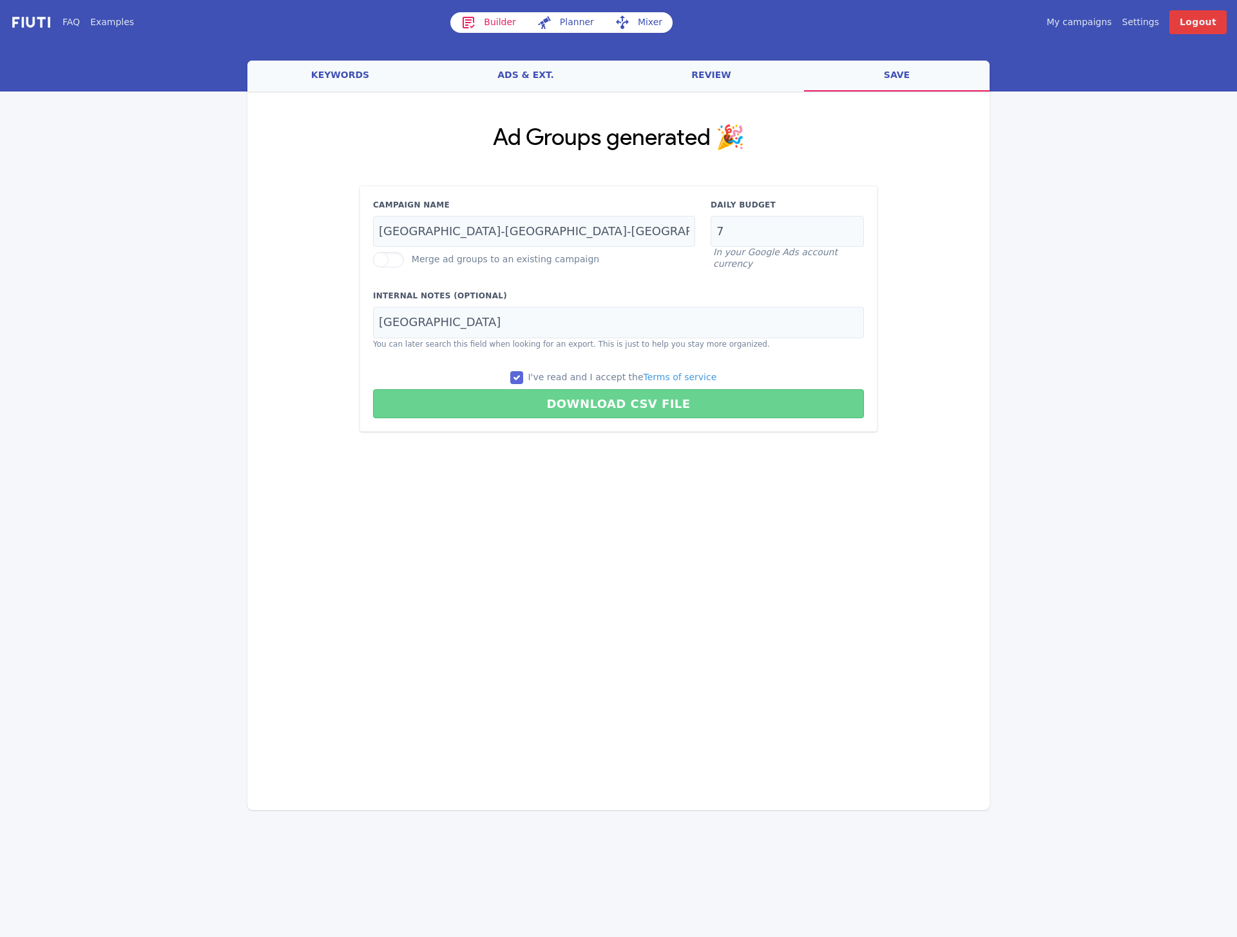
click at [637, 407] on button "Download CSV File" at bounding box center [618, 403] width 491 height 29
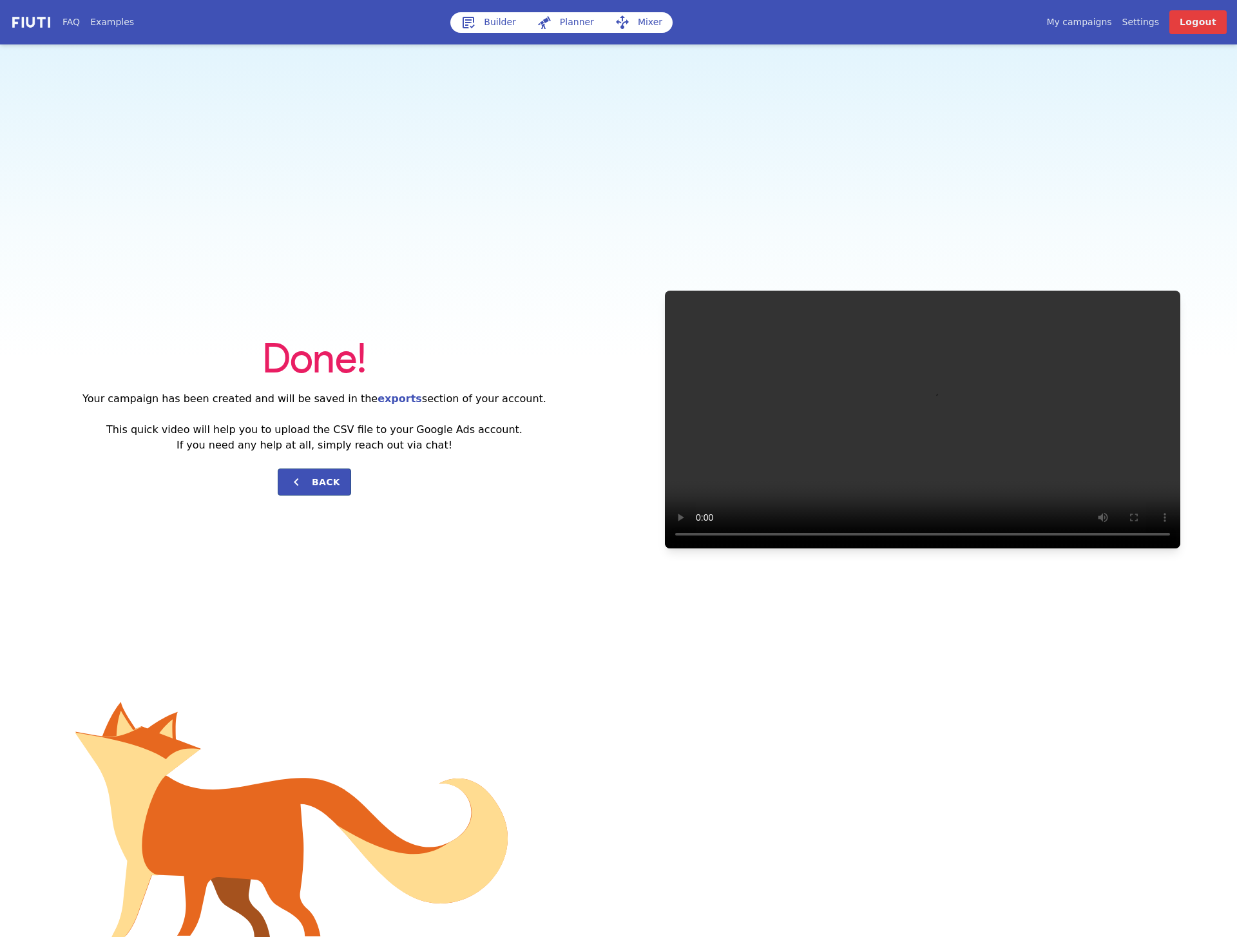
click at [816, 139] on div "Done! Your campaign has been created and will be saved in the exports section o…" at bounding box center [618, 419] width 1237 height 750
click at [1085, 26] on link "My campaigns" at bounding box center [1079, 22] width 65 height 14
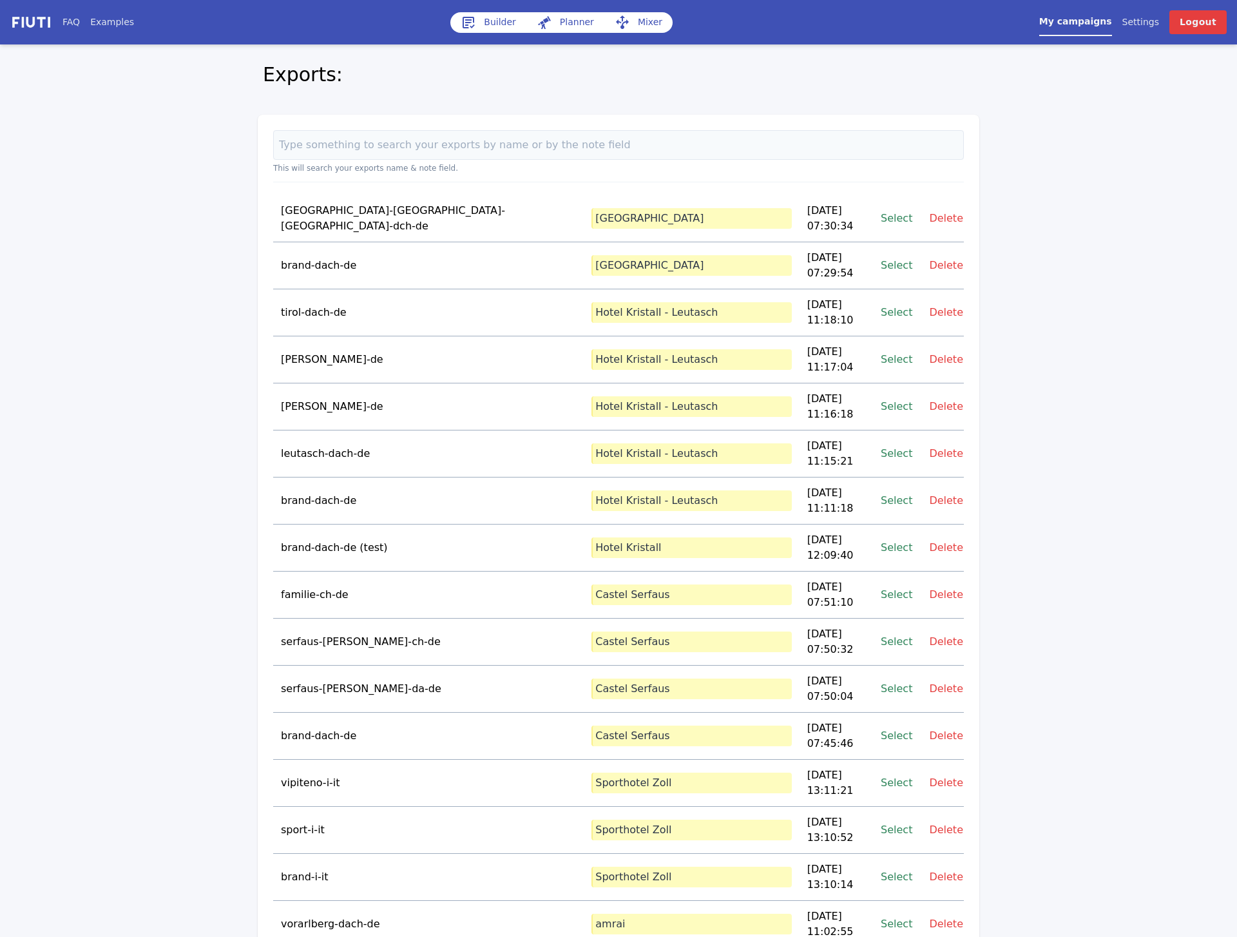
click at [903, 211] on link "Select" at bounding box center [897, 217] width 32 height 17
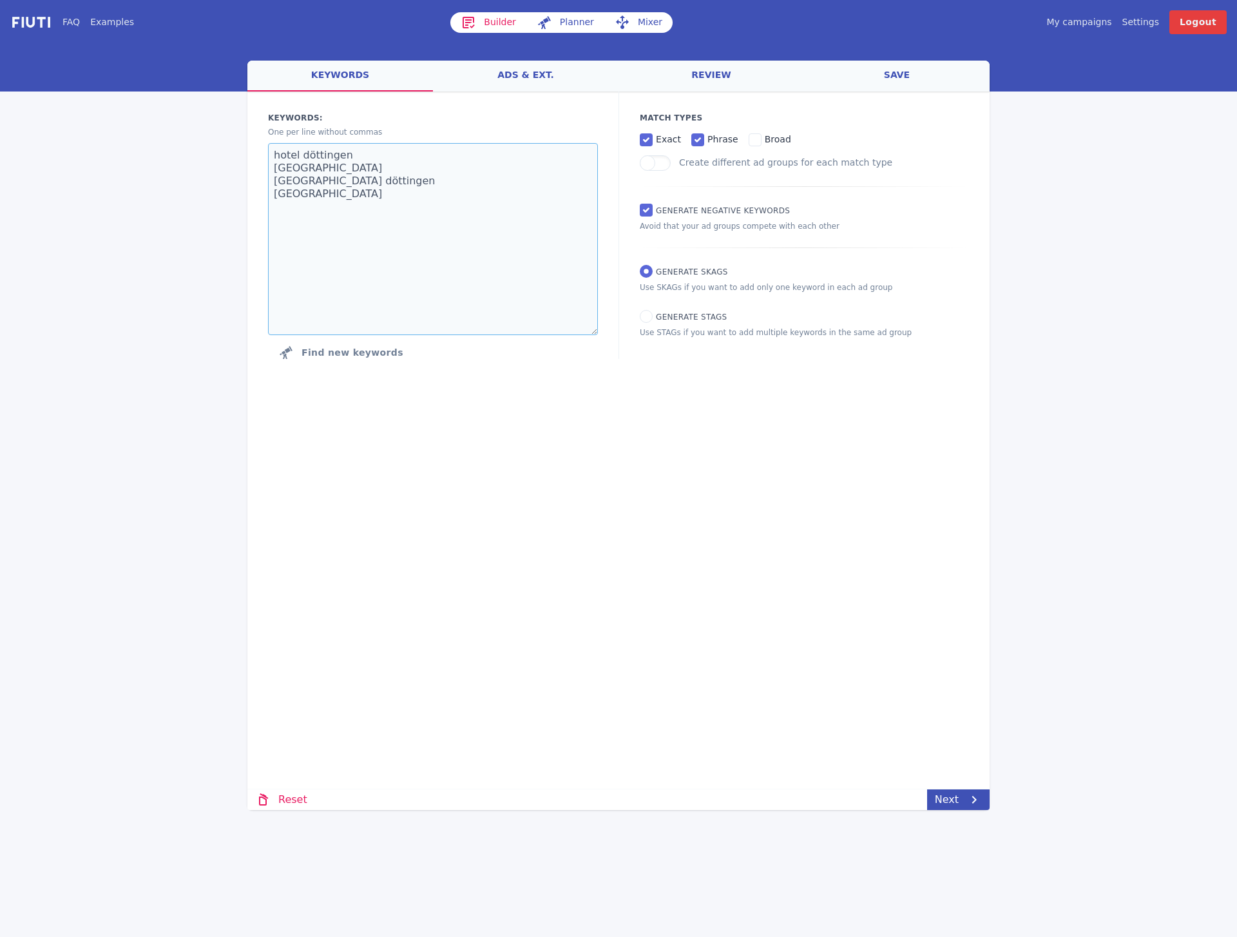
click at [439, 192] on textarea "hotel döttingen [GEOGRAPHIC_DATA] [GEOGRAPHIC_DATA] döttingen [GEOGRAPHIC_DATA]" at bounding box center [433, 239] width 330 height 192
paste textarea "[GEOGRAPHIC_DATA] wellnesshotel [GEOGRAPHIC_DATA]"
type textarea "hotel [GEOGRAPHIC_DATA]"
click at [954, 798] on link "Next" at bounding box center [958, 799] width 63 height 21
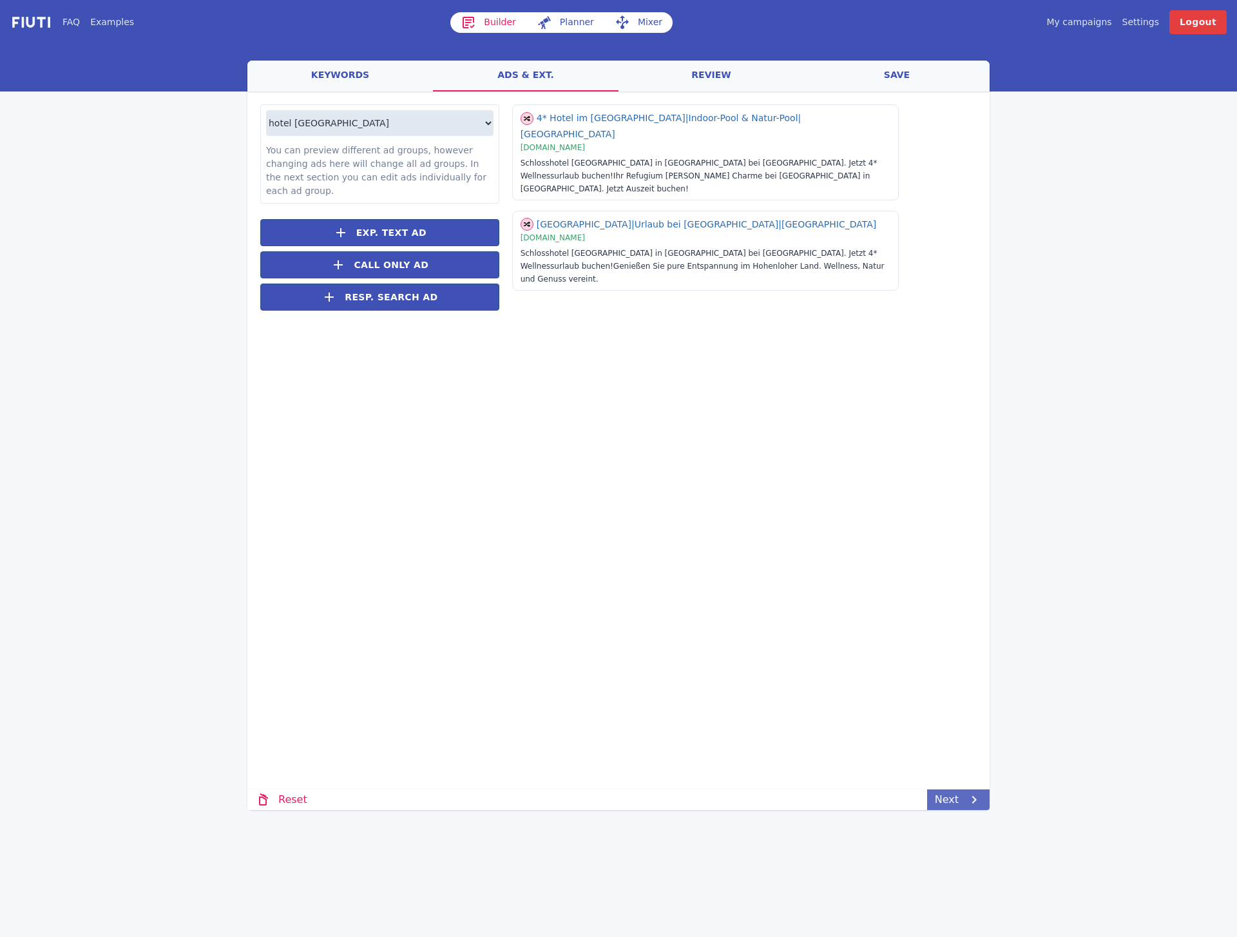
click at [954, 798] on link "Next" at bounding box center [958, 799] width 63 height 21
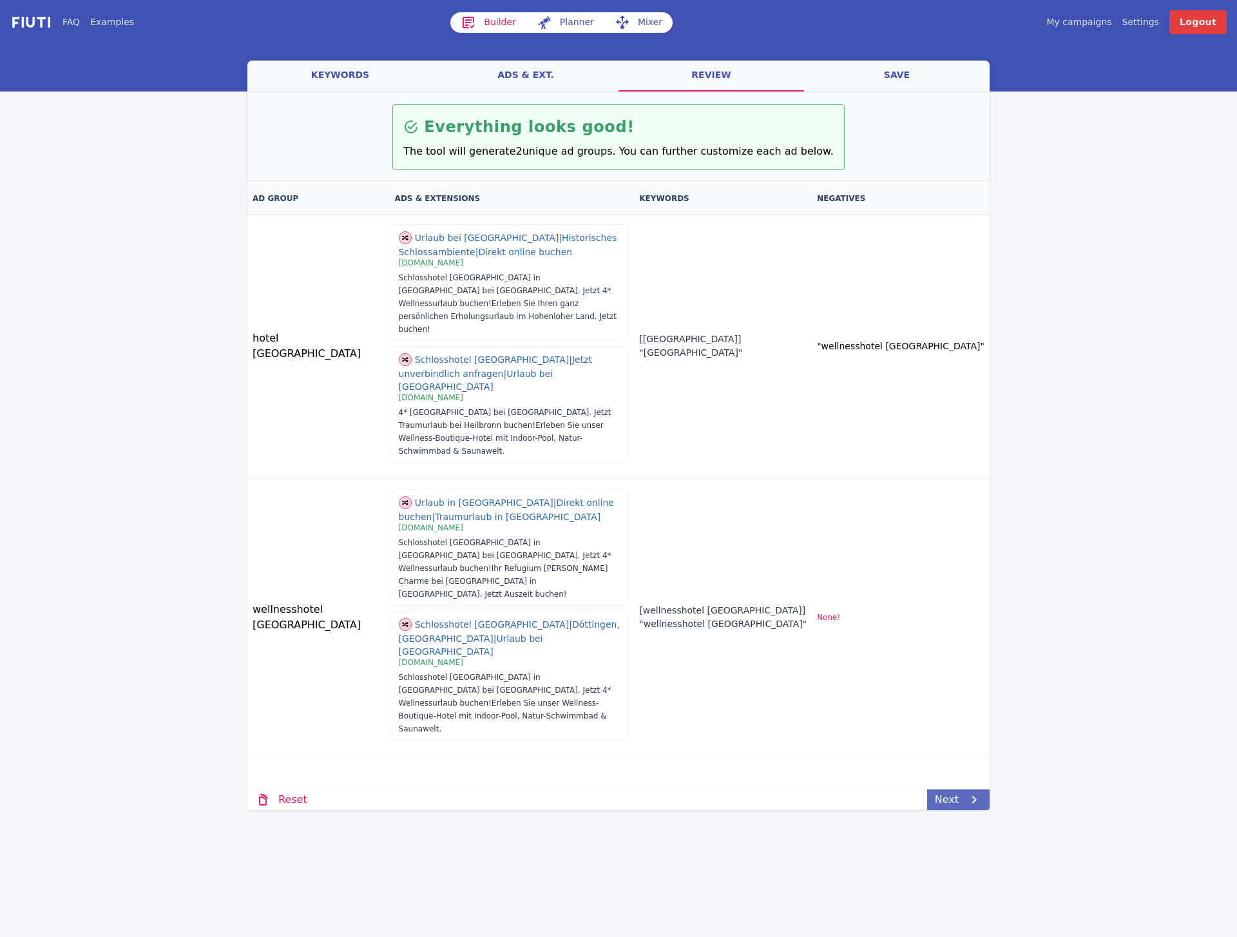
click at [954, 798] on link "Next" at bounding box center [958, 799] width 63 height 21
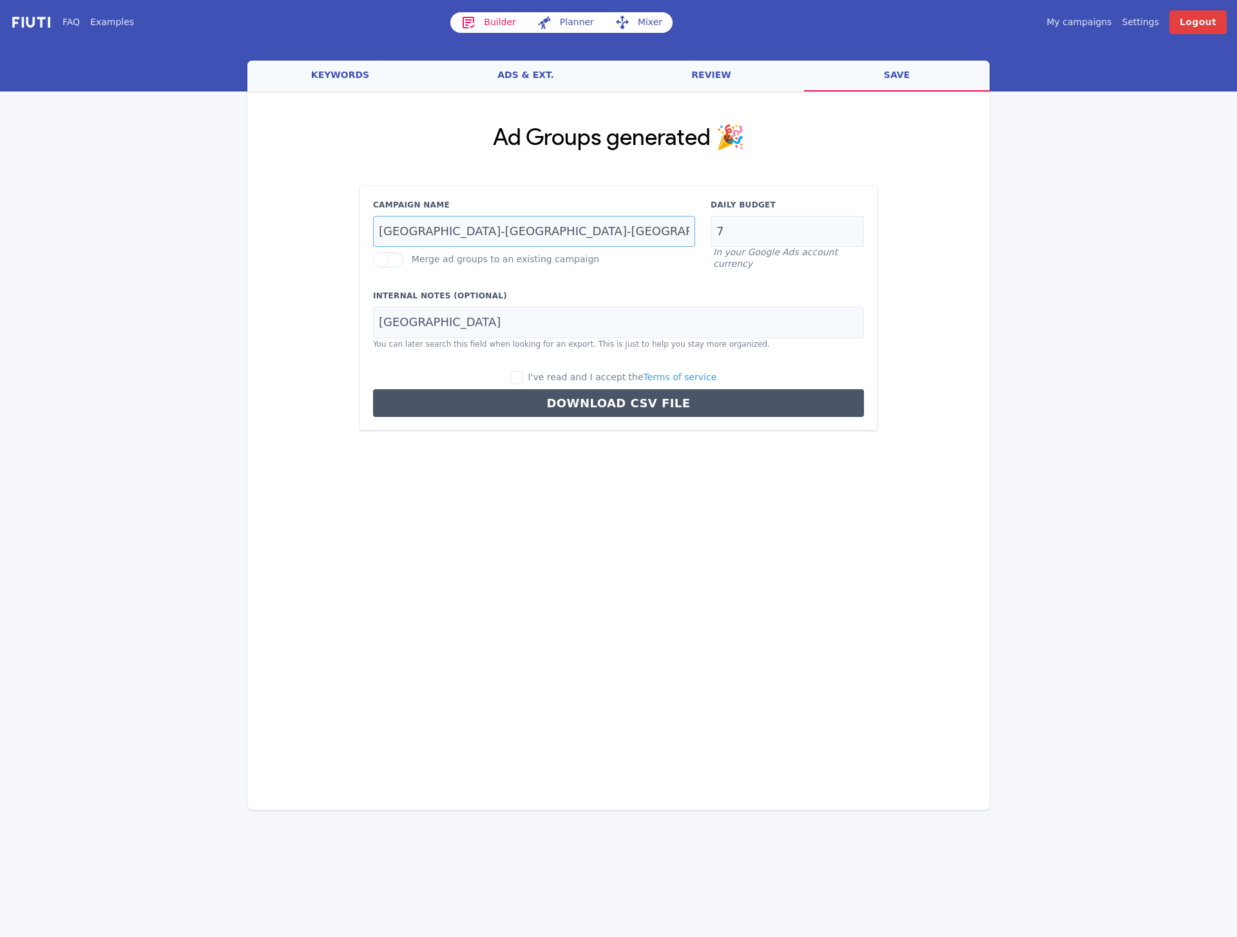
drag, startPoint x: 560, startPoint y: 235, endPoint x: 278, endPoint y: 235, distance: 281.6
click at [293, 233] on div "Ad Groups generated 🎉 Campaign Name [GEOGRAPHIC_DATA]-[GEOGRAPHIC_DATA]-[GEOGRA…" at bounding box center [618, 278] width 742 height 372
type input "schwaebisch-hall-dch-de"
drag, startPoint x: 743, startPoint y: 229, endPoint x: 702, endPoint y: 231, distance: 41.3
click at [702, 231] on div "Campaign Name schwaebisch-hall-dch-de Merge ad groups to an existing campaign D…" at bounding box center [618, 234] width 507 height 71
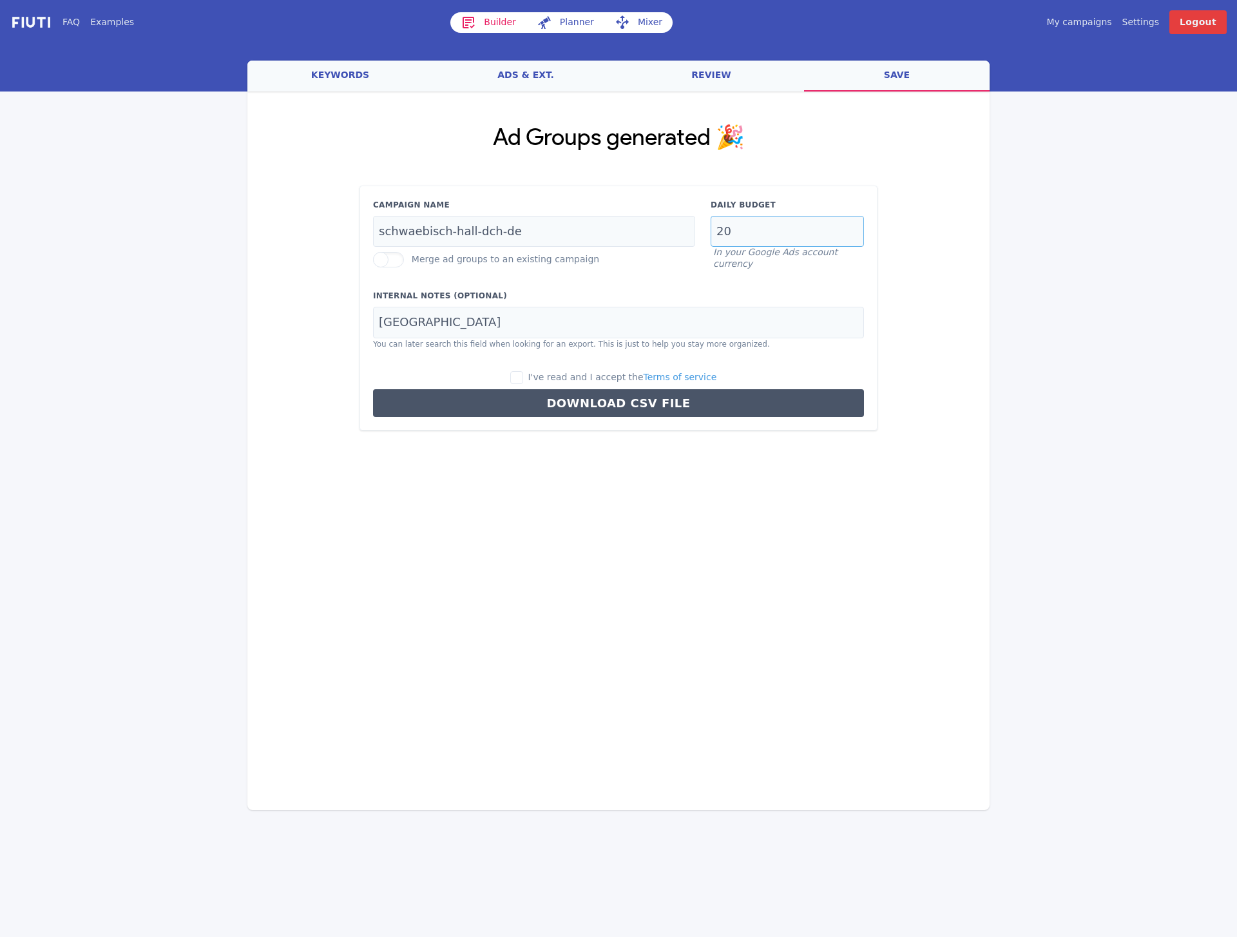
type input "20"
click at [565, 372] on span "I've read and I accept the Terms of service" at bounding box center [622, 377] width 189 height 10
click at [523, 371] on input "I've read and I accept the Terms of service" at bounding box center [516, 377] width 13 height 13
checkbox input "true"
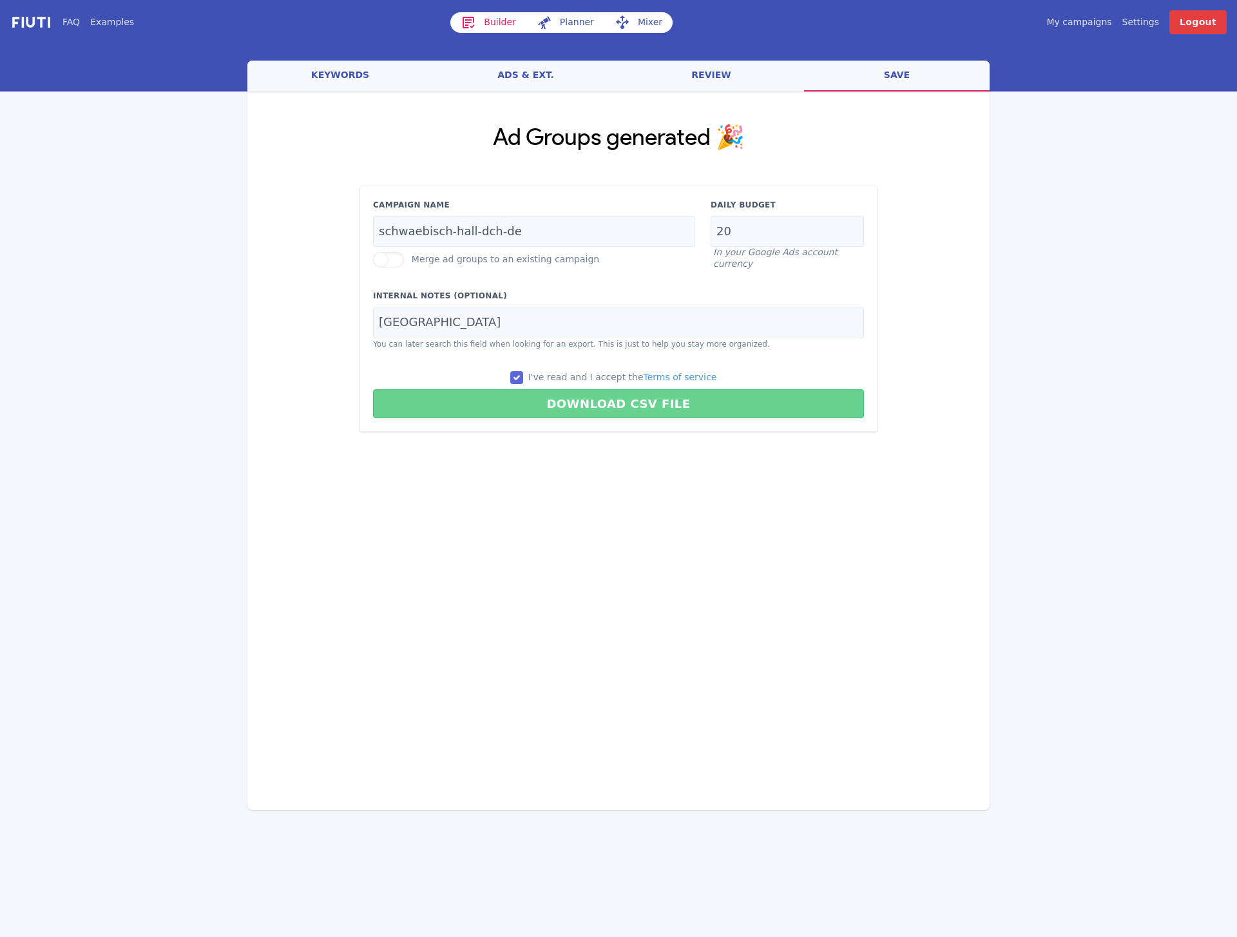
click at [561, 400] on button "Download CSV File" at bounding box center [618, 403] width 491 height 29
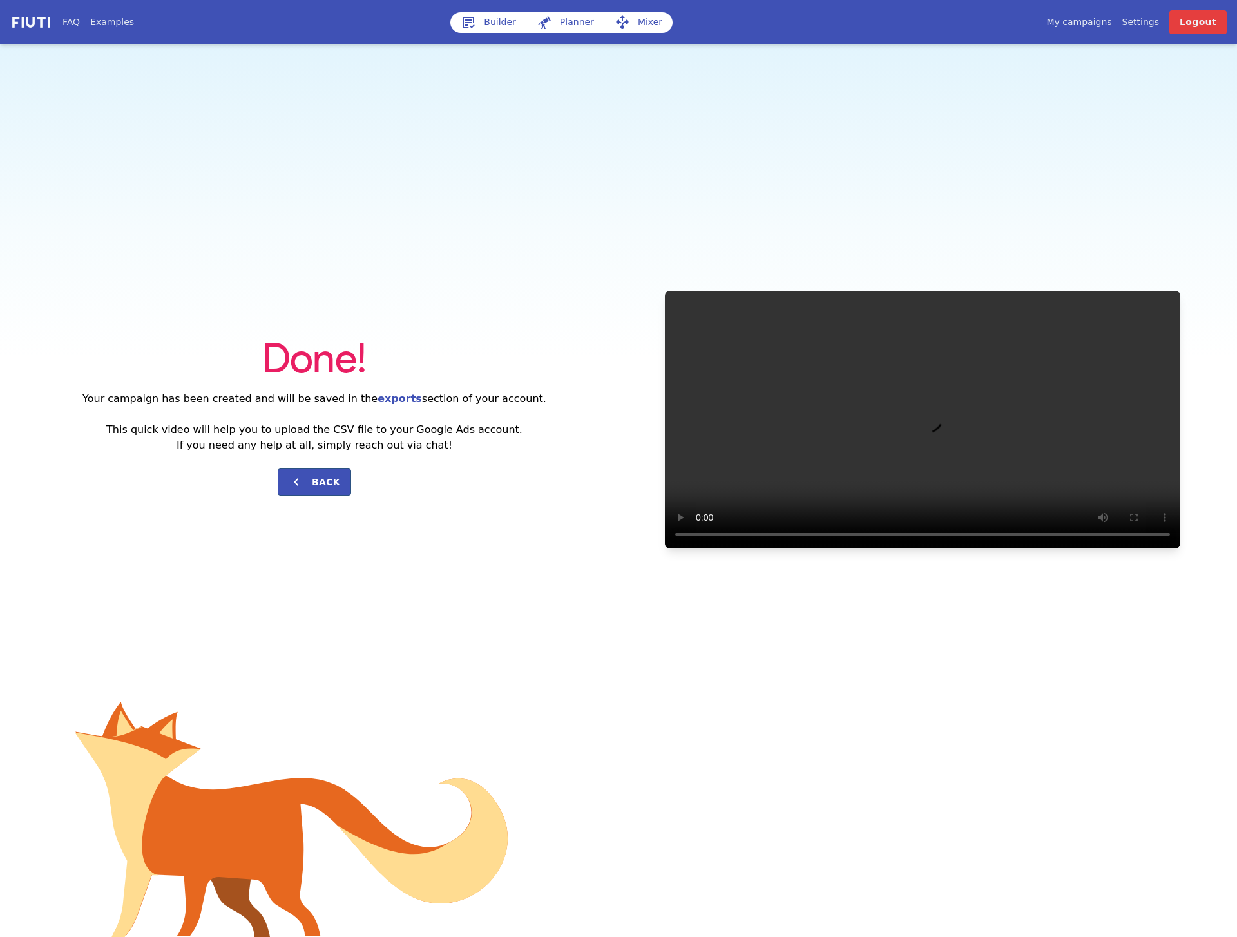
drag, startPoint x: 844, startPoint y: 144, endPoint x: 893, endPoint y: 72, distance: 87.2
click at [844, 144] on div "Done! Your campaign has been created and will be saved in the exports section o…" at bounding box center [618, 419] width 1237 height 750
